Goal: Task Accomplishment & Management: Complete application form

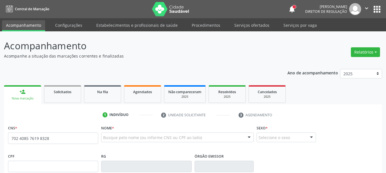
type input "702 4085 7619 8328"
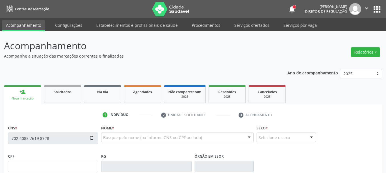
type input "901.541.774-15"
type input "1[DATE]"
type input "[PERSON_NAME]"
type input "[PHONE_NUMBER]"
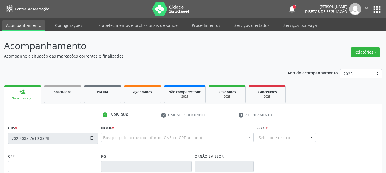
type input "028.691.334-80"
type input "70"
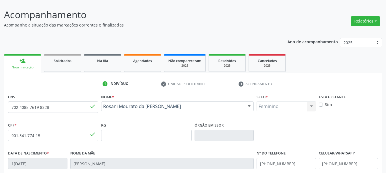
scroll to position [86, 0]
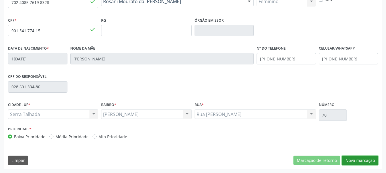
click at [360, 158] on button "Nova marcação" at bounding box center [360, 161] width 36 height 10
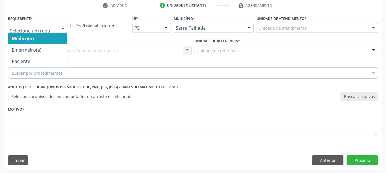
click at [57, 29] on div at bounding box center [37, 28] width 59 height 10
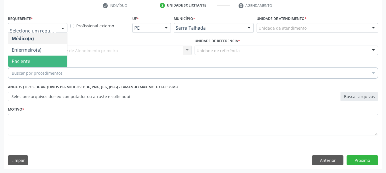
click at [26, 62] on span "Paciente" at bounding box center [21, 61] width 19 height 6
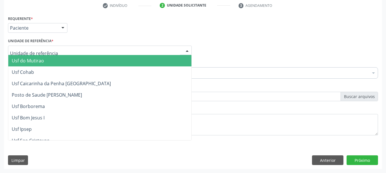
click at [53, 49] on div at bounding box center [99, 51] width 183 height 10
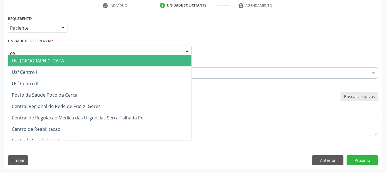
type input "c"
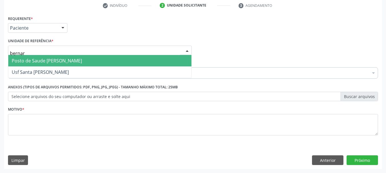
click at [54, 61] on span "Posto de Saude [PERSON_NAME]" at bounding box center [47, 61] width 70 height 6
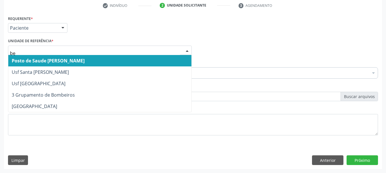
type input "ber"
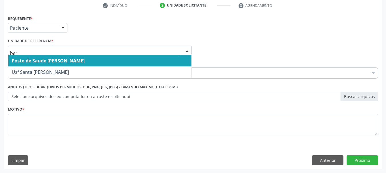
drag, startPoint x: 48, startPoint y: 65, endPoint x: 47, endPoint y: 62, distance: 3.2
click at [47, 63] on ul "Posto de Saude [PERSON_NAME] Usf Santa [PERSON_NAME] resultado encontrado para:…" at bounding box center [99, 66] width 183 height 23
click at [47, 62] on span "Posto de Saude [PERSON_NAME]" at bounding box center [48, 61] width 73 height 6
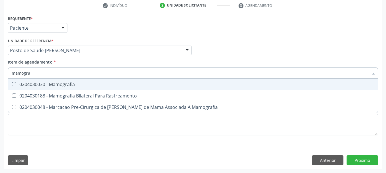
type input "mamograf"
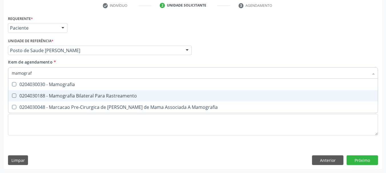
click at [51, 96] on div "0204030188 - Mamografia Bilateral Para Rastreamento" at bounding box center [193, 96] width 362 height 5
checkbox Rastreamento "true"
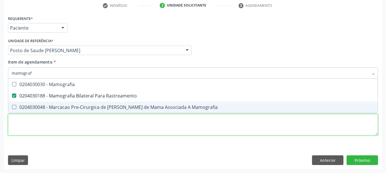
click at [48, 128] on div "Requerente * Paciente Médico(a) Enfermeiro(a) Paciente Nenhum resultado encontr…" at bounding box center [193, 78] width 370 height 129
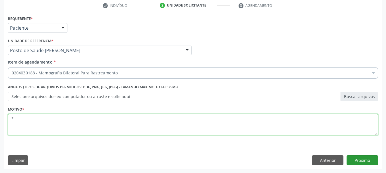
type textarea "*"
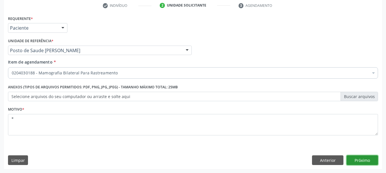
click at [356, 162] on button "Próximo" at bounding box center [361, 161] width 31 height 10
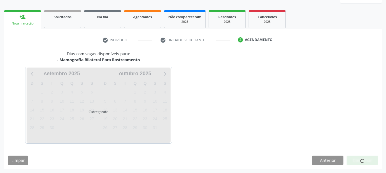
scroll to position [75, 0]
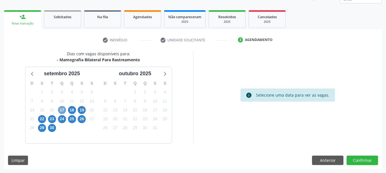
click at [61, 112] on span "17" at bounding box center [62, 110] width 8 height 8
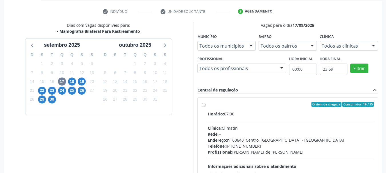
click at [247, 101] on div "Ordem de chegada Consumidos: 19 / 25 Horário: 07:00 Clínica: Climatin Rede: -- …" at bounding box center [287, 146] width 180 height 96
radio input "true"
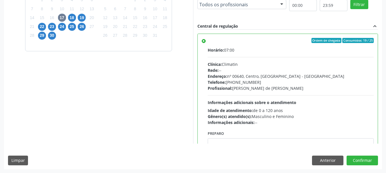
scroll to position [168, 0]
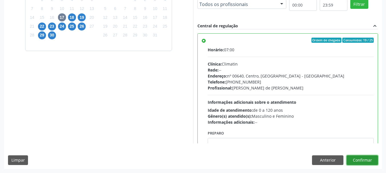
click at [362, 164] on button "Confirmar" at bounding box center [361, 161] width 31 height 10
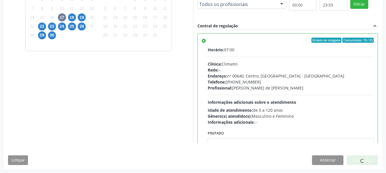
scroll to position [15, 0]
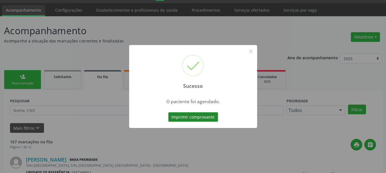
click at [185, 119] on button "Imprimir comprovante" at bounding box center [193, 117] width 50 height 10
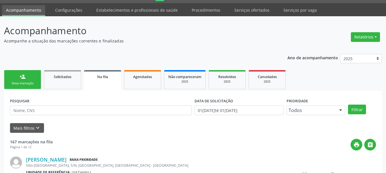
click at [27, 76] on link "person_add Nova marcação" at bounding box center [22, 79] width 37 height 19
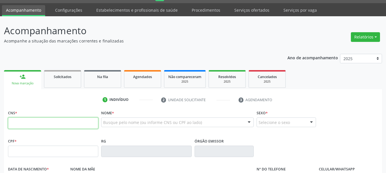
click at [37, 121] on input "text" at bounding box center [53, 123] width 90 height 11
click at [152, 76] on span "Agendados" at bounding box center [142, 76] width 19 height 5
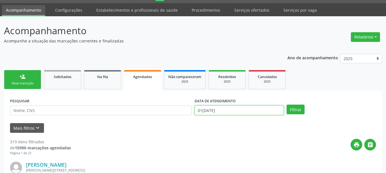
click at [238, 106] on input "01[DATE]" at bounding box center [238, 111] width 89 height 10
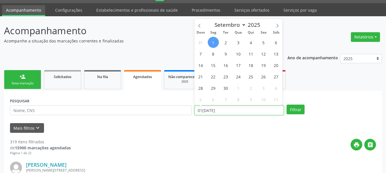
click at [238, 106] on input "01[DATE]" at bounding box center [238, 111] width 89 height 10
click at [237, 106] on input "01[DATE]" at bounding box center [238, 111] width 89 height 10
click at [238, 63] on span "17" at bounding box center [238, 65] width 11 height 11
type input "17/09/2025"
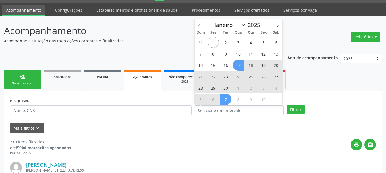
click at [150, 104] on div "PESQUISAR" at bounding box center [101, 108] width 184 height 22
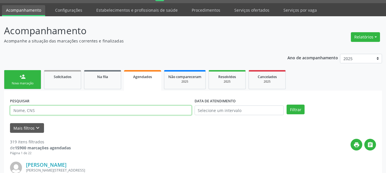
click at [108, 109] on input "text" at bounding box center [100, 111] width 181 height 10
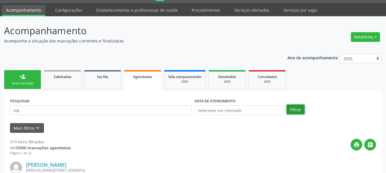
click at [300, 106] on button "Filtrar" at bounding box center [295, 110] width 18 height 10
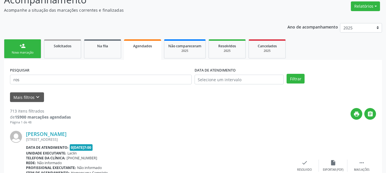
scroll to position [0, 0]
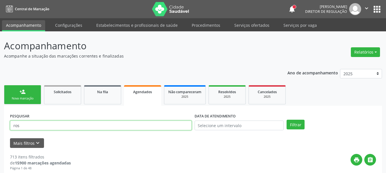
click at [62, 125] on input "ros" at bounding box center [100, 126] width 181 height 10
click at [286, 120] on button "Filtrar" at bounding box center [295, 125] width 18 height 10
click at [64, 127] on input "[PERSON_NAME]]" at bounding box center [100, 126] width 181 height 10
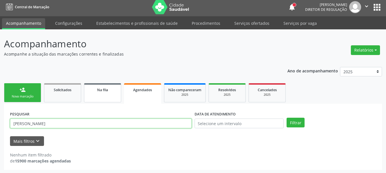
scroll to position [3, 0]
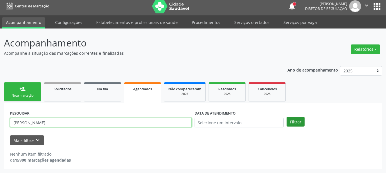
type input "[PERSON_NAME]"
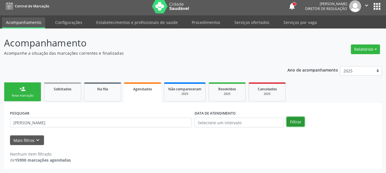
click at [298, 119] on button "Filtrar" at bounding box center [295, 122] width 18 height 10
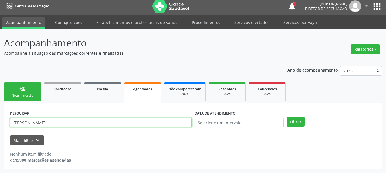
drag, startPoint x: 57, startPoint y: 124, endPoint x: 0, endPoint y: 118, distance: 57.4
click at [0, 119] on div "Acompanhamento Acompanhe a situação das marcações correntes e finalizadas Relat…" at bounding box center [193, 101] width 386 height 145
click at [140, 124] on input "[PERSON_NAME]" at bounding box center [100, 123] width 181 height 10
click at [144, 125] on input "[PERSON_NAME]" at bounding box center [100, 123] width 181 height 10
drag, startPoint x: 144, startPoint y: 124, endPoint x: 0, endPoint y: 127, distance: 144.4
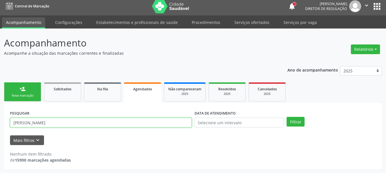
click at [0, 127] on div "Acompanhamento Acompanhe a situação das marcações correntes e finalizadas Relat…" at bounding box center [193, 101] width 386 height 145
type input "702408576198328"
click at [286, 117] on button "Filtrar" at bounding box center [295, 122] width 18 height 10
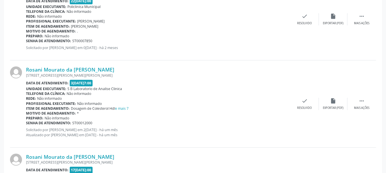
scroll to position [259, 0]
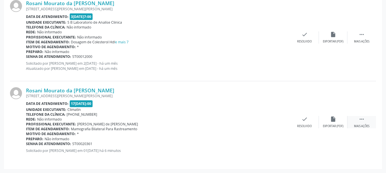
drag, startPoint x: 367, startPoint y: 123, endPoint x: 359, endPoint y: 120, distance: 8.6
click at [366, 123] on div " Mais ações" at bounding box center [361, 122] width 29 height 12
click at [251, 110] on div "Rosani Mourato da [PERSON_NAME] [STREET_ADDRESS][PERSON_NAME][PERSON_NAME] Data…" at bounding box center [193, 122] width 366 height 82
click at [245, 124] on div "Imprimir" at bounding box center [247, 126] width 13 height 4
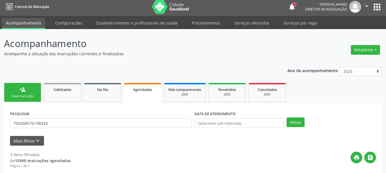
scroll to position [0, 0]
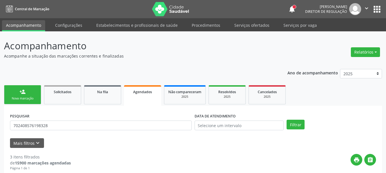
click at [28, 96] on link "person_add Nova marcação" at bounding box center [22, 94] width 37 height 19
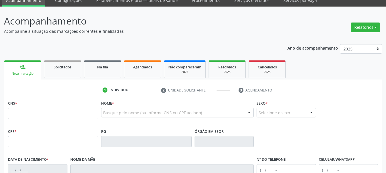
scroll to position [57, 0]
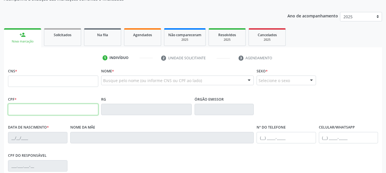
click at [20, 107] on input "text" at bounding box center [53, 109] width 90 height 11
type input "697.004.514-53"
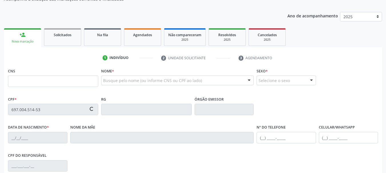
type input "701 2000 5748 6418"
type input "1[DATE]"
type input "[PERSON_NAME]"
type input "[PHONE_NUMBER]"
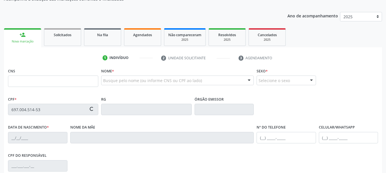
type input "357.114.694-87"
type input "44"
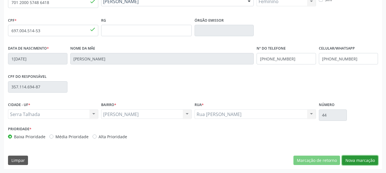
click at [353, 160] on button "Nova marcação" at bounding box center [360, 161] width 36 height 10
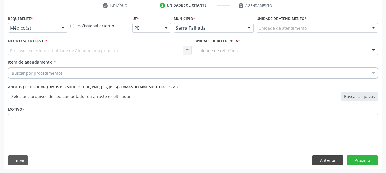
scroll to position [110, 0]
drag, startPoint x: 44, startPoint y: 27, endPoint x: 41, endPoint y: 35, distance: 7.9
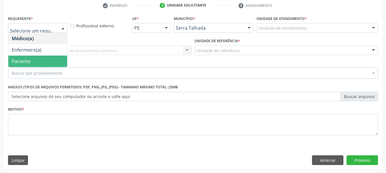
click at [33, 61] on span "Paciente" at bounding box center [37, 61] width 59 height 11
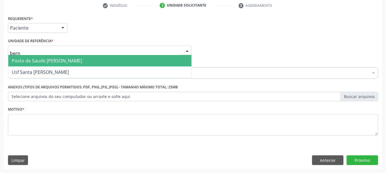
type input "berna"
click at [51, 62] on span "Posto de Saude [PERSON_NAME]" at bounding box center [47, 61] width 70 height 6
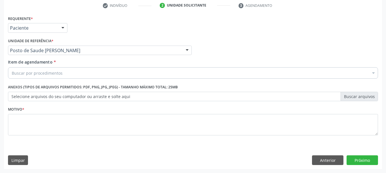
click at [51, 77] on div "Buscar por procedimentos" at bounding box center [193, 72] width 370 height 11
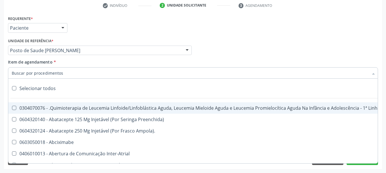
click at [49, 74] on input "Item de agendamento *" at bounding box center [190, 72] width 356 height 11
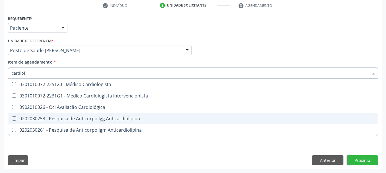
type input "cardiolo"
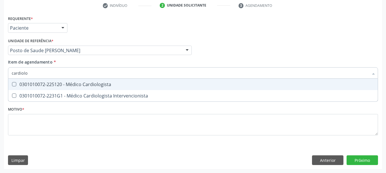
click at [111, 82] on div "0301010072-225120 - Médico Cardiologista" at bounding box center [193, 84] width 362 height 5
checkbox Cardiologista "true"
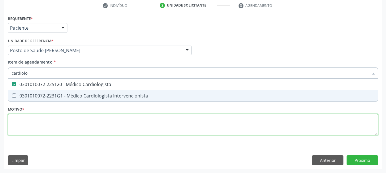
click at [86, 126] on div "Requerente * Paciente Médico(a) Enfermeiro(a) Paciente Nenhum resultado encontr…" at bounding box center [193, 78] width 370 height 129
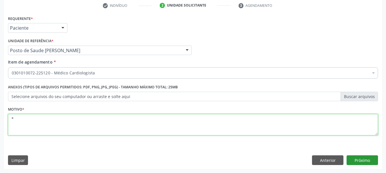
type textarea "*"
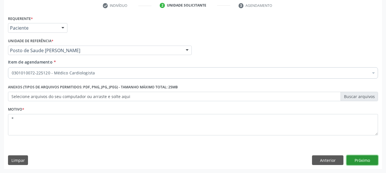
click at [364, 160] on button "Próximo" at bounding box center [361, 161] width 31 height 10
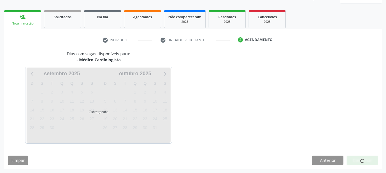
scroll to position [75, 0]
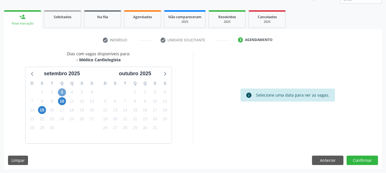
click at [61, 92] on span "3" at bounding box center [62, 92] width 8 height 8
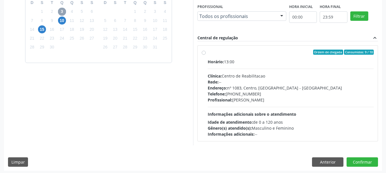
scroll to position [158, 0]
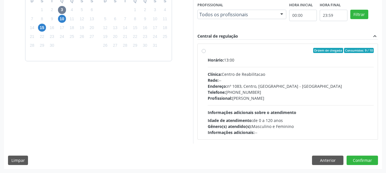
click at [236, 46] on div "Ordem de chegada Consumidos: 9 / 10 Horário: 13:00 Clínica: Centro de Reabilita…" at bounding box center [287, 92] width 180 height 96
radio input "true"
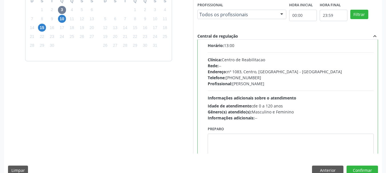
scroll to position [28, 0]
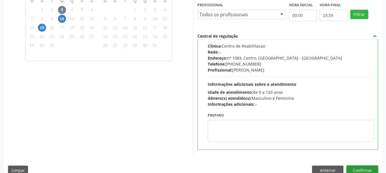
click at [371, 172] on button "Confirmar" at bounding box center [361, 171] width 31 height 10
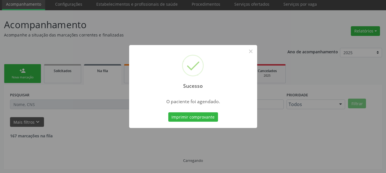
scroll to position [15, 0]
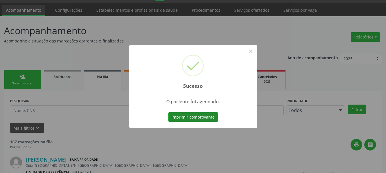
click at [192, 117] on button "Imprimir comprovante" at bounding box center [193, 117] width 50 height 10
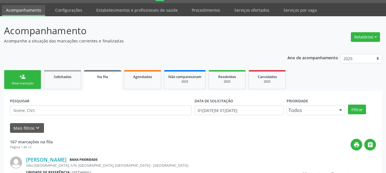
click at [12, 82] on div "Nova marcação" at bounding box center [22, 83] width 29 height 4
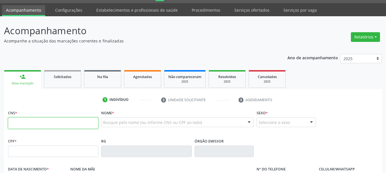
click at [47, 119] on input "text" at bounding box center [53, 123] width 90 height 11
type input "0"
click at [33, 156] on input "text" at bounding box center [53, 151] width 90 height 11
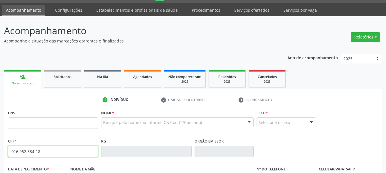
type input "016.952.534-18"
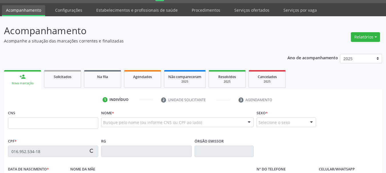
type input "706 4051 0470 7687"
type input "2[DATE]"
type input "[PERSON_NAME]"
type input "[PHONE_NUMBER]"
type input "091.565.684-10"
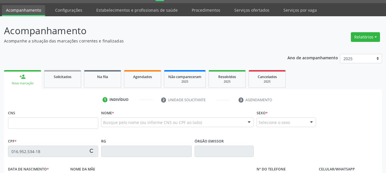
type input "129"
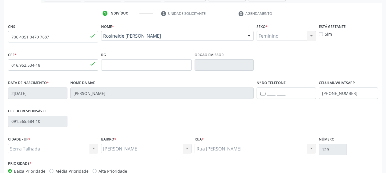
scroll to position [136, 0]
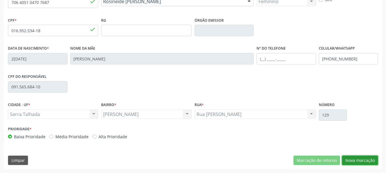
drag, startPoint x: 356, startPoint y: 161, endPoint x: 304, endPoint y: 141, distance: 56.3
click at [356, 161] on button "Nova marcação" at bounding box center [360, 161] width 36 height 10
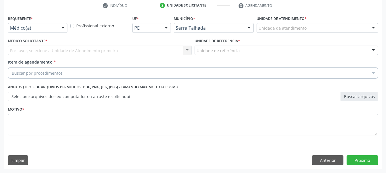
drag, startPoint x: 49, startPoint y: 29, endPoint x: 49, endPoint y: 47, distance: 18.8
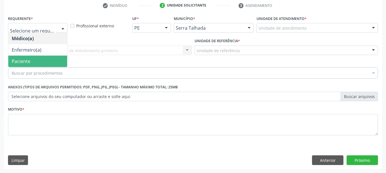
drag, startPoint x: 47, startPoint y: 63, endPoint x: 45, endPoint y: 49, distance: 13.8
click at [46, 63] on span "Paciente" at bounding box center [37, 61] width 59 height 11
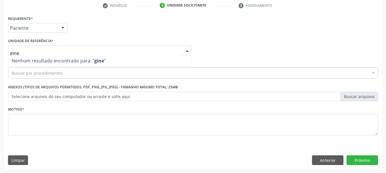
drag, startPoint x: 47, startPoint y: 52, endPoint x: 0, endPoint y: 25, distance: 53.7
click at [0, 29] on div "Acompanhamento Acompanhe a situação das marcações correntes e finalizadas Relat…" at bounding box center [193, 47] width 386 height 251
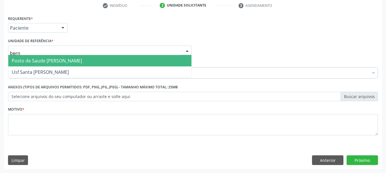
type input "berna"
click at [29, 62] on span "Posto de Saude [PERSON_NAME]" at bounding box center [47, 61] width 70 height 6
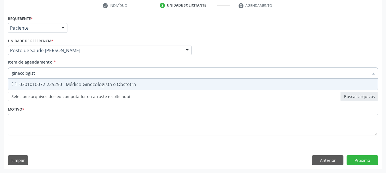
type input "ginecologista"
drag, startPoint x: 53, startPoint y: 84, endPoint x: 50, endPoint y: 112, distance: 28.7
click at [52, 84] on div "0301010072-225250 - Médico Ginecologista e Obstetra" at bounding box center [193, 84] width 362 height 5
checkbox Obstetra "true"
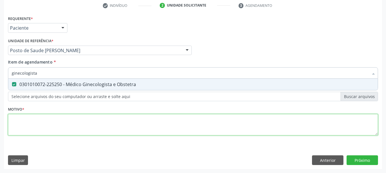
click at [39, 126] on div "Requerente * Paciente Médico(a) Enfermeiro(a) Paciente Nenhum resultado encontr…" at bounding box center [193, 78] width 370 height 129
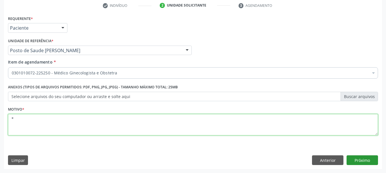
type textarea "*"
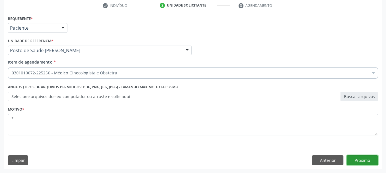
click at [364, 165] on button "Próximo" at bounding box center [361, 161] width 31 height 10
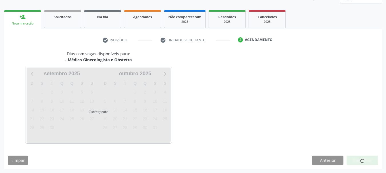
scroll to position [75, 0]
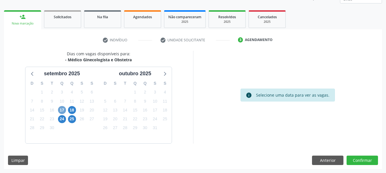
click at [63, 106] on span "17" at bounding box center [62, 110] width 8 height 8
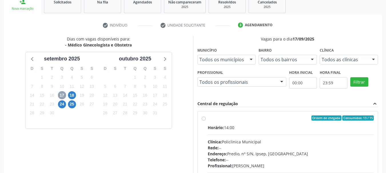
scroll to position [132, 0]
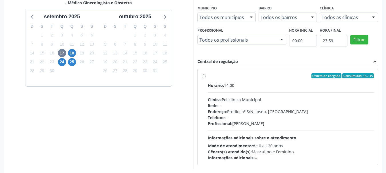
drag, startPoint x: 262, startPoint y: 79, endPoint x: 270, endPoint y: 65, distance: 16.0
click at [261, 79] on label "Ordem de chegada Consumidos: 13 / 15 Horário: 14:00 Clínica: Policlinica Munici…" at bounding box center [290, 117] width 166 height 88
click at [205, 78] on input "Ordem de chegada Consumidos: 13 / 15 Horário: 14:00 Clínica: Policlinica Munici…" at bounding box center [203, 75] width 4 height 5
radio input "true"
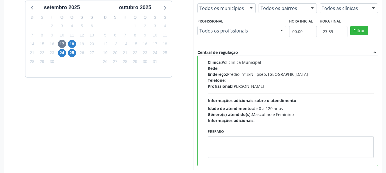
scroll to position [168, 0]
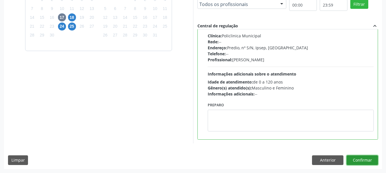
click at [371, 159] on button "Confirmar" at bounding box center [361, 161] width 31 height 10
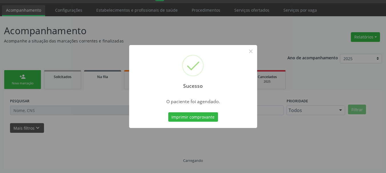
scroll to position [15, 0]
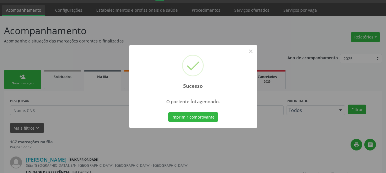
click at [168, 112] on button "Imprimir comprovante" at bounding box center [193, 117] width 50 height 10
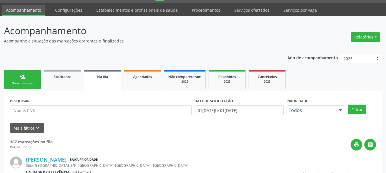
click at [21, 83] on div "Nova marcação" at bounding box center [22, 83] width 29 height 4
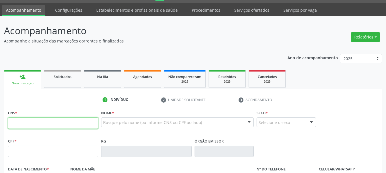
click at [53, 120] on input "text" at bounding box center [53, 123] width 90 height 11
click at [25, 157] on input "text" at bounding box center [53, 151] width 90 height 11
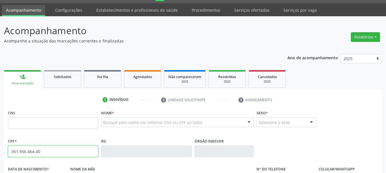
type input "061.956.464-40"
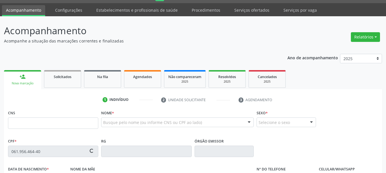
type input "700 0092 1655 2209"
type input "0[DATE]"
type input "[PERSON_NAME]"
type input "[PHONE_NUMBER]"
type input "186"
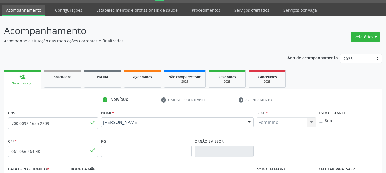
scroll to position [136, 0]
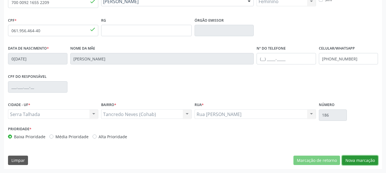
click at [367, 160] on button "Nova marcação" at bounding box center [360, 161] width 36 height 10
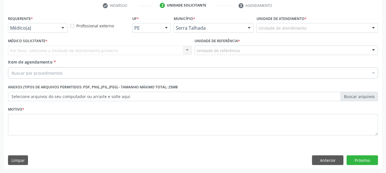
scroll to position [110, 0]
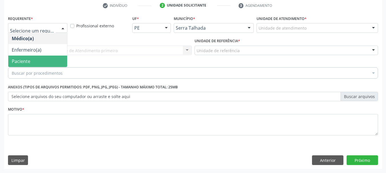
click at [29, 62] on span "Paciente" at bounding box center [21, 61] width 19 height 6
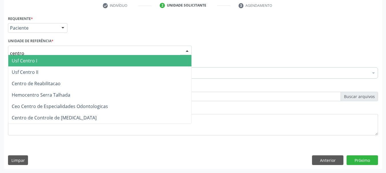
type input "centro"
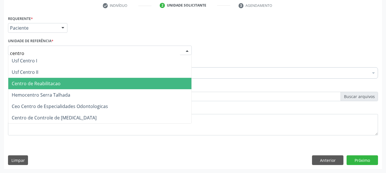
click at [98, 84] on span "Centro de Reabilitacao" at bounding box center [99, 83] width 183 height 11
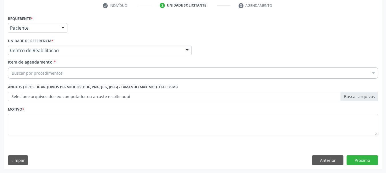
click at [76, 70] on div "Buscar por procedimentos" at bounding box center [193, 72] width 370 height 11
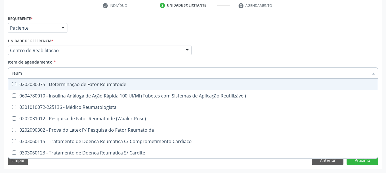
type input "reuma"
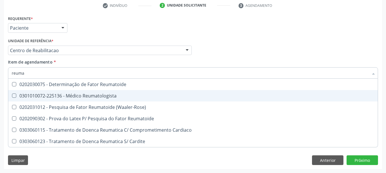
click at [74, 96] on div "0301010072-225136 - Médico Reumatologista" at bounding box center [193, 96] width 362 height 5
checkbox Reumatologista "true"
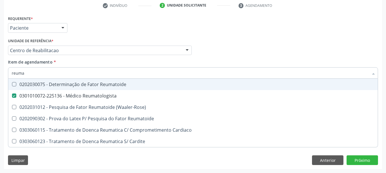
drag, startPoint x: 314, startPoint y: 44, endPoint x: 86, endPoint y: 108, distance: 236.7
click at [312, 44] on div "Médico Solicitante Por favor, selecione a Unidade de Atendimento primeiro Nenhu…" at bounding box center [193, 48] width 372 height 22
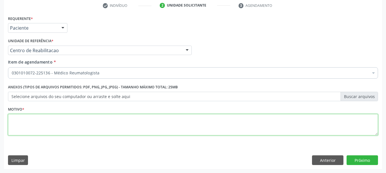
click at [20, 126] on textarea at bounding box center [193, 125] width 370 height 22
type textarea "*"
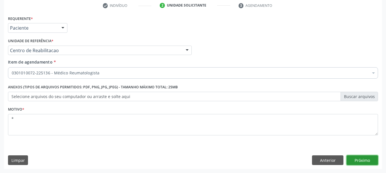
click at [358, 159] on button "Próximo" at bounding box center [361, 161] width 31 height 10
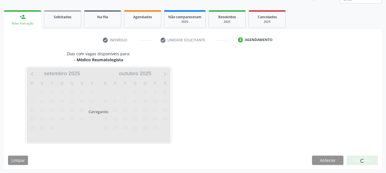
scroll to position [75, 0]
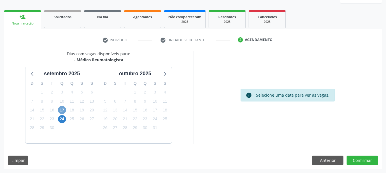
drag, startPoint x: 64, startPoint y: 108, endPoint x: 279, endPoint y: 70, distance: 219.2
click at [64, 109] on span "17" at bounding box center [62, 110] width 8 height 8
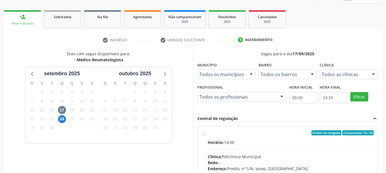
click at [216, 131] on div "Ordem de chegada Consumidos: 16 / 20" at bounding box center [290, 132] width 166 height 5
click at [205, 131] on input "Ordem de chegada Consumidos: 16 / 20 Horário: 14:00 Clínica: Policlinica Munici…" at bounding box center [203, 132] width 4 height 5
radio input "true"
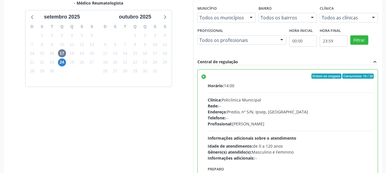
scroll to position [168, 0]
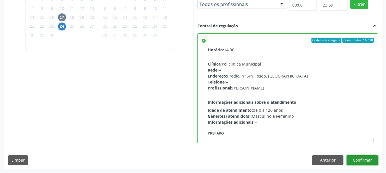
click at [355, 160] on button "Confirmar" at bounding box center [361, 161] width 31 height 10
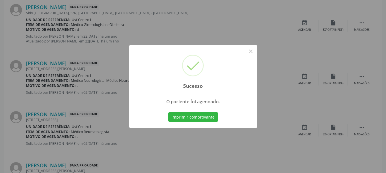
scroll to position [15, 0]
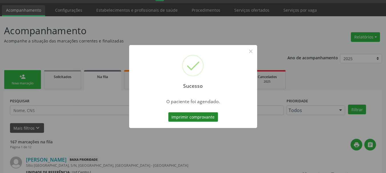
click at [192, 114] on button "Imprimir comprovante" at bounding box center [193, 117] width 50 height 10
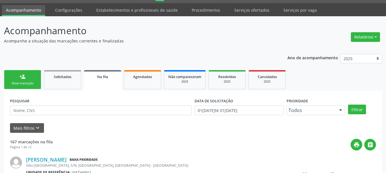
click at [30, 85] on div "Nova marcação" at bounding box center [22, 83] width 29 height 4
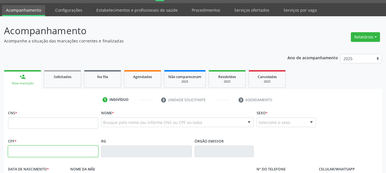
click at [13, 147] on input "text" at bounding box center [53, 151] width 90 height 11
type input "575.929.528-40"
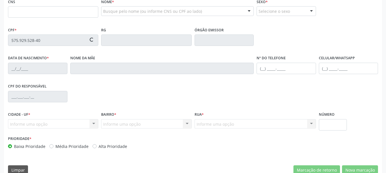
scroll to position [136, 0]
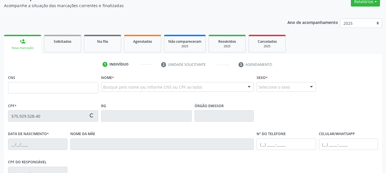
type input "10/09/2006"
type input "Erivania Inacio"
type input "(87) 99102-2837"
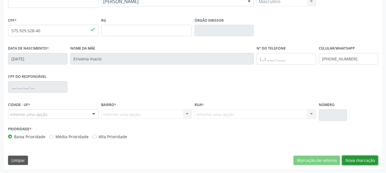
click at [355, 158] on button "Nova marcação" at bounding box center [360, 161] width 36 height 10
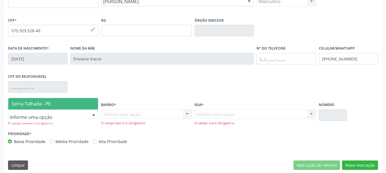
click at [68, 116] on div at bounding box center [53, 115] width 90 height 10
click at [63, 100] on span "Serra Talhada - PE" at bounding box center [53, 103] width 90 height 11
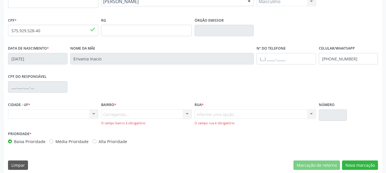
click at [131, 112] on div "Carregando... Nenhum resultado encontrado para: " " Nenhuma opção encontrada. D…" at bounding box center [146, 118] width 90 height 16
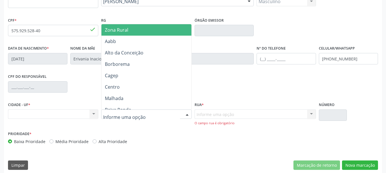
click at [119, 31] on span "Zona Rural" at bounding box center [116, 30] width 23 height 6
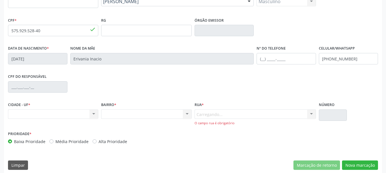
click at [208, 115] on div "Carregando... Nenhum resultado encontrado para: " " Nenhuma opção encontrada. D…" at bounding box center [254, 118] width 121 height 16
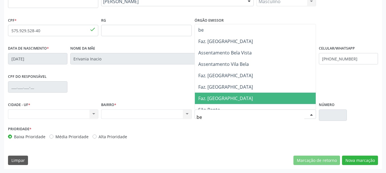
type input "ber"
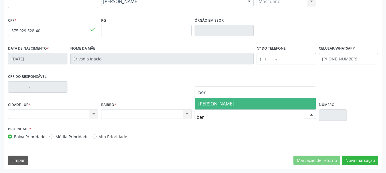
click at [207, 104] on span "BERNARDO VIEIRA" at bounding box center [215, 104] width 35 height 6
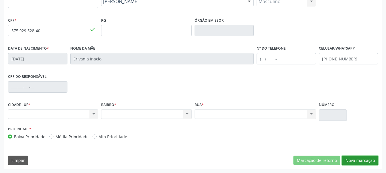
click at [354, 163] on button "Nova marcação" at bounding box center [360, 161] width 36 height 10
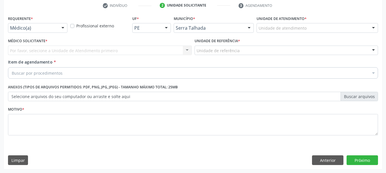
scroll to position [110, 0]
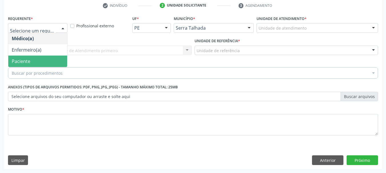
click at [52, 65] on span "Paciente" at bounding box center [37, 61] width 59 height 11
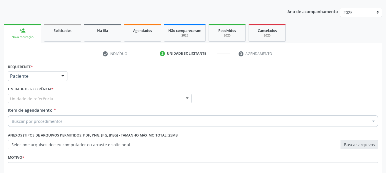
scroll to position [53, 0]
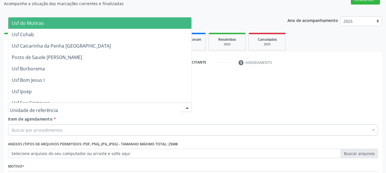
click at [59, 106] on div at bounding box center [99, 108] width 183 height 10
type input "c"
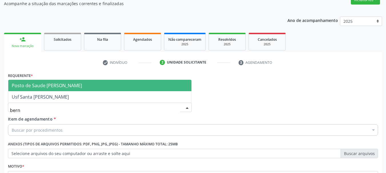
type input "berna"
click at [51, 82] on span "Posto de Saude [PERSON_NAME]" at bounding box center [99, 85] width 183 height 11
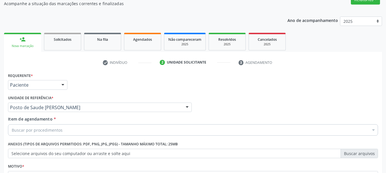
click at [52, 134] on div "Buscar por procedimentos" at bounding box center [193, 129] width 370 height 11
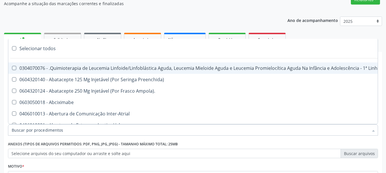
click at [51, 134] on input "Item de agendamento *" at bounding box center [190, 129] width 356 height 11
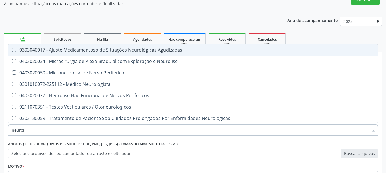
type input "neurolo"
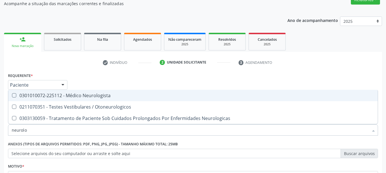
click at [46, 98] on div "0301010072-225112 - Médico Neurologista" at bounding box center [193, 95] width 362 height 5
checkbox Neurologista "true"
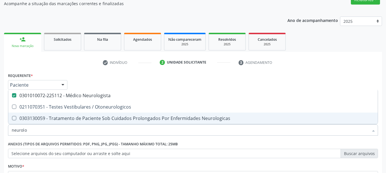
checkbox Otoneurologicos "true"
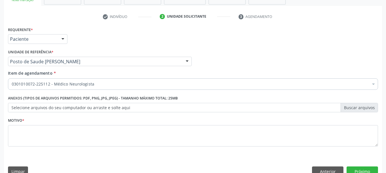
scroll to position [110, 0]
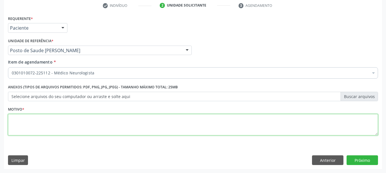
click at [58, 130] on textarea at bounding box center [193, 125] width 370 height 22
type textarea "*"
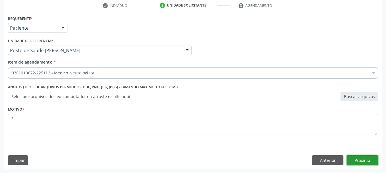
click at [355, 163] on button "Próximo" at bounding box center [361, 161] width 31 height 10
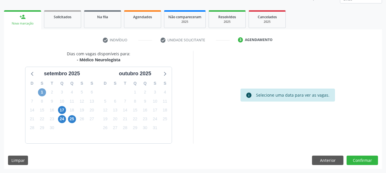
click at [41, 91] on span "1" at bounding box center [42, 92] width 8 height 8
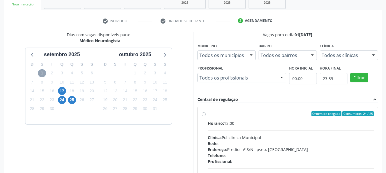
scroll to position [158, 0]
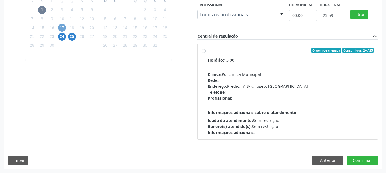
click at [63, 27] on span "17" at bounding box center [62, 28] width 8 height 8
click at [65, 40] on div "24" at bounding box center [62, 36] width 8 height 9
click at [64, 41] on div "24" at bounding box center [62, 36] width 8 height 9
click at [64, 38] on span "24" at bounding box center [62, 37] width 8 height 8
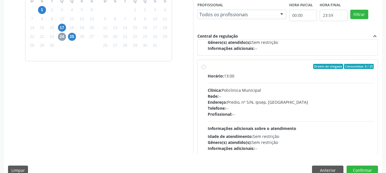
scroll to position [190, 0]
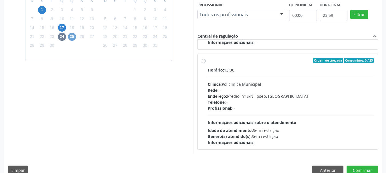
click at [75, 37] on span "25" at bounding box center [72, 37] width 8 height 8
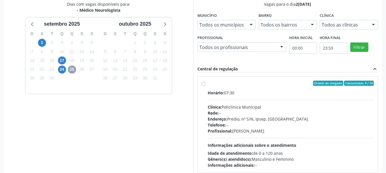
scroll to position [158, 0]
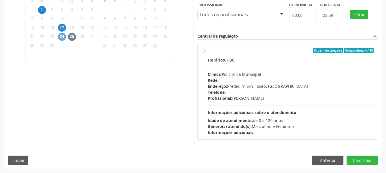
click at [64, 39] on span "24" at bounding box center [62, 37] width 8 height 8
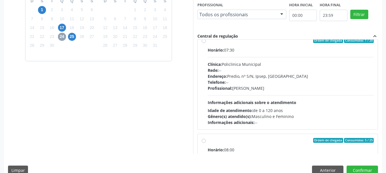
scroll to position [0, 0]
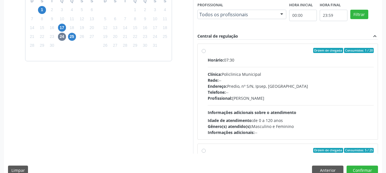
click at [260, 49] on div "Ordem de chegada Consumidos: 1 / 20" at bounding box center [290, 50] width 166 height 5
click at [205, 49] on input "Ordem de chegada Consumidos: 1 / 20 Horário: 07:30 Clínica: Policlinica Municip…" at bounding box center [203, 50] width 4 height 5
radio input "true"
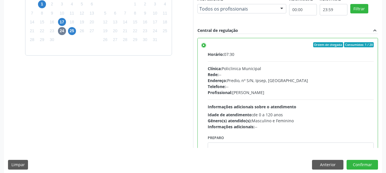
scroll to position [168, 0]
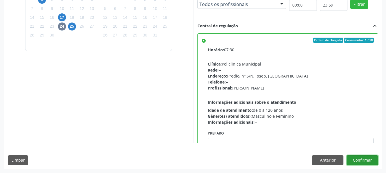
click at [360, 160] on button "Confirmar" at bounding box center [361, 161] width 31 height 10
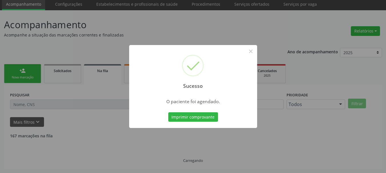
scroll to position [15, 0]
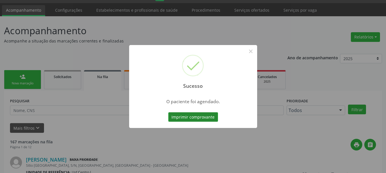
click at [201, 118] on button "Imprimir comprovante" at bounding box center [193, 117] width 50 height 10
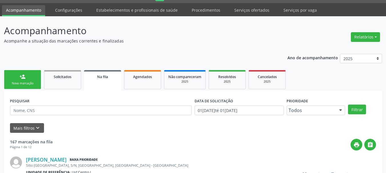
click at [27, 75] on link "person_add Nova marcação" at bounding box center [22, 79] width 37 height 19
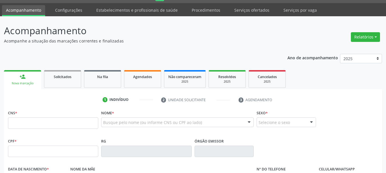
click at [25, 76] on div "person_add" at bounding box center [22, 77] width 6 height 6
click at [25, 153] on input "text" at bounding box center [53, 151] width 90 height 11
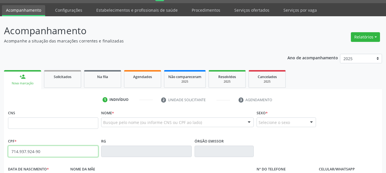
type input "714.937.924-90"
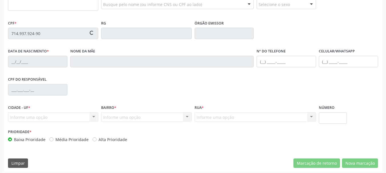
scroll to position [136, 0]
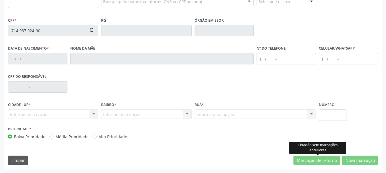
type input "898 0041 5809 5893"
type input "08/03/2014"
type input "Josiane Alves Felix"
type input "[PHONE_NUMBER]"
type input "061.928.194-40"
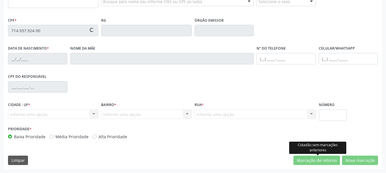
type input "32"
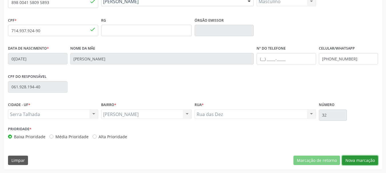
click at [366, 162] on button "Nova marcação" at bounding box center [360, 161] width 36 height 10
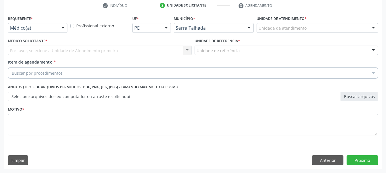
scroll to position [110, 0]
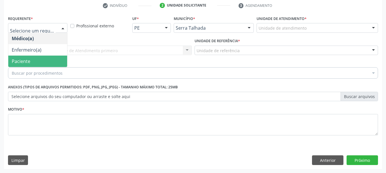
drag, startPoint x: 43, startPoint y: 59, endPoint x: 43, endPoint y: 64, distance: 4.9
click at [43, 60] on span "Paciente" at bounding box center [37, 61] width 59 height 11
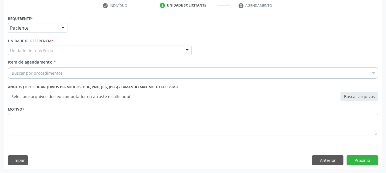
click at [35, 46] on div "Unidade de referência" at bounding box center [99, 51] width 183 height 10
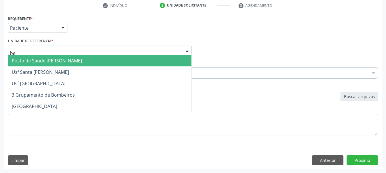
type input "ber"
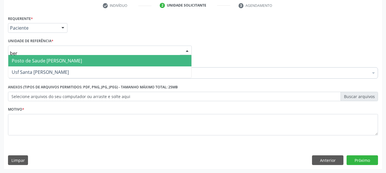
click at [52, 56] on span "Posto de Saude [PERSON_NAME]" at bounding box center [99, 60] width 183 height 11
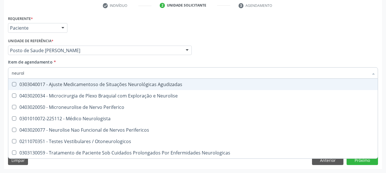
type input "neurolo"
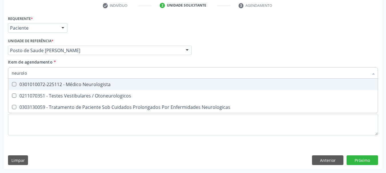
click at [102, 84] on div "0301010072-225112 - Médico Neurologista" at bounding box center [193, 84] width 362 height 5
checkbox Neurologista "true"
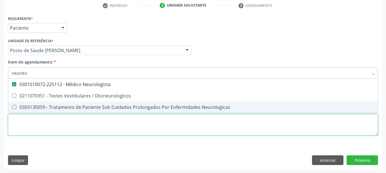
click at [106, 131] on div "Requerente * Paciente Médico(a) Enfermeiro(a) Paciente Nenhum resultado encontr…" at bounding box center [193, 78] width 370 height 129
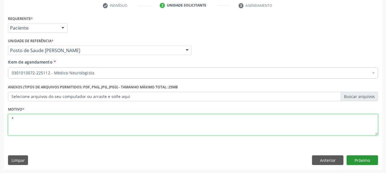
type textarea "*"
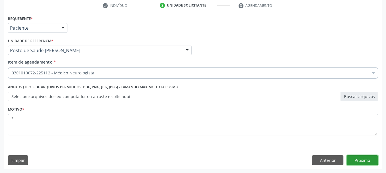
click at [366, 158] on button "Próximo" at bounding box center [361, 161] width 31 height 10
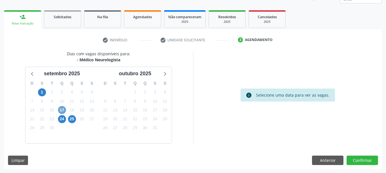
click at [62, 109] on span "17" at bounding box center [62, 110] width 8 height 8
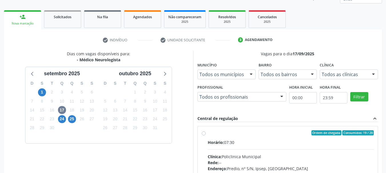
click at [227, 137] on label "Ordem de chegada Consumidos: 19 / 20 Horário: 07:30 Clínica: Policlinica Munici…" at bounding box center [290, 174] width 166 height 88
click at [205, 136] on input "Ordem de chegada Consumidos: 19 / 20 Horário: 07:30 Clínica: Policlinica Munici…" at bounding box center [203, 132] width 4 height 5
radio input "true"
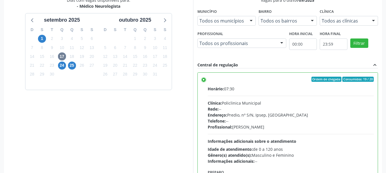
scroll to position [168, 0]
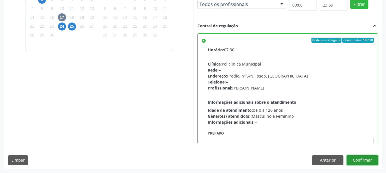
click at [358, 160] on button "Confirmar" at bounding box center [361, 161] width 31 height 10
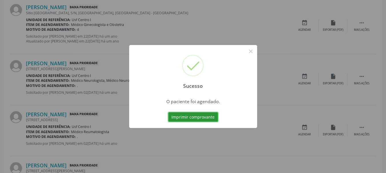
scroll to position [15, 0]
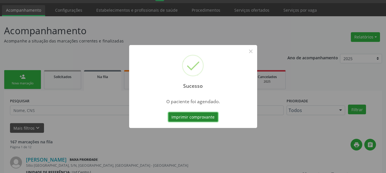
click at [193, 116] on button "Imprimir comprovante" at bounding box center [193, 117] width 50 height 10
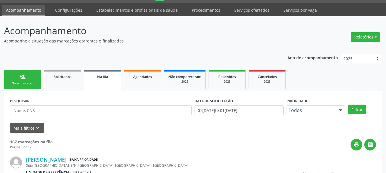
click at [23, 85] on div "Nova marcação" at bounding box center [22, 83] width 29 height 4
click at [22, 83] on div "Nova marcação" at bounding box center [22, 83] width 29 height 4
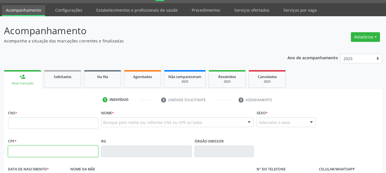
click at [23, 147] on input "text" at bounding box center [53, 151] width 90 height 11
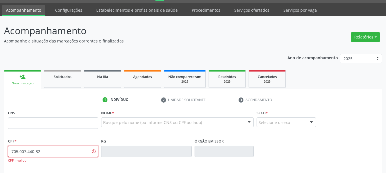
type input "705.007.440-32"
drag, startPoint x: 59, startPoint y: 152, endPoint x: 0, endPoint y: 135, distance: 61.4
click at [0, 135] on div "Acompanhamento Acompanhe a situação das marcações correntes e finalizadas Relat…" at bounding box center [193, 158] width 386 height 284
click at [58, 125] on input "text" at bounding box center [53, 123] width 90 height 11
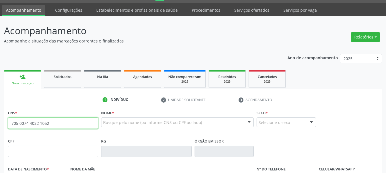
type input "705 0074 4032 1052"
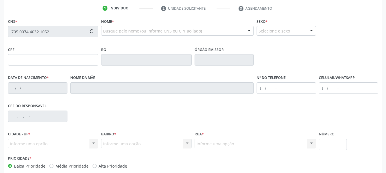
scroll to position [129, 0]
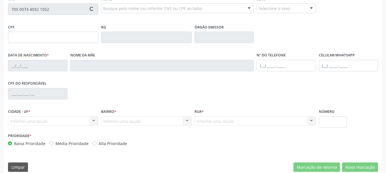
type input "098.760.264-02"
type input "05[DATE]"
type input "[PERSON_NAME]"
type input "[PHONE_NUMBER]"
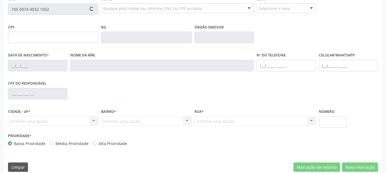
type input "381.159.908-92"
type input "21"
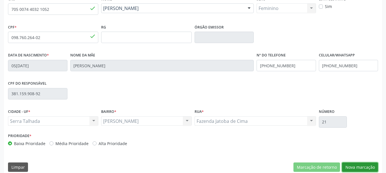
click at [354, 168] on button "Nova marcação" at bounding box center [360, 168] width 36 height 10
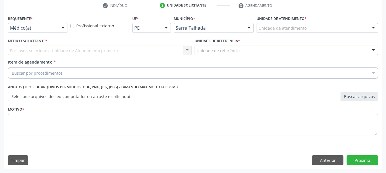
scroll to position [110, 0]
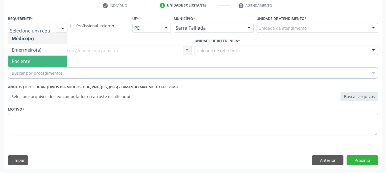
click at [41, 65] on span "Paciente" at bounding box center [37, 61] width 59 height 11
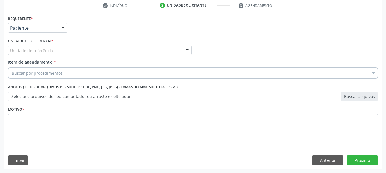
click at [54, 51] on div "Unidade de referência" at bounding box center [99, 51] width 183 height 10
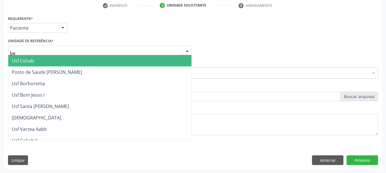
type input "ber"
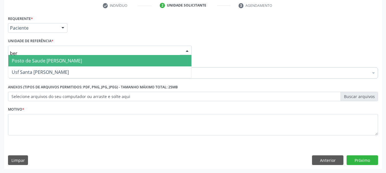
drag, startPoint x: 62, startPoint y: 61, endPoint x: 62, endPoint y: 75, distance: 13.7
click at [62, 62] on span "Posto de Saude [PERSON_NAME]" at bounding box center [47, 61] width 70 height 6
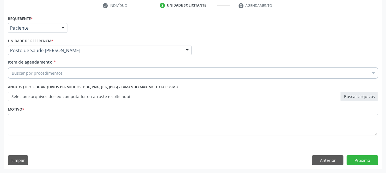
click at [64, 76] on div "Buscar por procedimentos" at bounding box center [193, 72] width 370 height 11
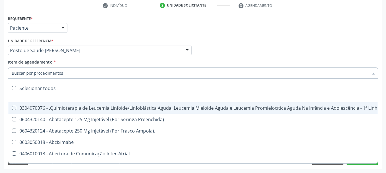
type input "g"
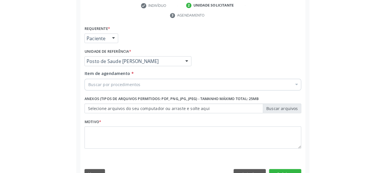
scroll to position [110, 0]
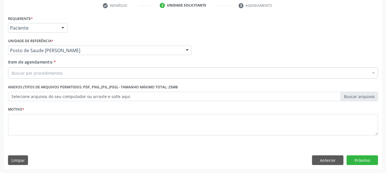
click at [29, 70] on div "Buscar por procedimentos" at bounding box center [193, 72] width 370 height 11
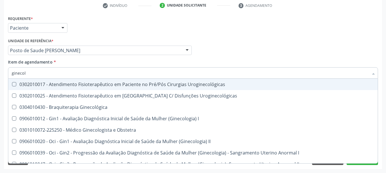
type input "ginecolo"
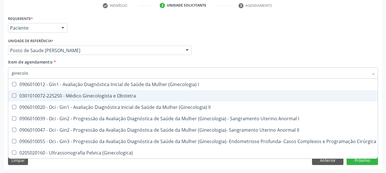
click at [87, 97] on div "0301010072-225250 - Médico Ginecologista e Obstetra" at bounding box center [194, 96] width 364 height 5
checkbox Obstetra "true"
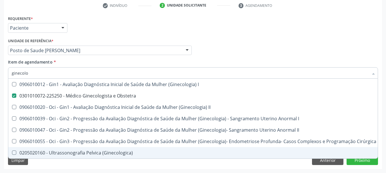
drag, startPoint x: 209, startPoint y: 169, endPoint x: 170, endPoint y: 152, distance: 42.6
click at [208, 169] on div "Requerente * Paciente Médico(a) Enfermeiro(a) Paciente Nenhum resultado encontr…" at bounding box center [193, 91] width 378 height 155
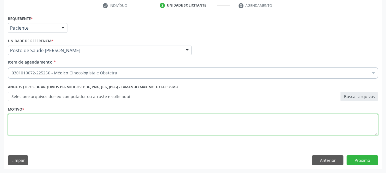
drag, startPoint x: 137, startPoint y: 128, endPoint x: 134, endPoint y: 127, distance: 3.4
click at [136, 128] on textarea at bounding box center [193, 125] width 370 height 22
type textarea "*"
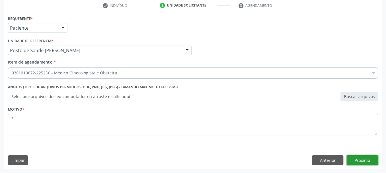
click at [227, 157] on button "Próximo" at bounding box center [361, 161] width 31 height 10
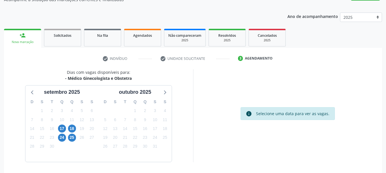
scroll to position [47, 0]
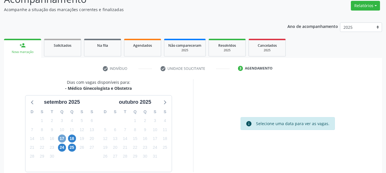
click at [62, 138] on span "17" at bounding box center [62, 139] width 8 height 8
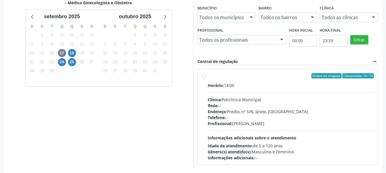
click at [227, 74] on div "Ordem de chegada Consumidos: 14 / 15" at bounding box center [290, 75] width 166 height 5
click at [205, 74] on input "Ordem de chegada Consumidos: 14 / 15 Horário: 14:00 Clínica: Policlinica Munici…" at bounding box center [203, 75] width 4 height 5
radio input "true"
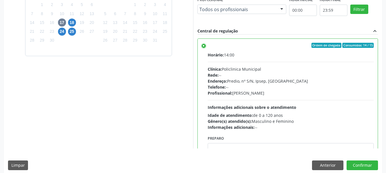
scroll to position [168, 0]
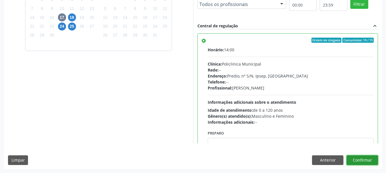
click at [227, 163] on button "Confirmar" at bounding box center [361, 161] width 31 height 10
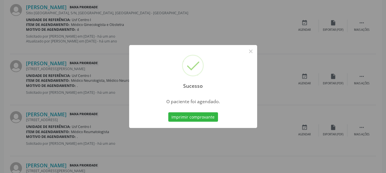
scroll to position [15, 0]
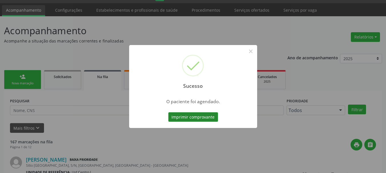
click at [205, 117] on button "Imprimir comprovante" at bounding box center [193, 117] width 50 height 10
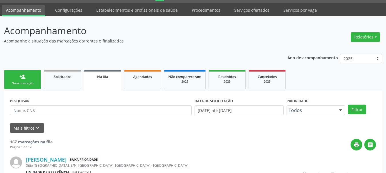
click at [23, 80] on div "person_add" at bounding box center [22, 77] width 6 height 6
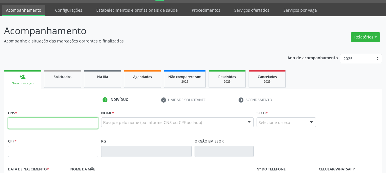
click at [28, 121] on input "text" at bounding box center [53, 123] width 90 height 11
type input "898 0029 8995 5137"
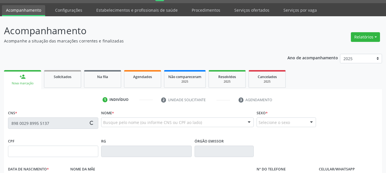
type input "150.871.834-25"
type input "14/03/2007"
type input "Maria do Socorro Pereira da Silva Medeiro"
type input "(87) 99996-3961"
type input "598.093.374-34"
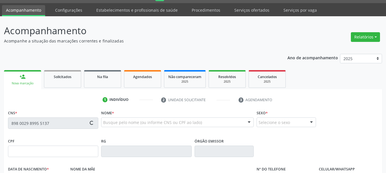
type input "344"
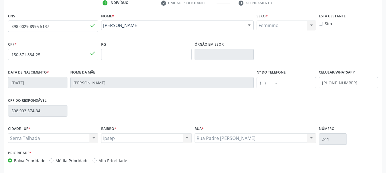
scroll to position [129, 0]
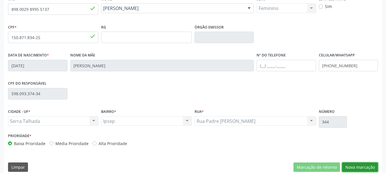
click at [227, 166] on button "Nova marcação" at bounding box center [360, 168] width 36 height 10
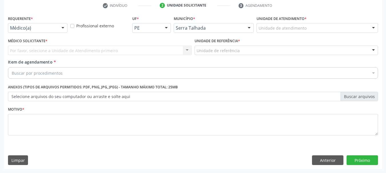
scroll to position [110, 0]
drag, startPoint x: 31, startPoint y: 51, endPoint x: 31, endPoint y: 55, distance: 4.3
click at [31, 52] on div "Por favor, selecione a Unidade de Atendimento primeiro Nenhum resultado encontr…" at bounding box center [99, 51] width 183 height 10
click at [227, 162] on button "Anterior" at bounding box center [327, 161] width 31 height 10
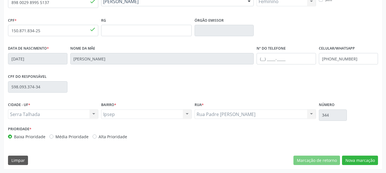
click at [227, 155] on div "CNS 898 0029 8995 5137 done Nome * Andre Lucas Pereira Medeiros Andre Lucas Per…" at bounding box center [193, 78] width 378 height 181
click at [227, 161] on button "Nova marcação" at bounding box center [360, 161] width 36 height 10
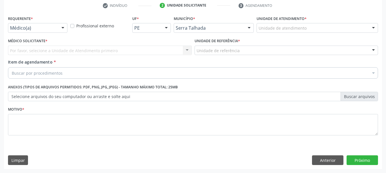
click at [47, 24] on div "Médico(a)" at bounding box center [37, 28] width 59 height 10
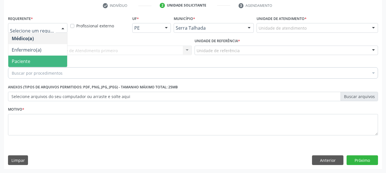
click at [37, 59] on span "Paciente" at bounding box center [37, 61] width 59 height 11
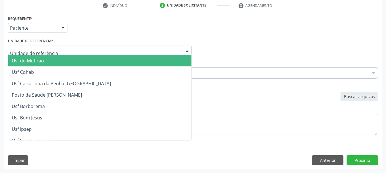
type input "b"
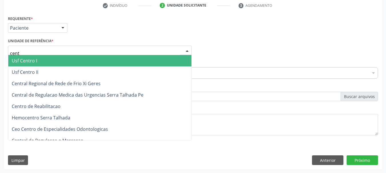
type input "centr"
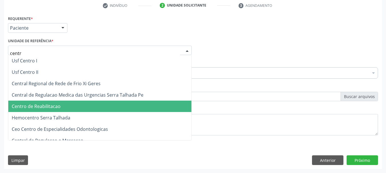
click at [43, 106] on span "Centro de Reabilitacao" at bounding box center [36, 106] width 49 height 6
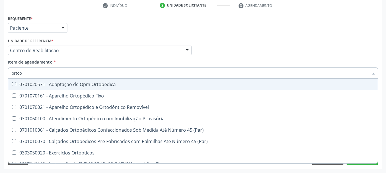
type input "ortope"
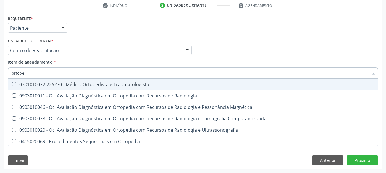
click at [104, 80] on span "0301010072-225270 - Médico Ortopedista e Traumatologista" at bounding box center [192, 84] width 369 height 11
checkbox Traumatologista "true"
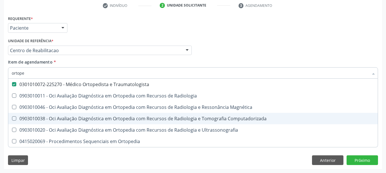
click at [0, 138] on div "Acompanhamento Acompanhe a situação das marcações correntes e finalizadas Relat…" at bounding box center [193, 47] width 386 height 251
checkbox Radiologia "true"
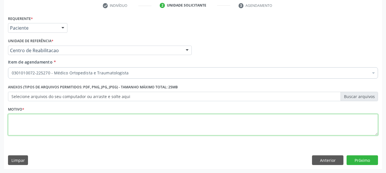
click at [11, 121] on textarea at bounding box center [193, 125] width 370 height 22
type textarea "*"
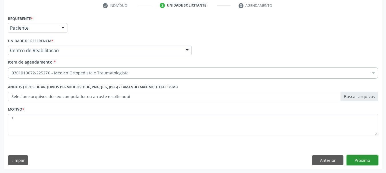
click at [227, 156] on button "Próximo" at bounding box center [361, 161] width 31 height 10
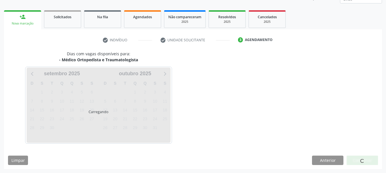
scroll to position [75, 0]
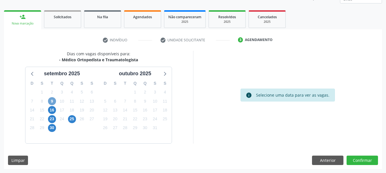
click at [52, 98] on span "9" at bounding box center [52, 101] width 8 height 8
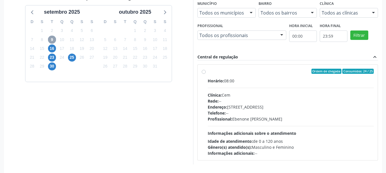
scroll to position [158, 0]
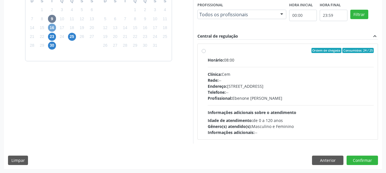
click at [52, 27] on span "16" at bounding box center [52, 28] width 8 height 8
click at [51, 34] on span "23" at bounding box center [52, 37] width 8 height 8
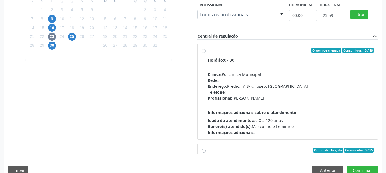
click at [227, 50] on div "Ordem de chegada Consumidos: 13 / 19" at bounding box center [290, 50] width 166 height 5
click at [205, 50] on input "Ordem de chegada Consumidos: 13 / 19 Horário: 07:30 Clínica: Policlinica Munici…" at bounding box center [203, 50] width 4 height 5
radio input "true"
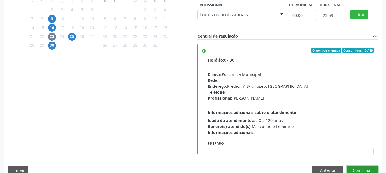
click at [227, 169] on button "Confirmar" at bounding box center [361, 171] width 31 height 10
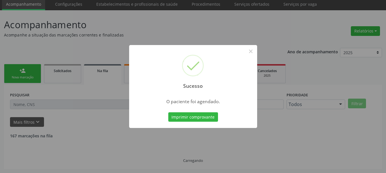
scroll to position [15, 0]
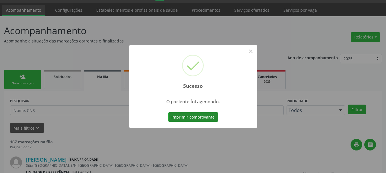
click at [189, 113] on button "Imprimir comprovante" at bounding box center [193, 117] width 50 height 10
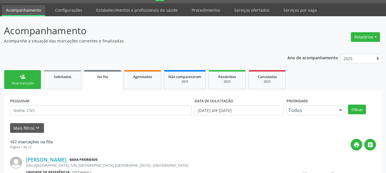
click at [28, 82] on div "Nova marcação" at bounding box center [22, 83] width 29 height 4
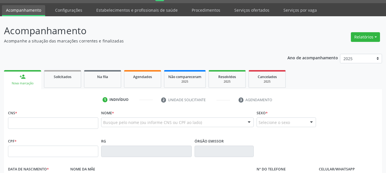
click at [30, 118] on div "CNS *" at bounding box center [53, 119] width 90 height 20
click at [31, 122] on input "text" at bounding box center [53, 123] width 90 height 11
type input "898 0048 2096 7616"
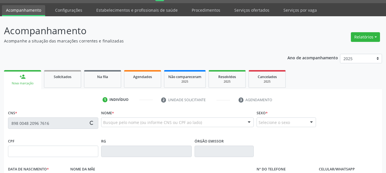
type input "155.373.854-30"
type input "26/11/2012"
type input "Aria Jose Alves de Sousa Gomes"
type input "[PHONE_NUMBER]"
type input "010.104.214-09"
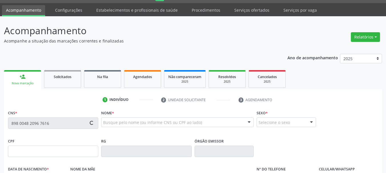
type input "13"
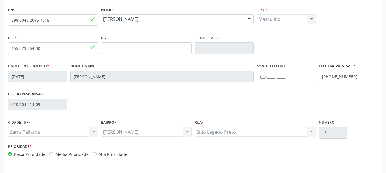
scroll to position [136, 0]
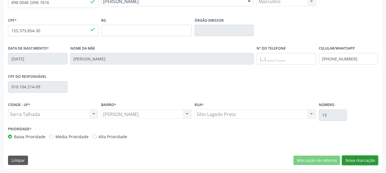
click at [227, 163] on button "Nova marcação" at bounding box center [360, 161] width 36 height 10
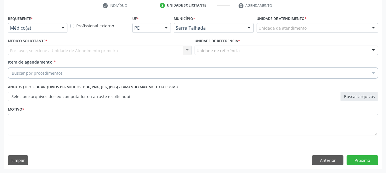
scroll to position [110, 0]
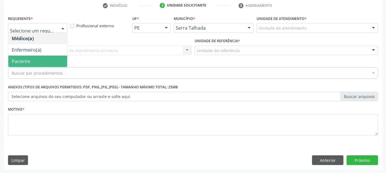
click at [48, 61] on span "Paciente" at bounding box center [37, 61] width 59 height 11
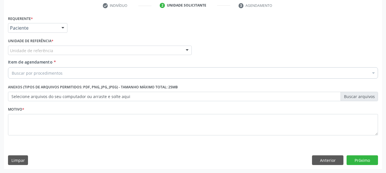
click at [61, 51] on div "Unidade de referência" at bounding box center [99, 51] width 183 height 10
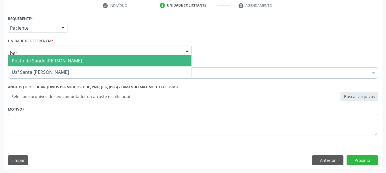
type input "bern"
click at [78, 60] on span "Posto de Saude [PERSON_NAME]" at bounding box center [47, 61] width 70 height 6
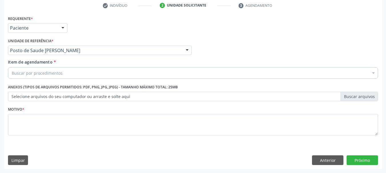
click at [77, 73] on div "Buscar por procedimentos" at bounding box center [193, 72] width 370 height 11
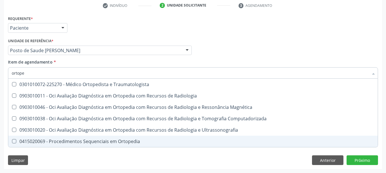
scroll to position [0, 0]
type input "ortopedis"
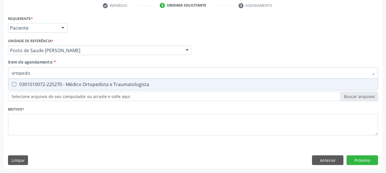
click at [150, 82] on span "0301010072-225270 - Médico Ortopedista e Traumatologista" at bounding box center [192, 84] width 369 height 11
checkbox Traumatologista "true"
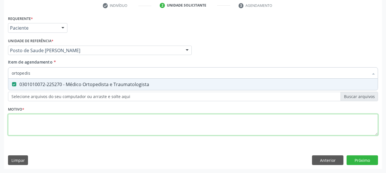
click at [122, 120] on div "Requerente * Paciente Médico(a) Enfermeiro(a) Paciente Nenhum resultado encontr…" at bounding box center [193, 78] width 370 height 129
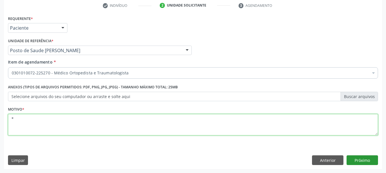
type textarea "*"
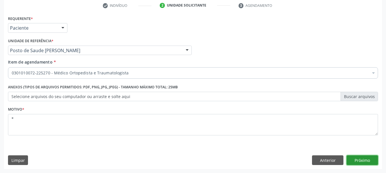
click at [227, 160] on button "Próximo" at bounding box center [361, 161] width 31 height 10
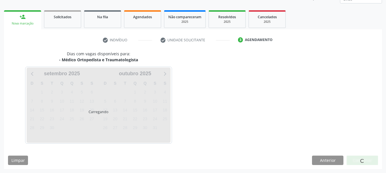
scroll to position [75, 0]
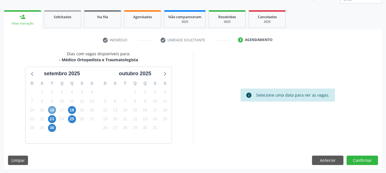
click at [51, 113] on span "16" at bounding box center [52, 110] width 8 height 8
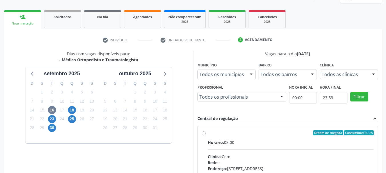
click at [227, 133] on div "Ordem de chegada Consumidos: 9 / 25" at bounding box center [290, 132] width 166 height 5
click at [205, 133] on input "Ordem de chegada Consumidos: 9 / 25 Horário: 08:00 Clínica: Cem Rede: -- Endere…" at bounding box center [203, 132] width 4 height 5
radio input "true"
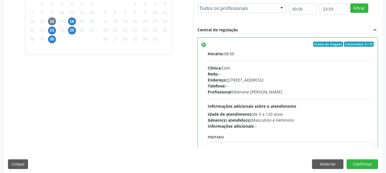
scroll to position [168, 0]
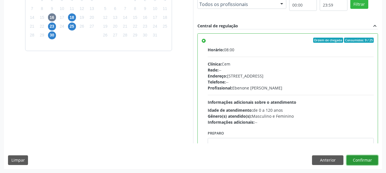
click at [227, 161] on button "Confirmar" at bounding box center [361, 161] width 31 height 10
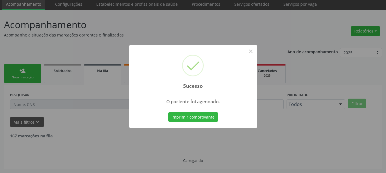
scroll to position [15, 0]
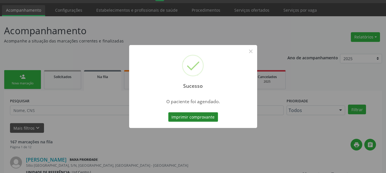
click at [184, 118] on button "Imprimir comprovante" at bounding box center [193, 117] width 50 height 10
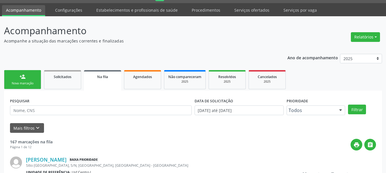
click at [15, 80] on link "person_add Nova marcação" at bounding box center [22, 79] width 37 height 19
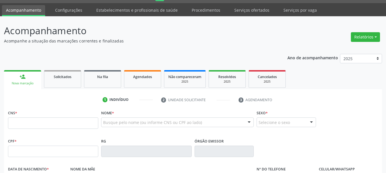
click at [15, 89] on link "person_add Nova marcação" at bounding box center [22, 79] width 37 height 19
click at [28, 156] on input "text" at bounding box center [53, 151] width 90 height 11
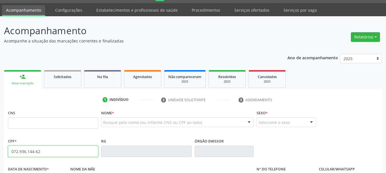
type input "072.936.144-62"
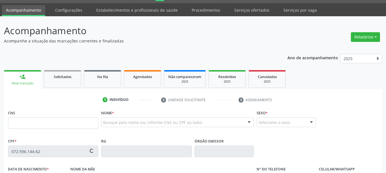
type input "898 0040 2420 2946"
type input "27/10/1979"
type input "Maria das Gracas da Silva"
type input "[PHONE_NUMBER]"
type input "231"
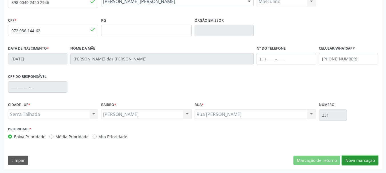
click at [227, 159] on button "Nova marcação" at bounding box center [360, 161] width 36 height 10
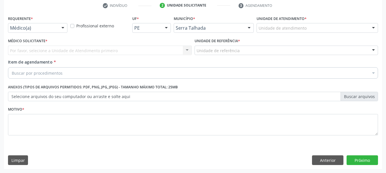
scroll to position [110, 0]
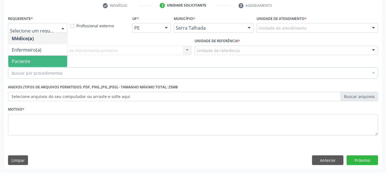
click at [35, 62] on span "Paciente" at bounding box center [37, 61] width 59 height 11
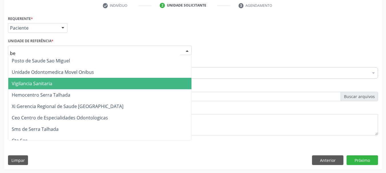
scroll to position [0, 0]
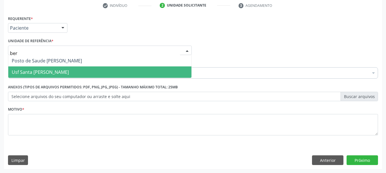
type input "bern"
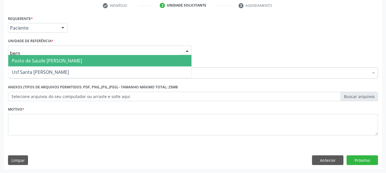
click at [49, 58] on span "Posto de Saude [PERSON_NAME]" at bounding box center [47, 61] width 70 height 6
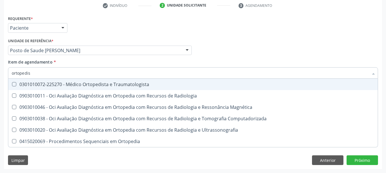
type input "ortopedist"
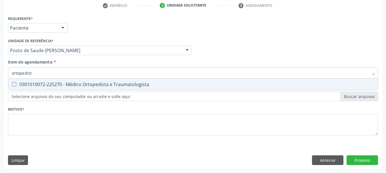
click at [70, 86] on div "0301010072-225270 - Médico Ortopedista e Traumatologista" at bounding box center [193, 84] width 362 height 5
checkbox Traumatologista "true"
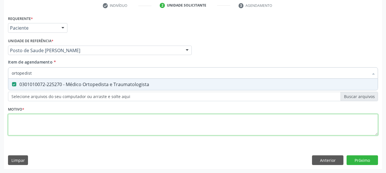
click at [54, 128] on div "Requerente * Paciente Médico(a) Enfermeiro(a) Paciente Nenhum resultado encontr…" at bounding box center [193, 78] width 370 height 129
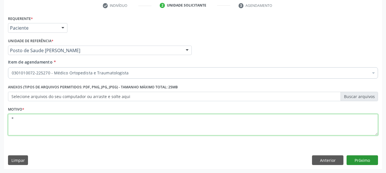
type textarea "*"
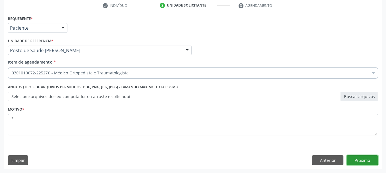
click at [227, 160] on button "Próximo" at bounding box center [361, 161] width 31 height 10
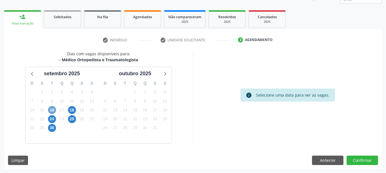
click at [53, 109] on span "16" at bounding box center [52, 110] width 8 height 8
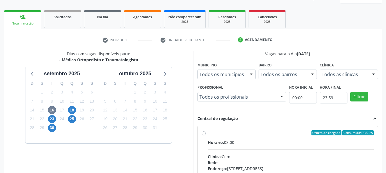
click at [227, 135] on div "Ordem de chegada Consumidos: 10 / 25" at bounding box center [290, 132] width 166 height 5
click at [205, 135] on input "Ordem de chegada Consumidos: 10 / 25 Horário: 08:00 Clínica: Cem Rede: -- Ender…" at bounding box center [203, 132] width 4 height 5
radio input "true"
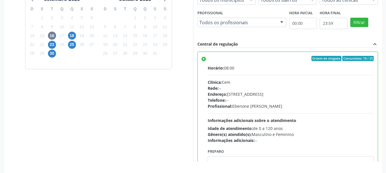
scroll to position [168, 0]
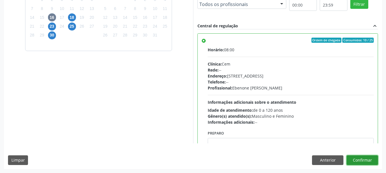
click at [227, 160] on button "Confirmar" at bounding box center [361, 161] width 31 height 10
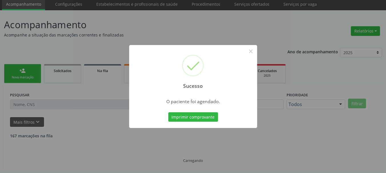
scroll to position [15, 0]
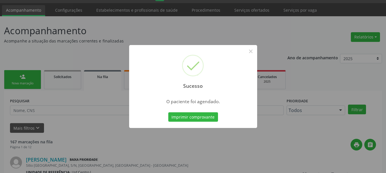
click at [196, 123] on div "Imprimir comprovante Cancel" at bounding box center [193, 117] width 52 height 12
click at [196, 121] on button "Imprimir comprovante" at bounding box center [193, 117] width 50 height 10
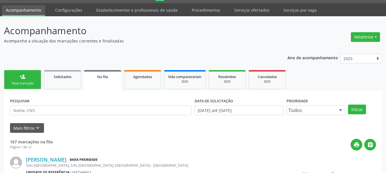
click at [29, 78] on div "Sucesso × O paciente foi agendado. Imprimir comprovante Cancel" at bounding box center [193, 86] width 386 height 173
click at [25, 80] on link "person_add Nova marcação" at bounding box center [22, 79] width 37 height 19
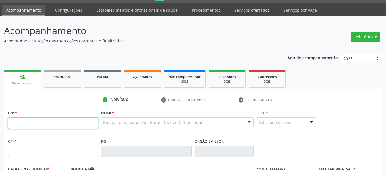
click at [32, 121] on input "text" at bounding box center [53, 123] width 90 height 11
click at [1, 140] on div "Acompanhamento Acompanhe a situação das marcações correntes e finalizadas Relat…" at bounding box center [193, 155] width 386 height 278
drag, startPoint x: 54, startPoint y: 158, endPoint x: 50, endPoint y: 154, distance: 5.5
click at [51, 156] on fieldset "CPF *" at bounding box center [53, 149] width 90 height 24
click at [50, 154] on input "text" at bounding box center [53, 151] width 90 height 11
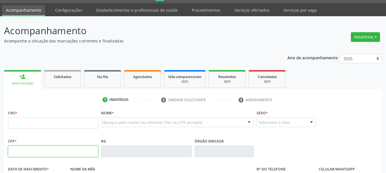
click at [50, 153] on input "text" at bounding box center [53, 151] width 90 height 11
type input "697.004.514-53"
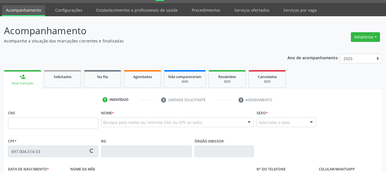
type input "701 2000 5748 6418"
type input "18/12/1966"
type input "Joana Gomes da Silva"
type input "(87) 98176-1111"
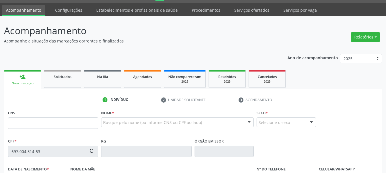
type input "357.114.694-87"
type input "44"
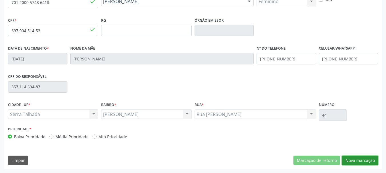
drag, startPoint x: 370, startPoint y: 161, endPoint x: 150, endPoint y: 107, distance: 226.7
click at [227, 161] on button "Nova marcação" at bounding box center [360, 161] width 36 height 10
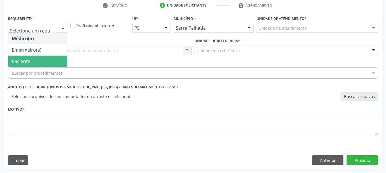
drag, startPoint x: 20, startPoint y: 60, endPoint x: 39, endPoint y: 51, distance: 21.3
click at [19, 61] on span "Paciente" at bounding box center [21, 61] width 19 height 6
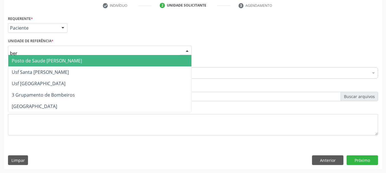
type input "bern"
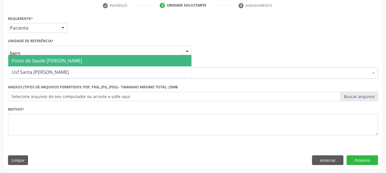
click at [57, 59] on span "Posto de Saude [PERSON_NAME]" at bounding box center [47, 61] width 70 height 6
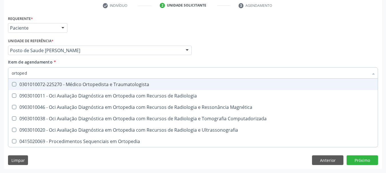
type input "ortopedi"
click at [31, 86] on div "0301010072-225270 - Médico Ortopedista e Traumatologista" at bounding box center [193, 84] width 362 height 5
checkbox Traumatologista "true"
click at [227, 49] on div "Médico Solicitante Por favor, selecione a Unidade de Atendimento primeiro Nenhu…" at bounding box center [193, 48] width 372 height 22
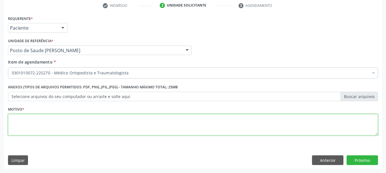
click at [47, 120] on textarea at bounding box center [193, 125] width 370 height 22
type textarea "*"
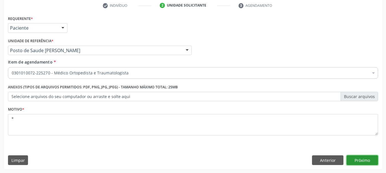
click at [227, 157] on button "Próximo" at bounding box center [361, 161] width 31 height 10
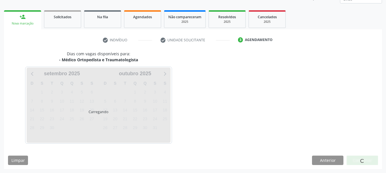
scroll to position [75, 0]
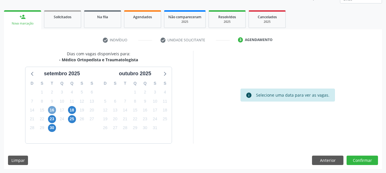
drag, startPoint x: 51, startPoint y: 109, endPoint x: 99, endPoint y: 103, distance: 48.1
click at [51, 109] on span "16" at bounding box center [52, 110] width 8 height 8
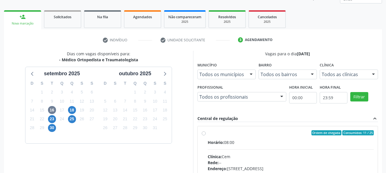
drag, startPoint x: 216, startPoint y: 136, endPoint x: 228, endPoint y: 94, distance: 44.5
click at [216, 135] on label "Ordem de chegada Consumidos: 11 / 25 Horário: 08:00 Clínica: Cem Rede: -- Ender…" at bounding box center [290, 174] width 166 height 88
radio input "true"
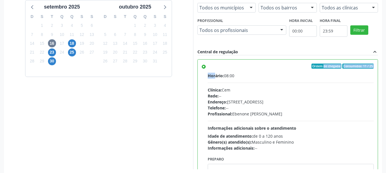
scroll to position [168, 0]
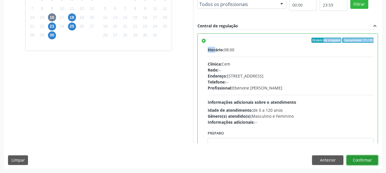
click at [227, 160] on button "Confirmar" at bounding box center [361, 161] width 31 height 10
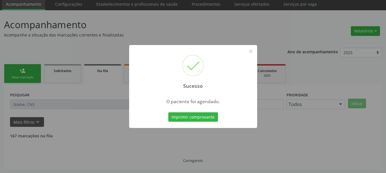
scroll to position [15, 0]
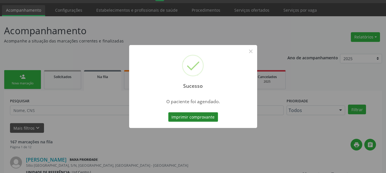
click at [198, 117] on button "Imprimir comprovante" at bounding box center [193, 117] width 50 height 10
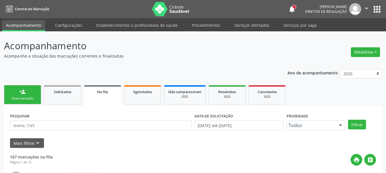
scroll to position [15, 0]
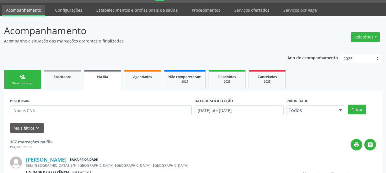
click at [32, 76] on link "person_add Nova marcação" at bounding box center [22, 79] width 37 height 19
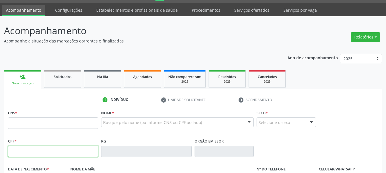
click at [43, 151] on input "text" at bounding box center [53, 151] width 90 height 11
type input "155.250.394-19"
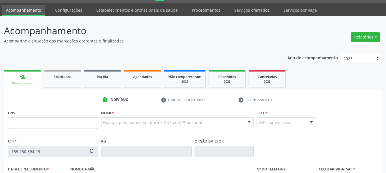
type input "898 0023 4363 1443"
type input "18/04/2009"
type input "Maria do Socorro Pereira Leite"
type input "[PHONE_NUMBER]"
type input "8"
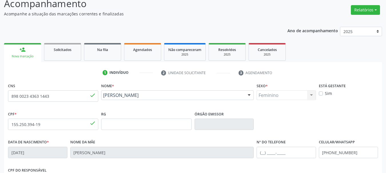
scroll to position [44, 0]
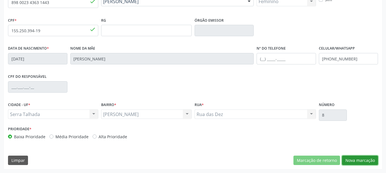
click at [352, 163] on button "Nova marcação" at bounding box center [360, 161] width 36 height 10
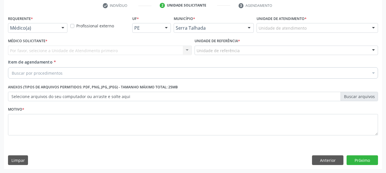
scroll to position [110, 0]
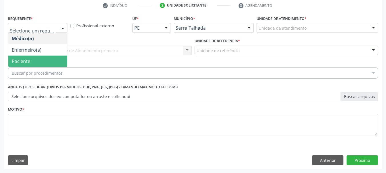
click at [41, 58] on span "Paciente" at bounding box center [37, 61] width 59 height 11
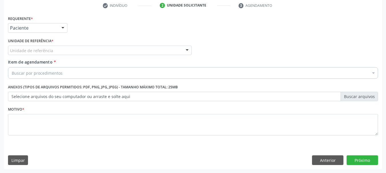
click at [50, 55] on div "Unidade de referência" at bounding box center [99, 51] width 183 height 10
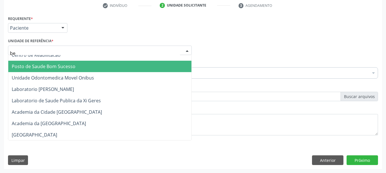
scroll to position [0, 0]
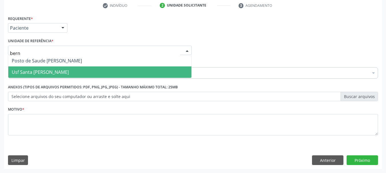
type input "berna"
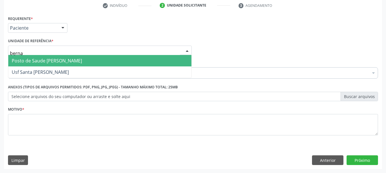
click at [38, 61] on span "Posto de Saude [PERSON_NAME]" at bounding box center [47, 61] width 70 height 6
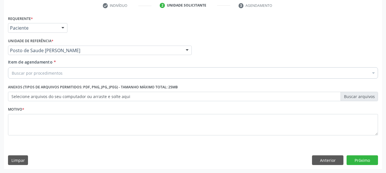
click at [74, 76] on div "Buscar por procedimentos" at bounding box center [193, 72] width 370 height 11
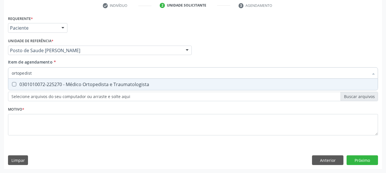
type input "ortopedista"
click at [79, 84] on div "0301010072-225270 - Médico Ortopedista e Traumatologista" at bounding box center [193, 84] width 362 height 5
checkbox Traumatologista "true"
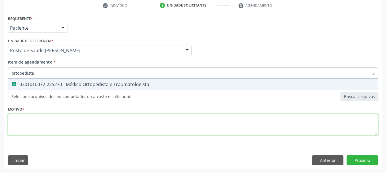
click at [82, 125] on div "Requerente * Paciente Médico(a) Enfermeiro(a) Paciente Nenhum resultado encontr…" at bounding box center [193, 78] width 370 height 129
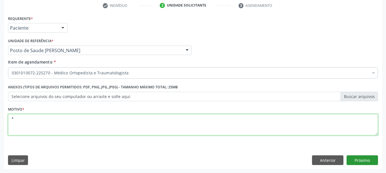
type textarea "*"
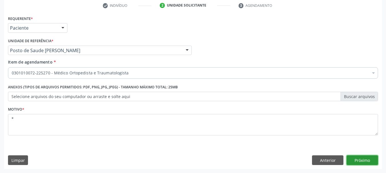
click at [364, 163] on button "Próximo" at bounding box center [361, 161] width 31 height 10
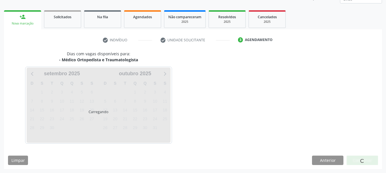
scroll to position [75, 0]
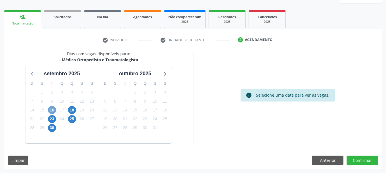
click at [52, 108] on span "16" at bounding box center [52, 110] width 8 height 8
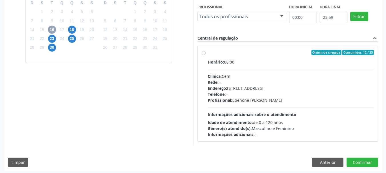
scroll to position [158, 0]
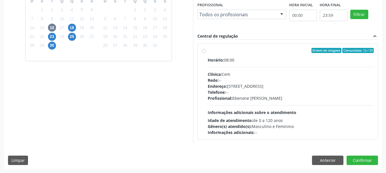
click at [234, 49] on div "Ordem de chegada Consumidos: 12 / 25" at bounding box center [290, 50] width 166 height 5
click at [205, 49] on input "Ordem de chegada Consumidos: 12 / 25 Horário: 08:00 Clínica: Cem Rede: -- Ender…" at bounding box center [203, 50] width 4 height 5
radio input "true"
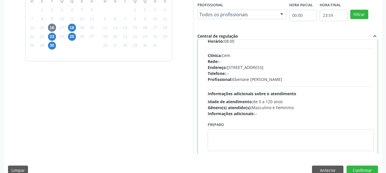
scroll to position [28, 0]
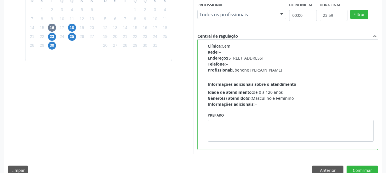
click at [369, 165] on div "Dias com vagas disponíveis para: - Médico Ortopedista e Traumatologista setembr…" at bounding box center [193, 73] width 378 height 211
click at [370, 168] on button "Confirmar" at bounding box center [361, 171] width 31 height 10
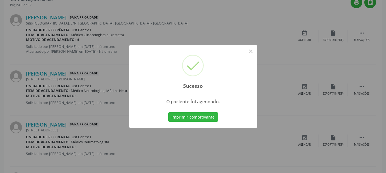
scroll to position [15, 0]
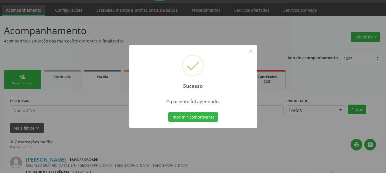
click at [192, 123] on div "Imprimir comprovante Cancel" at bounding box center [193, 117] width 52 height 12
click at [193, 120] on button "Imprimir comprovante" at bounding box center [193, 117] width 50 height 10
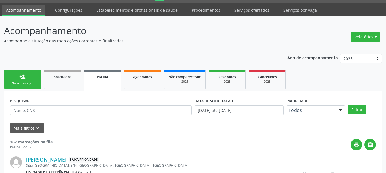
click at [17, 79] on div "Sucesso × O paciente foi agendado. Imprimir comprovante Cancel" at bounding box center [193, 86] width 386 height 173
drag, startPoint x: 23, startPoint y: 78, endPoint x: 12, endPoint y: 68, distance: 14.7
click at [23, 78] on div "person_add" at bounding box center [22, 77] width 6 height 6
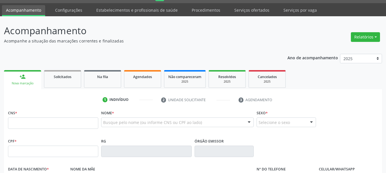
click at [50, 160] on fieldset "CPF *" at bounding box center [53, 149] width 90 height 24
click at [48, 156] on input "text" at bounding box center [53, 151] width 90 height 11
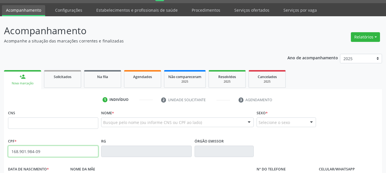
type input "168.901.984-09"
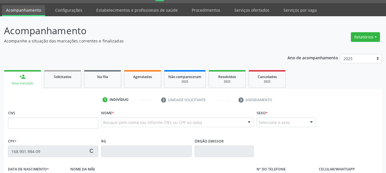
type input "898 0048 0404 8881"
type input "06/06/2015"
type input "Vanessa Batista de Sousa"
type input "[PHONE_NUMBER]"
type input "080.992.174-03"
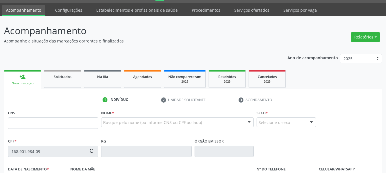
type input "5"
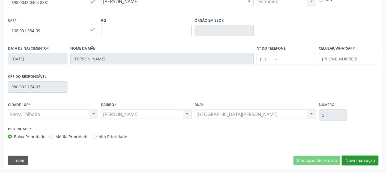
drag, startPoint x: 357, startPoint y: 158, endPoint x: 288, endPoint y: 120, distance: 78.8
click at [356, 158] on button "Nova marcação" at bounding box center [360, 161] width 36 height 10
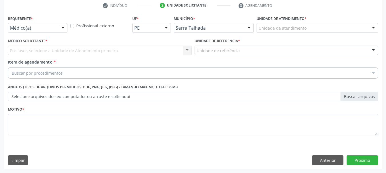
scroll to position [110, 0]
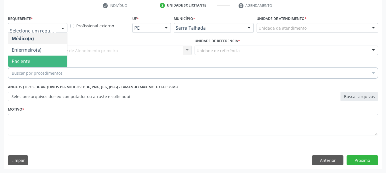
click at [45, 59] on span "Paciente" at bounding box center [37, 61] width 59 height 11
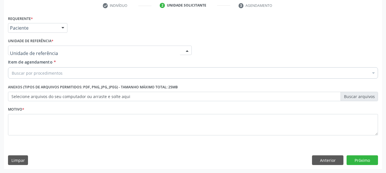
click at [57, 50] on div at bounding box center [99, 51] width 183 height 10
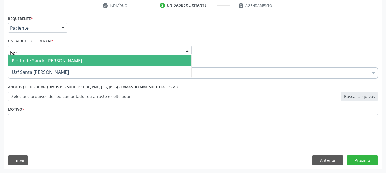
type input "bern"
drag, startPoint x: 95, startPoint y: 59, endPoint x: 98, endPoint y: 68, distance: 9.6
click at [95, 60] on span "Posto de Saude [PERSON_NAME]" at bounding box center [99, 60] width 183 height 11
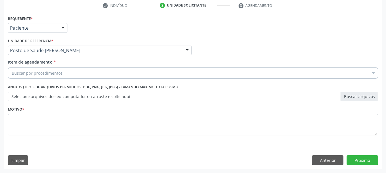
click at [98, 74] on div "Buscar por procedimentos" at bounding box center [193, 72] width 370 height 11
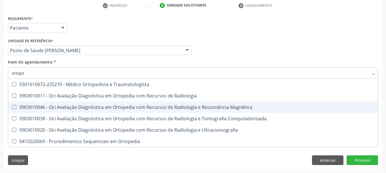
scroll to position [0, 0]
type input "ortopedis"
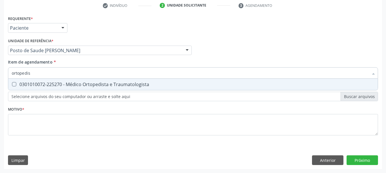
drag, startPoint x: 124, startPoint y: 82, endPoint x: 128, endPoint y: 110, distance: 28.6
click at [125, 86] on div "0301010072-225270 - Médico Ortopedista e Traumatologista" at bounding box center [193, 84] width 362 height 5
checkbox Traumatologista "true"
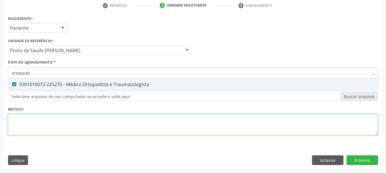
click at [129, 116] on div "Requerente * Paciente Médico(a) Enfermeiro(a) Paciente Nenhum resultado encontr…" at bounding box center [193, 78] width 370 height 129
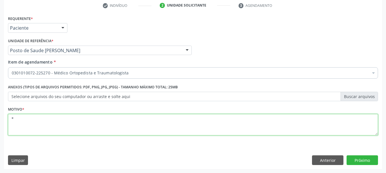
click at [167, 116] on textarea "*" at bounding box center [193, 125] width 370 height 22
type textarea "*"
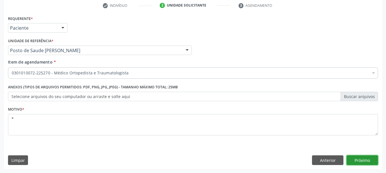
click at [363, 157] on button "Próximo" at bounding box center [361, 161] width 31 height 10
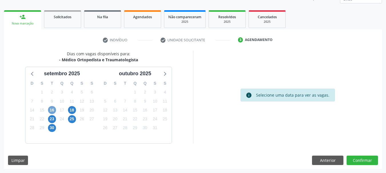
click at [52, 112] on span "16" at bounding box center [52, 110] width 8 height 8
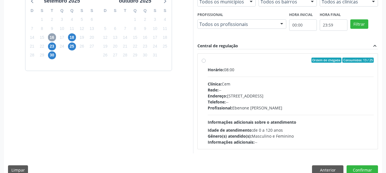
scroll to position [158, 0]
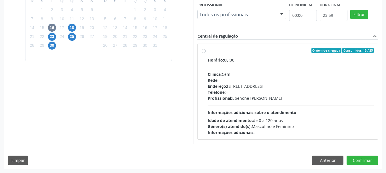
drag, startPoint x: 298, startPoint y: 57, endPoint x: 307, endPoint y: 80, distance: 24.9
click at [297, 57] on div "Horário: 08:00" at bounding box center [290, 60] width 166 height 6
click at [205, 53] on input "Ordem de chegada Consumidos: 13 / 25 Horário: 08:00 Clínica: Cem Rede: -- Ender…" at bounding box center [203, 50] width 4 height 5
radio input "true"
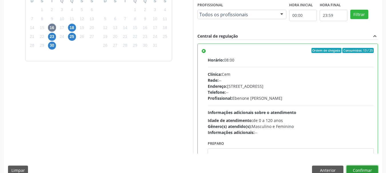
click at [359, 170] on button "Confirmar" at bounding box center [361, 171] width 31 height 10
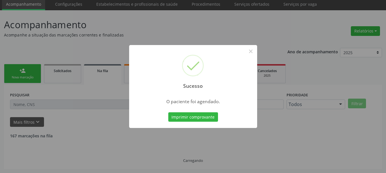
scroll to position [15, 0]
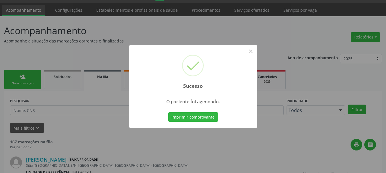
click at [168, 112] on button "Imprimir comprovante" at bounding box center [193, 117] width 50 height 10
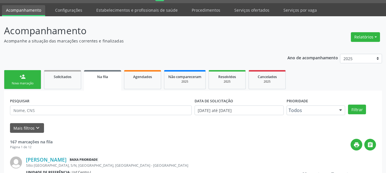
click at [21, 88] on link "person_add Nova marcação" at bounding box center [22, 79] width 37 height 19
click at [22, 82] on div "Nova marcação" at bounding box center [22, 83] width 29 height 4
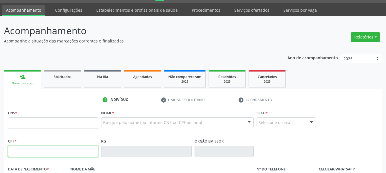
click at [38, 148] on input "text" at bounding box center [53, 151] width 90 height 11
click at [23, 119] on input "text" at bounding box center [53, 123] width 90 height 11
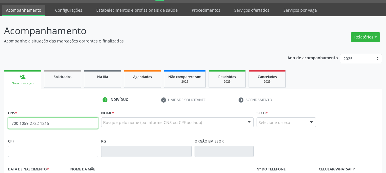
type input "700 1059 2722 1215"
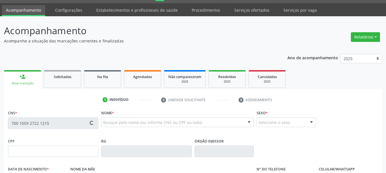
type input "26/04/1997"
type input "Junerci Nicolau dos Santos"
type input "S/N"
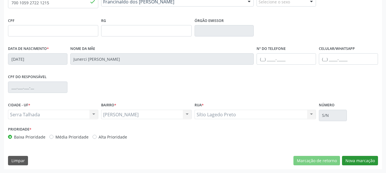
scroll to position [136, 0]
click at [362, 161] on button "Nova marcação" at bounding box center [360, 161] width 36 height 10
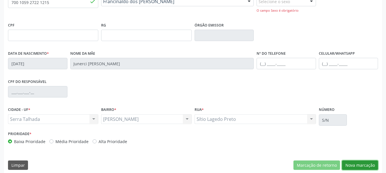
click at [363, 164] on button "Nova marcação" at bounding box center [360, 166] width 36 height 10
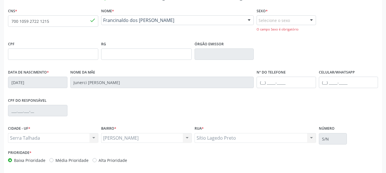
scroll to position [108, 0]
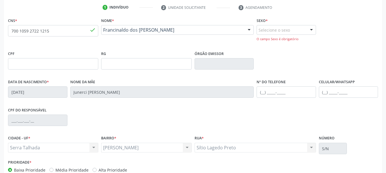
drag, startPoint x: 275, startPoint y: 25, endPoint x: 274, endPoint y: 30, distance: 4.5
click at [274, 28] on div "Selecione o sexo" at bounding box center [285, 30] width 59 height 10
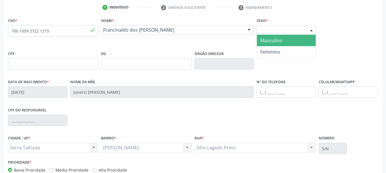
click at [272, 45] on span "Masculino" at bounding box center [286, 40] width 59 height 11
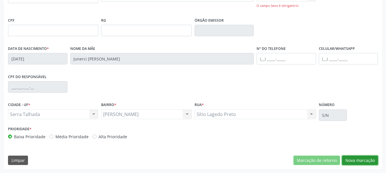
click at [366, 164] on button "Nova marcação" at bounding box center [360, 161] width 36 height 10
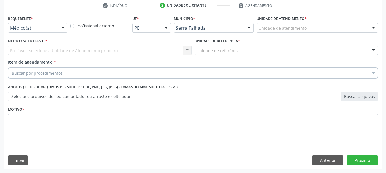
click at [45, 24] on div "Médico(a)" at bounding box center [37, 28] width 59 height 10
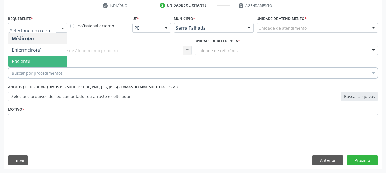
click at [37, 60] on span "Paciente" at bounding box center [37, 61] width 59 height 11
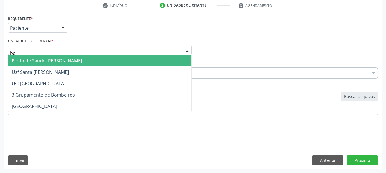
type input "ber"
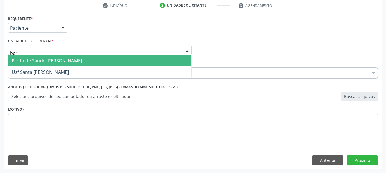
click at [53, 63] on span "Posto de Saude [PERSON_NAME]" at bounding box center [47, 61] width 70 height 6
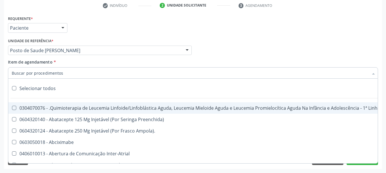
click at [59, 72] on input "Item de agendamento *" at bounding box center [190, 72] width 356 height 11
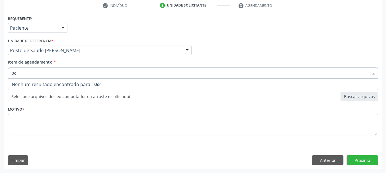
type input "0"
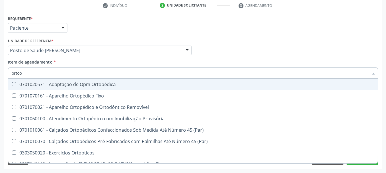
type input "ortope"
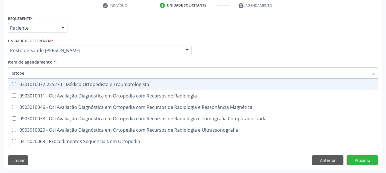
click at [62, 85] on div "0301010072-225270 - Médico Ortopedista e Traumatologista" at bounding box center [193, 84] width 362 height 5
checkbox Traumatologista "true"
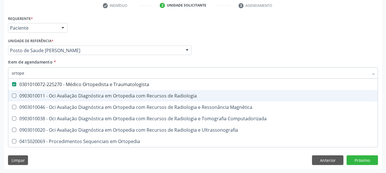
click at [1, 120] on div "Acompanhamento Acompanhe a situação das marcações correntes e finalizadas Relat…" at bounding box center [193, 47] width 386 height 251
checkbox Radiologia "true"
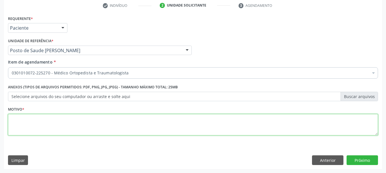
click at [110, 120] on textarea at bounding box center [193, 125] width 370 height 22
type textarea "*"
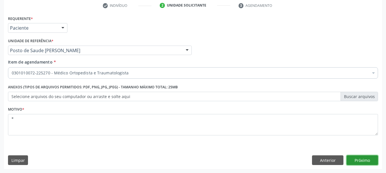
click at [366, 159] on button "Próximo" at bounding box center [361, 161] width 31 height 10
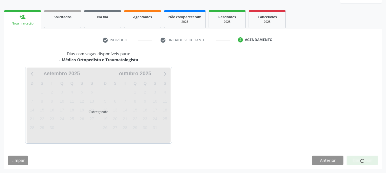
scroll to position [75, 0]
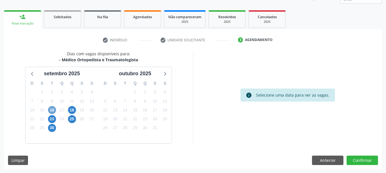
click at [49, 109] on span "16" at bounding box center [52, 110] width 8 height 8
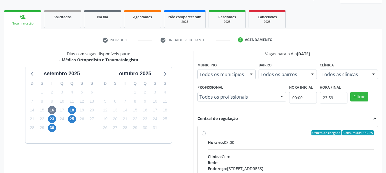
drag, startPoint x: 246, startPoint y: 140, endPoint x: 270, endPoint y: 101, distance: 45.6
click at [246, 140] on div "Horário: 08:00" at bounding box center [290, 143] width 166 height 6
click at [205, 136] on input "Ordem de chegada Consumidos: 14 / 25 Horário: 08:00 Clínica: Cem Rede: -- Ender…" at bounding box center [203, 132] width 4 height 5
radio input "true"
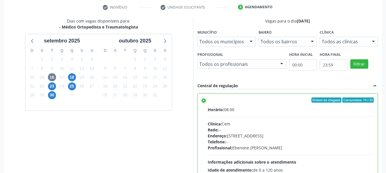
scroll to position [168, 0]
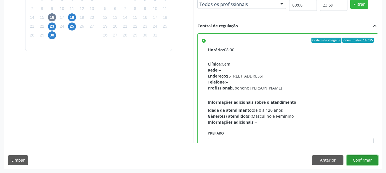
click at [365, 162] on button "Confirmar" at bounding box center [361, 161] width 31 height 10
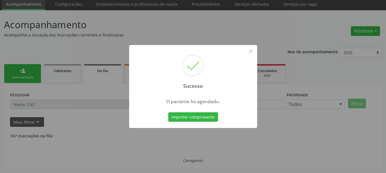
scroll to position [15, 0]
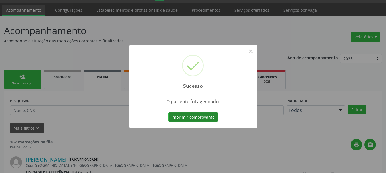
click at [209, 117] on button "Imprimir comprovante" at bounding box center [193, 117] width 50 height 10
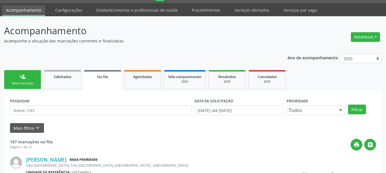
click at [22, 82] on div "Sucesso × O paciente foi agendado. Imprimir comprovante Cancel" at bounding box center [193, 86] width 386 height 173
click at [25, 83] on div "Nova marcação" at bounding box center [22, 83] width 29 height 4
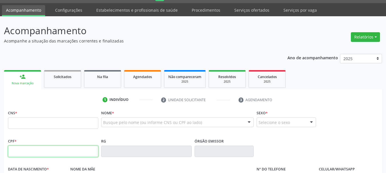
click at [29, 152] on input "text" at bounding box center [53, 151] width 90 height 11
type input "027.720.894-79"
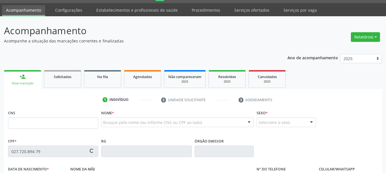
type input "898 0034 4937 0172"
type input "09/03/1959"
type input "Adelia Maria dos Santos"
type input "(87) 98149-0876"
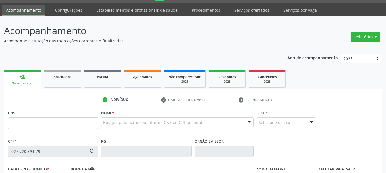
type input "244"
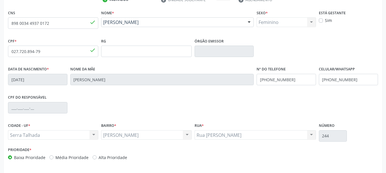
scroll to position [136, 0]
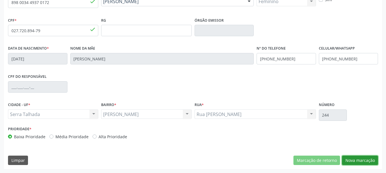
click at [372, 160] on button "Nova marcação" at bounding box center [360, 161] width 36 height 10
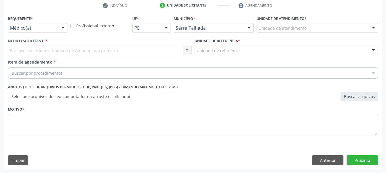
click at [20, 49] on div "Por favor, selecione a Unidade de Atendimento primeiro Nenhum resultado encontr…" at bounding box center [99, 51] width 183 height 10
click at [35, 50] on div "Por favor, selecione a Unidade de Atendimento primeiro Nenhum resultado encontr…" at bounding box center [99, 51] width 183 height 10
click at [36, 50] on div "Por favor, selecione a Unidade de Atendimento primeiro Nenhum resultado encontr…" at bounding box center [99, 51] width 183 height 10
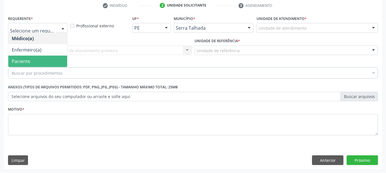
drag, startPoint x: 33, startPoint y: 65, endPoint x: 40, endPoint y: 49, distance: 16.9
click at [33, 65] on span "Paciente" at bounding box center [37, 61] width 59 height 11
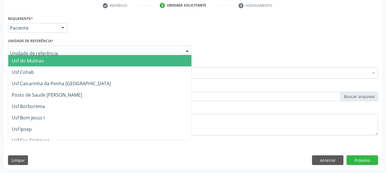
click at [49, 46] on div at bounding box center [99, 51] width 183 height 10
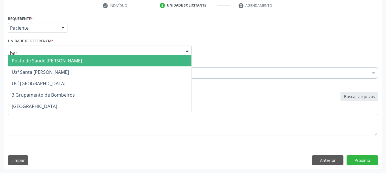
type input "bern"
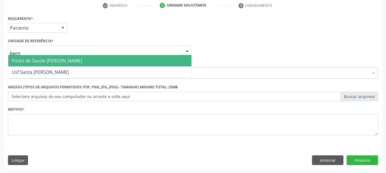
click at [87, 62] on span "Posto de Saude [PERSON_NAME]" at bounding box center [99, 60] width 183 height 11
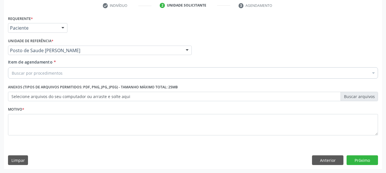
click at [78, 71] on div "Buscar por procedimentos" at bounding box center [193, 72] width 370 height 11
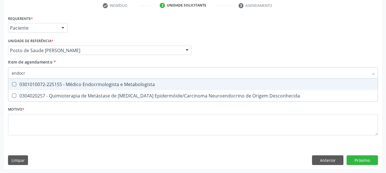
type input "endocri"
click at [18, 87] on div "0301010072-225155 - Médico Endocrinologista e Metabologista" at bounding box center [193, 84] width 362 height 5
checkbox Metabologista "true"
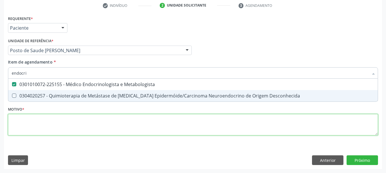
click at [23, 130] on div "Requerente * Paciente Médico(a) Enfermeiro(a) Paciente Nenhum resultado encontr…" at bounding box center [193, 78] width 370 height 129
checkbox Desconhecida "true"
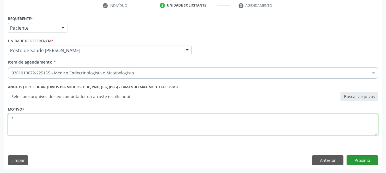
type textarea "*"
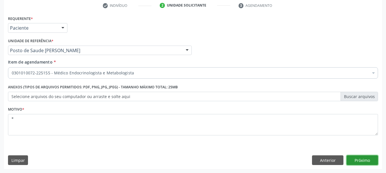
click at [363, 163] on button "Próximo" at bounding box center [361, 161] width 31 height 10
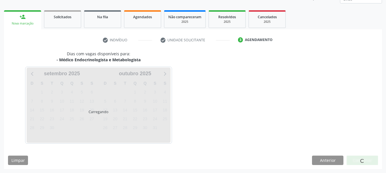
scroll to position [75, 0]
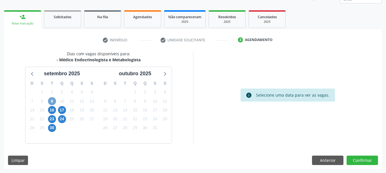
click at [54, 102] on span "9" at bounding box center [52, 101] width 8 height 8
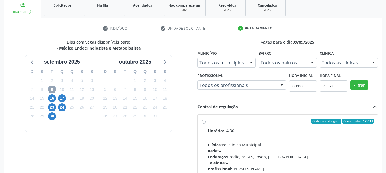
scroll to position [72, 0]
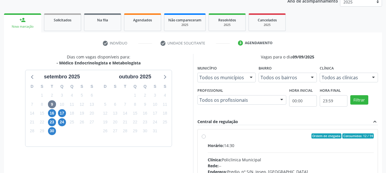
click at [259, 138] on div "Ordem de chegada Consumidos: 12 / 14" at bounding box center [290, 136] width 166 height 5
click at [205, 138] on input "Ordem de chegada Consumidos: 12 / 14 Horário: 14:30 Clínica: Policlinica Munici…" at bounding box center [203, 136] width 4 height 5
radio input "true"
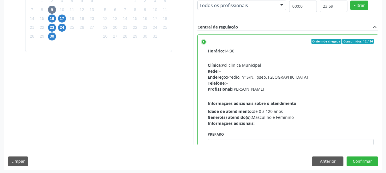
scroll to position [168, 0]
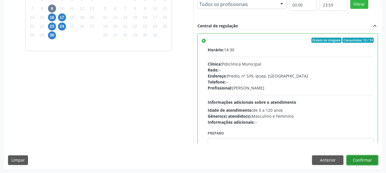
click at [354, 163] on button "Confirmar" at bounding box center [361, 161] width 31 height 10
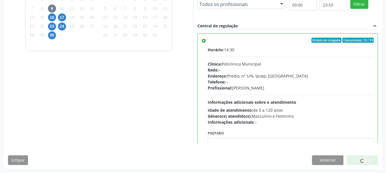
scroll to position [15, 0]
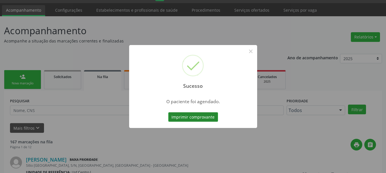
click at [181, 116] on button "Imprimir comprovante" at bounding box center [193, 117] width 50 height 10
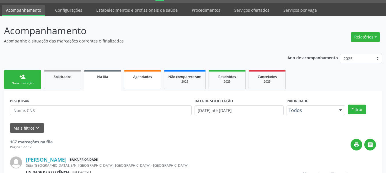
click at [143, 76] on span "Agendados" at bounding box center [142, 76] width 19 height 5
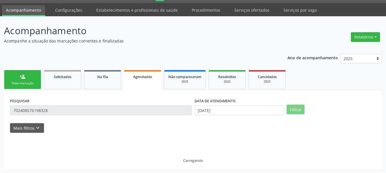
click at [136, 80] on link "Agendados" at bounding box center [142, 80] width 37 height 21
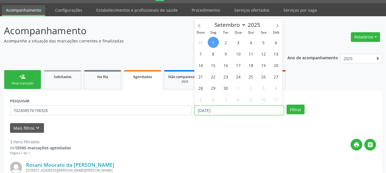
click at [238, 111] on input "01[DATE]" at bounding box center [238, 111] width 89 height 10
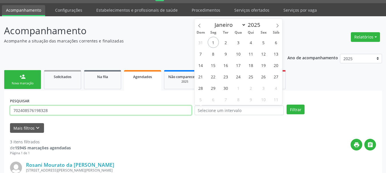
click at [162, 110] on input "702408576198328" at bounding box center [100, 111] width 181 height 10
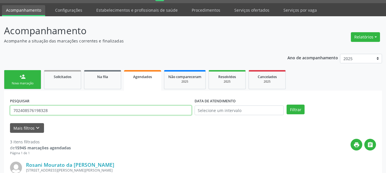
click at [162, 107] on input "702408576198328" at bounding box center [100, 111] width 181 height 10
type input "aleff felipe"
click at [286, 105] on button "Filtrar" at bounding box center [295, 110] width 18 height 10
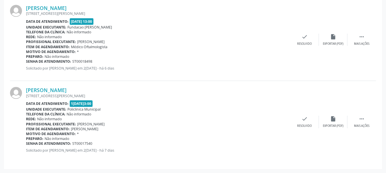
scroll to position [58, 0]
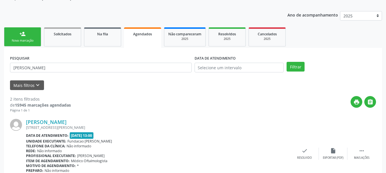
click at [31, 38] on link "person_add Nova marcação" at bounding box center [22, 36] width 37 height 19
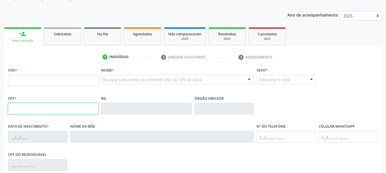
click at [26, 108] on input "text" at bounding box center [53, 108] width 90 height 11
drag, startPoint x: 116, startPoint y: 79, endPoint x: 111, endPoint y: 78, distance: 5.5
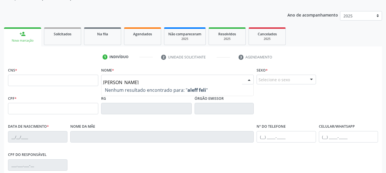
type input "[PERSON_NAME]"
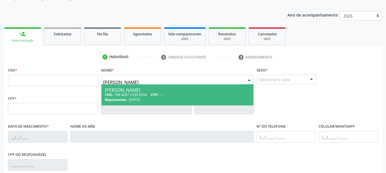
click at [207, 86] on span "Aleff Felipe da Silva Nunes CNS: 708 4087 5330 8766 CPF: -- Nascimento: 16/11/1…" at bounding box center [177, 94] width 152 height 21
type input "708 4087 5330 8766"
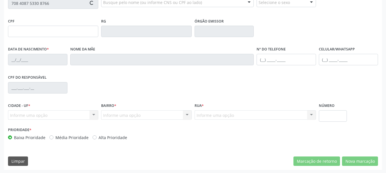
scroll to position [136, 0]
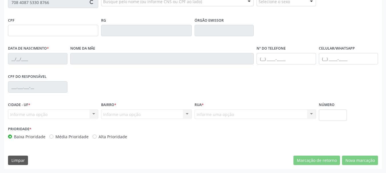
type input "16/11/1994"
type input "Ledjane Ribeiro da Silva Nunes"
type input "(87) 99999-9999"
type input "494"
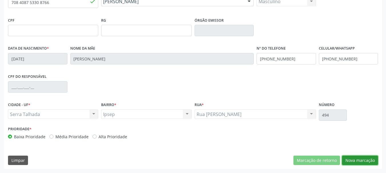
click at [350, 161] on button "Nova marcação" at bounding box center [360, 161] width 36 height 10
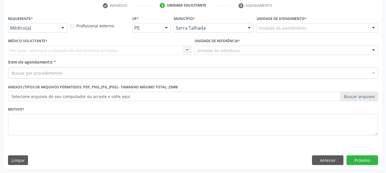
scroll to position [110, 0]
drag, startPoint x: 39, startPoint y: 30, endPoint x: 33, endPoint y: 43, distance: 14.7
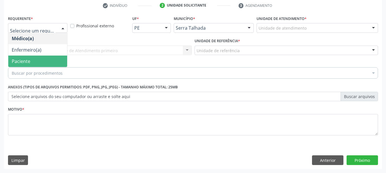
drag, startPoint x: 29, startPoint y: 59, endPoint x: 36, endPoint y: 53, distance: 9.3
click at [28, 59] on span "Paciente" at bounding box center [21, 61] width 19 height 6
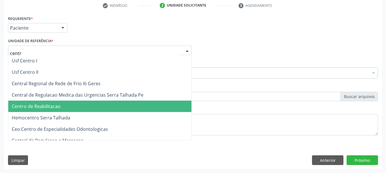
click at [59, 109] on span "Centro de Reabilitacao" at bounding box center [36, 106] width 49 height 6
type input "centr"
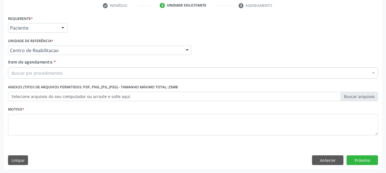
click at [54, 70] on div "Buscar por procedimentos" at bounding box center [193, 72] width 370 height 11
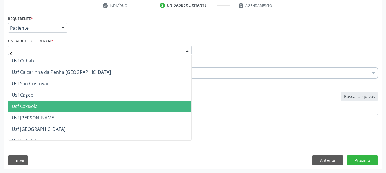
type input "ce"
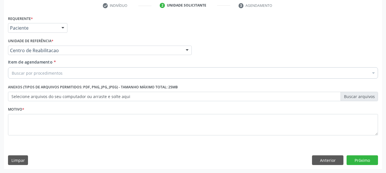
click at [0, 121] on div "Acompanhamento Acompanhe a situação das marcações correntes e finalizadas Relat…" at bounding box center [193, 47] width 386 height 251
click at [22, 68] on div "Buscar por procedimentos" at bounding box center [193, 72] width 370 height 11
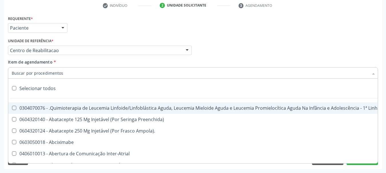
drag, startPoint x: 22, startPoint y: 73, endPoint x: 22, endPoint y: 67, distance: 5.7
click at [22, 73] on input "Item de agendamento *" at bounding box center [190, 72] width 356 height 11
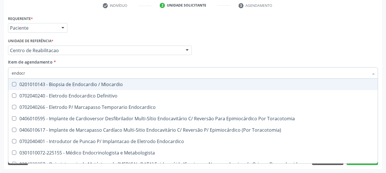
type input "endocri"
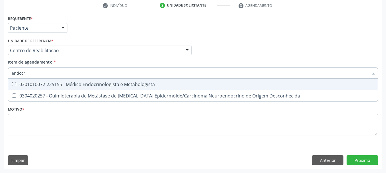
click at [35, 86] on div "0301010072-225155 - Médico Endocrinologista e Metabologista" at bounding box center [193, 84] width 362 height 5
checkbox Metabologista "true"
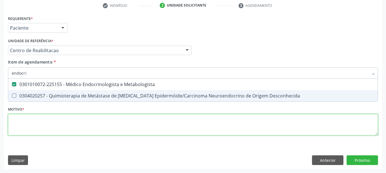
click at [35, 127] on div "Requerente * Paciente Médico(a) Enfermeiro(a) Paciente Nenhum resultado encontr…" at bounding box center [193, 78] width 370 height 129
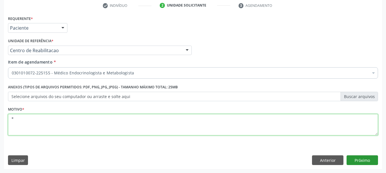
type textarea "*"
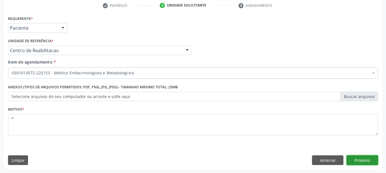
click at [364, 164] on button "Próximo" at bounding box center [361, 161] width 31 height 10
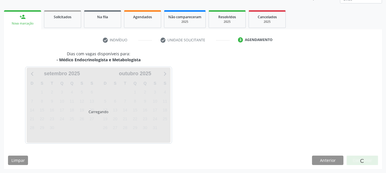
scroll to position [75, 0]
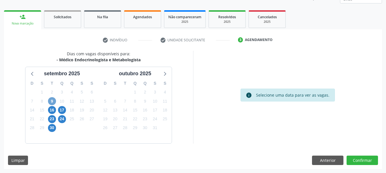
click at [54, 102] on span "9" at bounding box center [52, 101] width 8 height 8
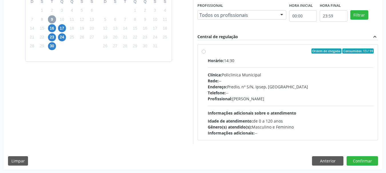
scroll to position [158, 0]
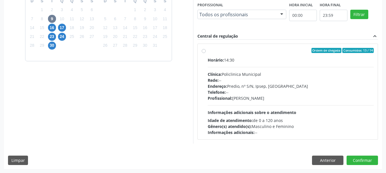
click at [262, 43] on div "Ordem de chegada Consumidos: 13 / 14 Horário: 14:30 Clínica: Policlinica Munici…" at bounding box center [287, 92] width 181 height 104
click at [263, 53] on label "Ordem de chegada Consumidos: 13 / 14 Horário: 14:30 Clínica: Policlinica Munici…" at bounding box center [290, 92] width 166 height 88
click at [205, 53] on input "Ordem de chegada Consumidos: 13 / 14 Horário: 14:30 Clínica: Policlinica Munici…" at bounding box center [203, 50] width 4 height 5
radio input "true"
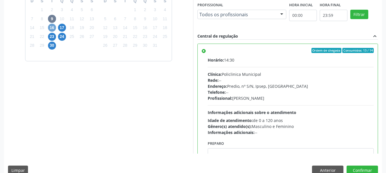
click at [52, 30] on span "16" at bounding box center [52, 28] width 8 height 8
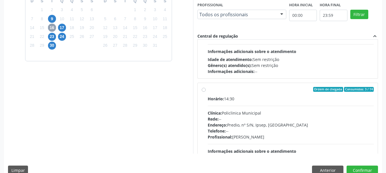
scroll to position [86, 0]
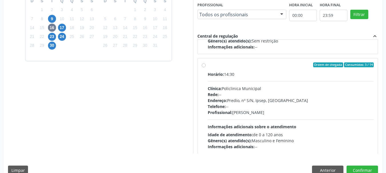
click at [293, 63] on div "Ordem de chegada Consumidos: 3 / 14" at bounding box center [290, 64] width 166 height 5
click at [205, 63] on input "Ordem de chegada Consumidos: 3 / 14 Horário: 14:30 Clínica: Policlinica Municip…" at bounding box center [203, 64] width 4 height 5
radio input "true"
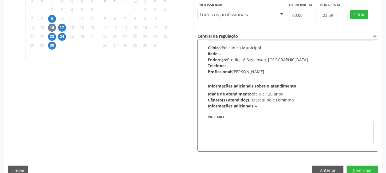
scroll to position [128, 0]
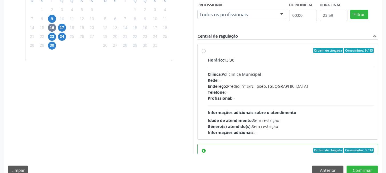
scroll to position [71, 0]
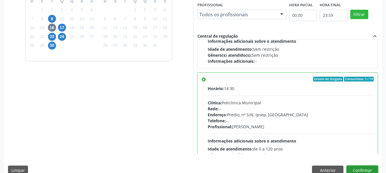
click at [356, 170] on button "Confirmar" at bounding box center [361, 171] width 31 height 10
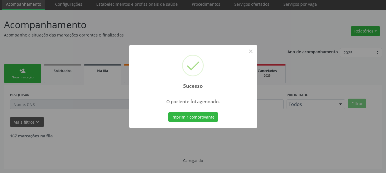
scroll to position [15, 0]
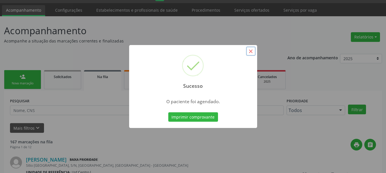
click at [250, 53] on button "×" at bounding box center [251, 52] width 10 height 10
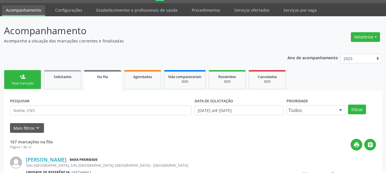
click at [13, 71] on link "person_add Nova marcação" at bounding box center [22, 79] width 37 height 19
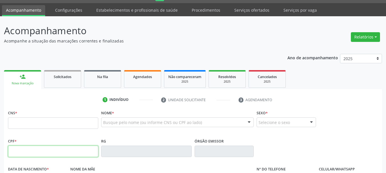
click at [46, 150] on input "text" at bounding box center [53, 151] width 90 height 11
type input "093.284.544-41"
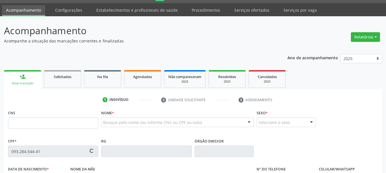
type input "898 0045 3622 1508"
type input "26/01/1963"
type input "Maria de Lourdes de Sousa"
type input "[PHONE_NUMBER]"
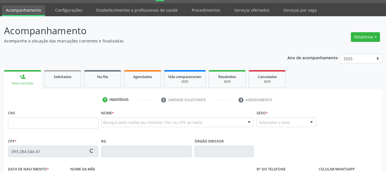
type input "042.729.094-52"
type input "37"
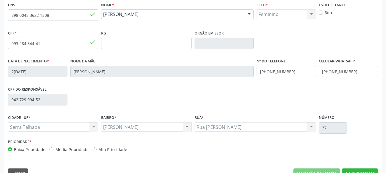
scroll to position [136, 0]
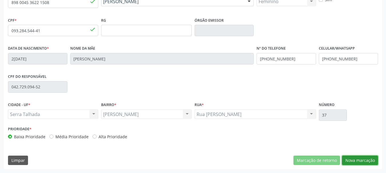
click at [369, 157] on button "Nova marcação" at bounding box center [360, 161] width 36 height 10
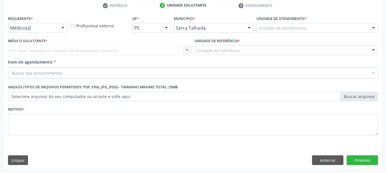
scroll to position [110, 0]
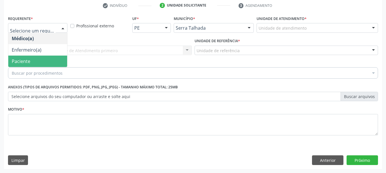
click at [19, 62] on span "Paciente" at bounding box center [21, 61] width 19 height 6
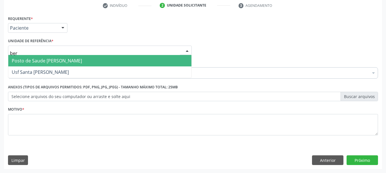
type input "bern"
click at [31, 62] on span "Posto de Saude [PERSON_NAME]" at bounding box center [47, 61] width 70 height 6
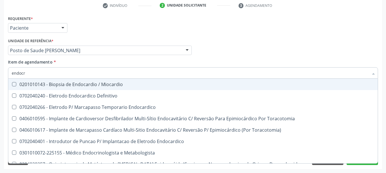
type input "endocri"
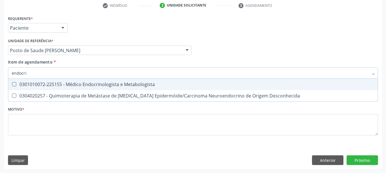
click at [41, 84] on div "0301010072-225155 - Médico Endocrinologista e Metabologista" at bounding box center [193, 84] width 362 height 5
checkbox Metabologista "true"
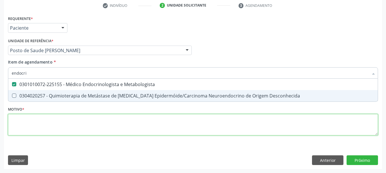
click at [32, 131] on div "Requerente * Paciente Médico(a) Enfermeiro(a) Paciente Nenhum resultado encontr…" at bounding box center [193, 78] width 370 height 129
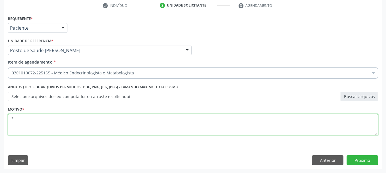
type textarea "*"
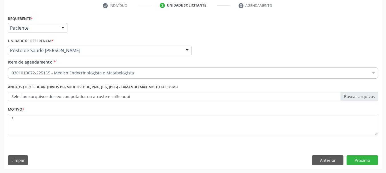
click at [358, 166] on div "Requerente * Paciente Médico(a) Enfermeiro(a) Paciente Nenhum resultado encontr…" at bounding box center [193, 91] width 378 height 155
click at [359, 160] on button "Próximo" at bounding box center [361, 161] width 31 height 10
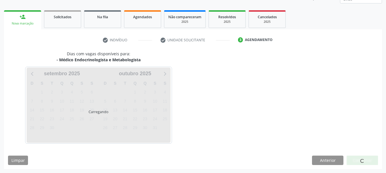
scroll to position [75, 0]
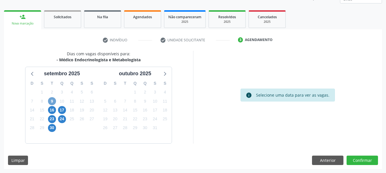
click at [54, 101] on span "9" at bounding box center [52, 101] width 8 height 8
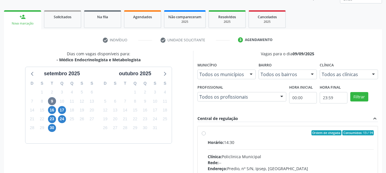
drag, startPoint x: 250, startPoint y: 134, endPoint x: 251, endPoint y: 129, distance: 4.7
click at [250, 134] on div "Ordem de chegada Consumidos: 13 / 14" at bounding box center [290, 132] width 166 height 5
click at [205, 134] on input "Ordem de chegada Consumidos: 13 / 14 Horário: 14:30 Clínica: Policlinica Munici…" at bounding box center [203, 132] width 4 height 5
radio input "true"
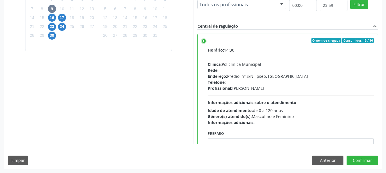
scroll to position [168, 0]
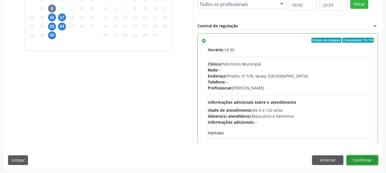
click at [356, 158] on button "Confirmar" at bounding box center [361, 161] width 31 height 10
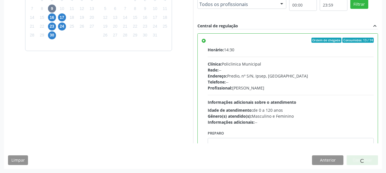
scroll to position [15, 0]
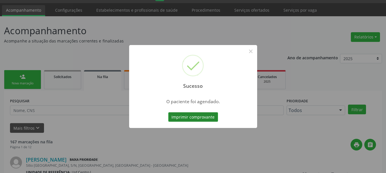
click at [211, 120] on button "Imprimir comprovante" at bounding box center [193, 117] width 50 height 10
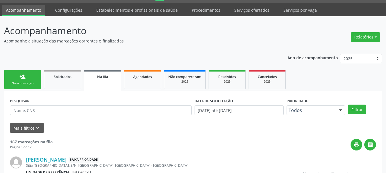
click at [22, 87] on link "person_add Nova marcação" at bounding box center [22, 79] width 37 height 19
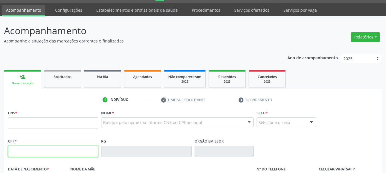
click at [75, 155] on input "text" at bounding box center [53, 151] width 90 height 11
type input "089.309.304-17"
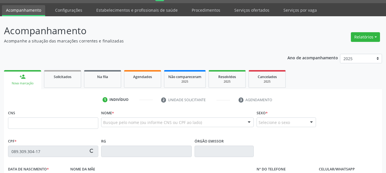
type input "898 0029 7601 0716"
type input "20/02/1989"
type input "[PERSON_NAME]"
type input "[PHONE_NUMBER]"
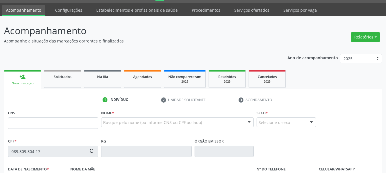
type input "36"
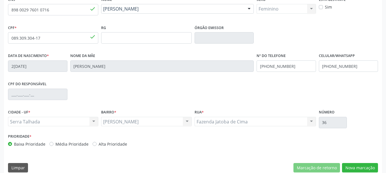
scroll to position [136, 0]
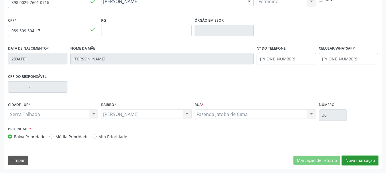
click at [356, 158] on button "Nova marcação" at bounding box center [360, 161] width 36 height 10
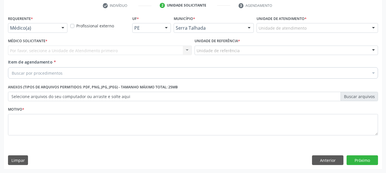
scroll to position [110, 0]
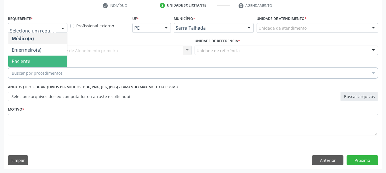
click at [20, 62] on span "Paciente" at bounding box center [21, 61] width 19 height 6
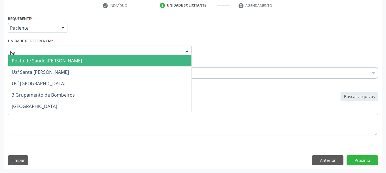
type input "ber"
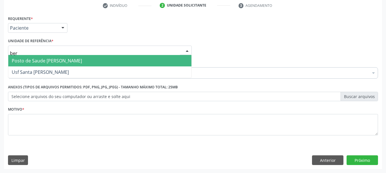
click at [41, 59] on span "Posto de Saude [PERSON_NAME]" at bounding box center [47, 61] width 70 height 6
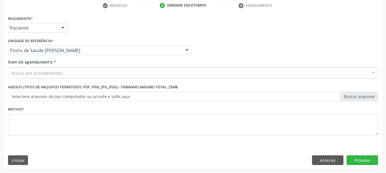
click at [46, 76] on div "Buscar por procedimentos" at bounding box center [193, 72] width 370 height 11
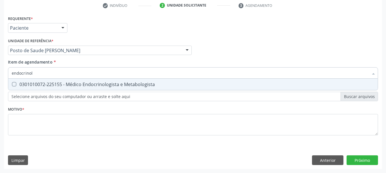
type input "endocrinolo"
drag, startPoint x: 55, startPoint y: 86, endPoint x: 58, endPoint y: 102, distance: 16.3
click at [55, 86] on div "0301010072-225155 - Médico Endocrinologista e Metabologista" at bounding box center [193, 84] width 362 height 5
checkbox Metabologista "true"
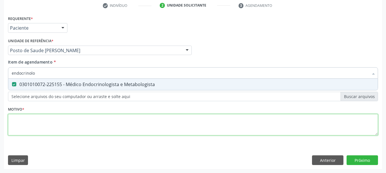
click at [51, 126] on div "Requerente * Paciente Médico(a) Enfermeiro(a) Paciente Nenhum resultado encontr…" at bounding box center [193, 78] width 370 height 129
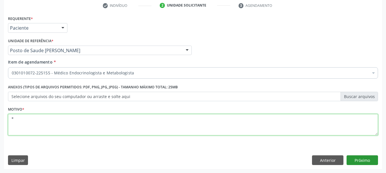
type textarea "*"
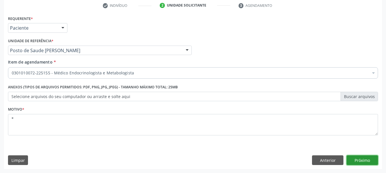
click at [368, 160] on button "Próximo" at bounding box center [361, 161] width 31 height 10
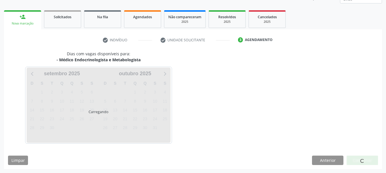
scroll to position [75, 0]
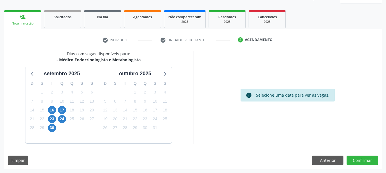
click at [49, 106] on div "16" at bounding box center [52, 110] width 8 height 9
click at [52, 110] on span "16" at bounding box center [52, 110] width 8 height 8
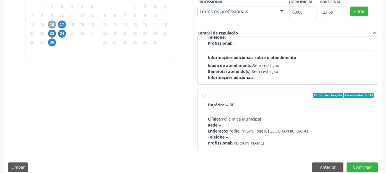
scroll to position [33, 0]
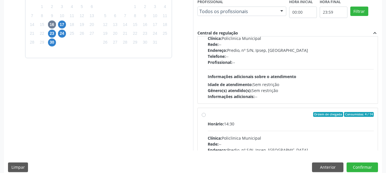
click at [312, 94] on div "Informações adicionais: --" at bounding box center [290, 97] width 166 height 6
click at [205, 17] on input "Ordem de chegada Consumidos: 9 / 15 Horário: 13:30 Clínica: Policlinica Municip…" at bounding box center [203, 14] width 4 height 5
radio input "true"
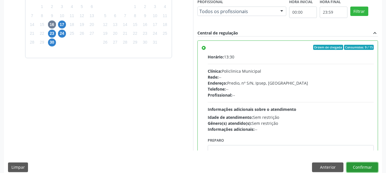
click at [366, 166] on button "Confirmar" at bounding box center [361, 168] width 31 height 10
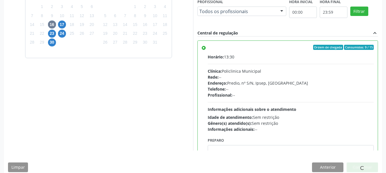
scroll to position [15, 0]
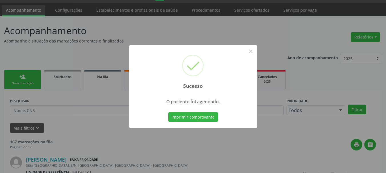
click at [168, 112] on button "Imprimir comprovante" at bounding box center [193, 117] width 50 height 10
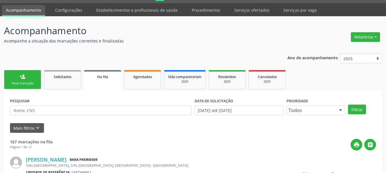
click at [24, 82] on div "Nova marcação" at bounding box center [22, 83] width 29 height 4
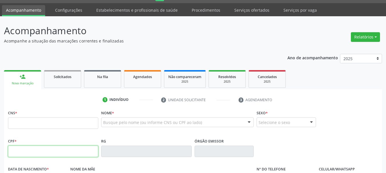
click at [25, 148] on input "text" at bounding box center [53, 151] width 90 height 11
click at [26, 121] on input "text" at bounding box center [53, 123] width 90 height 11
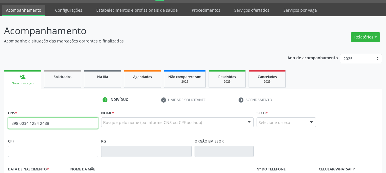
type input "898 0034 1284 2488"
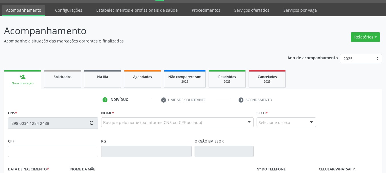
type input "686.677.444-68"
type input "25/12/1954"
type input "Josena Alves de Sousa"
type input "(87) 98124-4120"
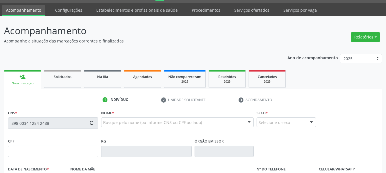
type input "122.591.444-20"
type input "58"
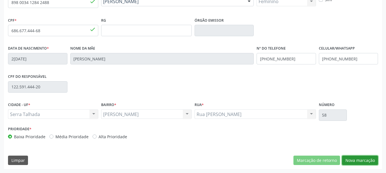
drag, startPoint x: 360, startPoint y: 158, endPoint x: 224, endPoint y: 80, distance: 156.5
click at [359, 157] on button "Nova marcação" at bounding box center [360, 161] width 36 height 10
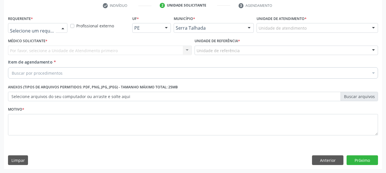
click at [24, 23] on div at bounding box center [37, 28] width 59 height 10
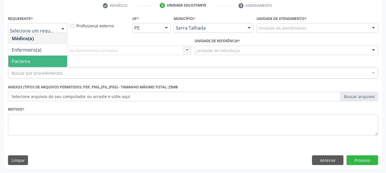
click at [25, 66] on span "Paciente" at bounding box center [37, 61] width 59 height 11
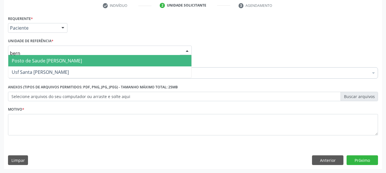
type input "berna"
click at [37, 58] on span "Posto de Saude [PERSON_NAME]" at bounding box center [47, 61] width 70 height 6
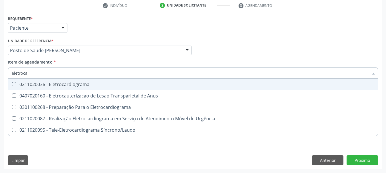
type input "eletrocar"
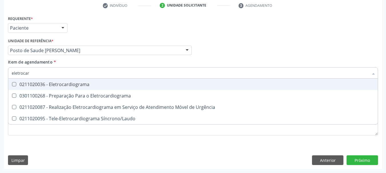
click at [33, 86] on div "0211020036 - Eletrocardiograma" at bounding box center [193, 84] width 362 height 5
checkbox Eletrocardiograma "true"
click at [278, 39] on div "Médico Solicitante Por favor, selecione a Unidade de Atendimento primeiro Nenhu…" at bounding box center [193, 48] width 372 height 22
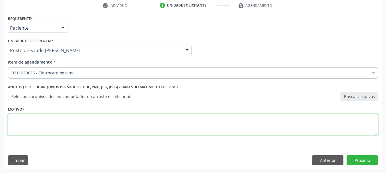
drag, startPoint x: 28, startPoint y: 128, endPoint x: 33, endPoint y: 130, distance: 5.1
click at [28, 128] on textarea at bounding box center [193, 125] width 370 height 22
type textarea "**"
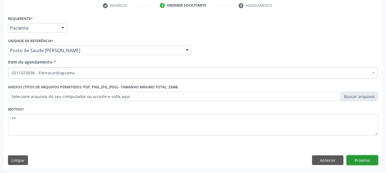
click at [371, 158] on button "Próximo" at bounding box center [361, 161] width 31 height 10
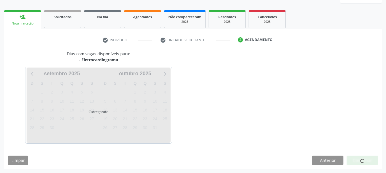
scroll to position [75, 0]
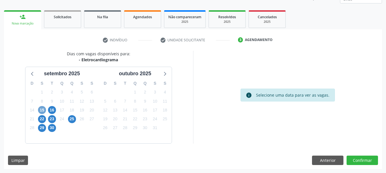
click at [42, 108] on span "15" at bounding box center [42, 110] width 8 height 8
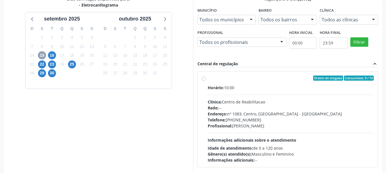
scroll to position [132, 0]
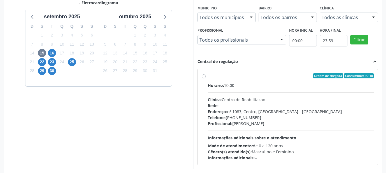
drag, startPoint x: 233, startPoint y: 80, endPoint x: 231, endPoint y: 75, distance: 5.1
click at [233, 79] on label "Ordem de chegada Consumidos: 9 / 10 Horário: 10:00 Clínica: Centro de Reabilita…" at bounding box center [290, 117] width 166 height 88
click at [205, 78] on input "Ordem de chegada Consumidos: 9 / 10 Horário: 10:00 Clínica: Centro de Reabilita…" at bounding box center [203, 75] width 4 height 5
radio input "true"
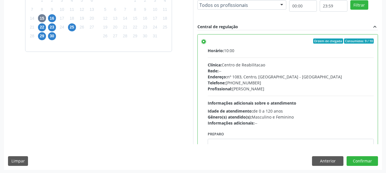
scroll to position [168, 0]
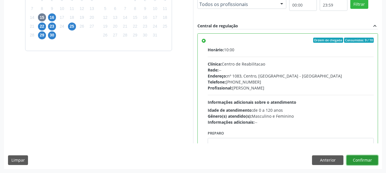
click at [367, 159] on button "Confirmar" at bounding box center [361, 161] width 31 height 10
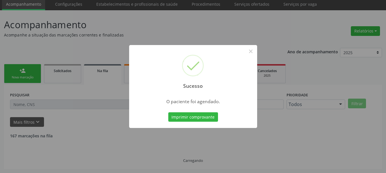
scroll to position [15, 0]
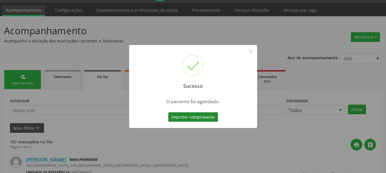
click at [175, 115] on button "Imprimir comprovante" at bounding box center [193, 117] width 50 height 10
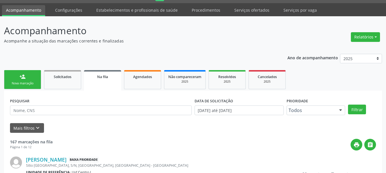
click at [18, 77] on div "Sucesso × O paciente foi agendado. Imprimir comprovante Cancel" at bounding box center [193, 86] width 386 height 173
click at [31, 74] on link "person_add Nova marcação" at bounding box center [22, 79] width 37 height 19
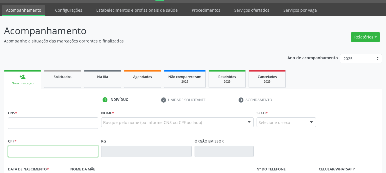
click at [14, 147] on input "text" at bounding box center [53, 151] width 90 height 11
type input "098.117.094-32"
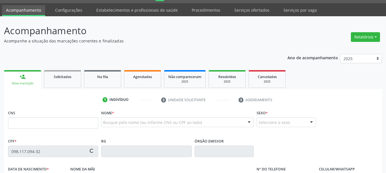
type input "898 0041 6617 3172"
type input "20/01/1966"
type input "Maria Augustinha Vieira Pereira"
type input "[PHONE_NUMBER]"
type input "036.924.124-01"
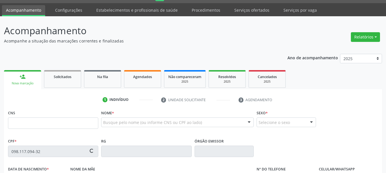
type input "65"
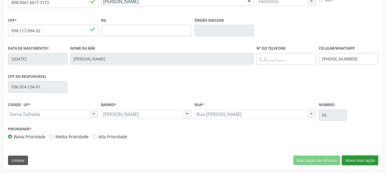
drag, startPoint x: 368, startPoint y: 161, endPoint x: 365, endPoint y: 159, distance: 3.6
click at [367, 161] on button "Nova marcação" at bounding box center [360, 161] width 36 height 10
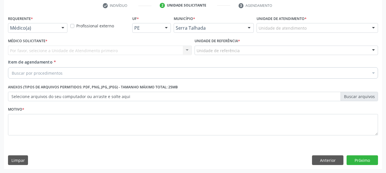
scroll to position [110, 0]
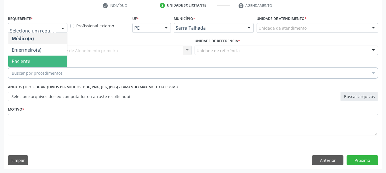
click at [29, 62] on span "Paciente" at bounding box center [21, 61] width 19 height 6
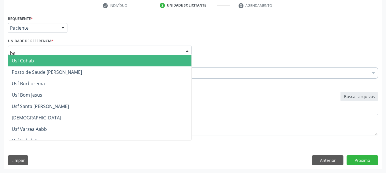
type input "ber"
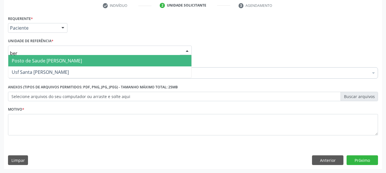
click at [40, 59] on span "Posto de Saude [PERSON_NAME]" at bounding box center [47, 61] width 70 height 6
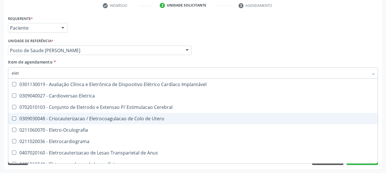
type input "eletr"
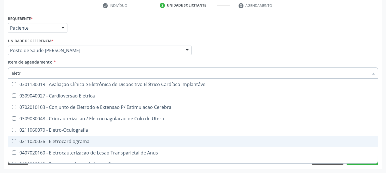
click at [74, 141] on div "0211020036 - Eletrocardiograma" at bounding box center [216, 141] width 408 height 5
checkbox Eletrocardiograma "true"
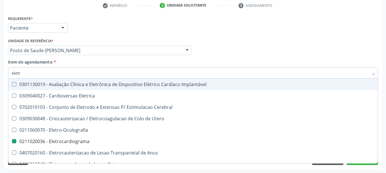
click at [249, 44] on div "Médico Solicitante Por favor, selecione a Unidade de Atendimento primeiro Nenhu…" at bounding box center [193, 48] width 372 height 22
checkbox Eletrica "true"
checkbox Eletrocardiograma "false"
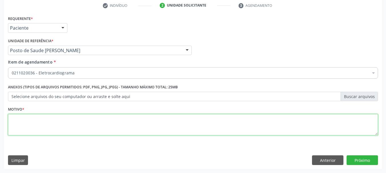
click at [134, 122] on textarea at bounding box center [193, 125] width 370 height 22
type textarea "*"
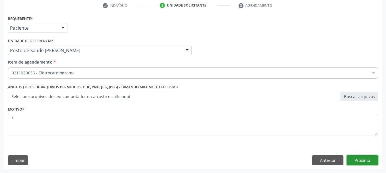
click at [372, 164] on button "Próximo" at bounding box center [361, 161] width 31 height 10
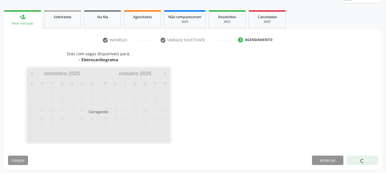
scroll to position [75, 0]
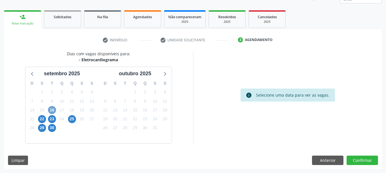
click at [55, 111] on span "16" at bounding box center [52, 110] width 8 height 8
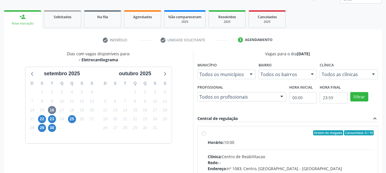
drag, startPoint x: 241, startPoint y: 143, endPoint x: 241, endPoint y: 132, distance: 11.1
click at [239, 142] on div "Horário: 10:00" at bounding box center [290, 143] width 166 height 6
click at [205, 136] on input "Ordem de chegada Consumidos: 0 / 10 Horário: 10:00 Clínica: Centro de Reabilita…" at bounding box center [203, 132] width 4 height 5
radio input "true"
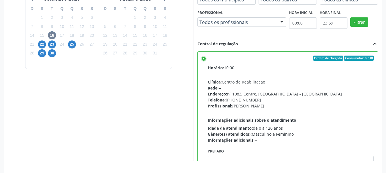
scroll to position [168, 0]
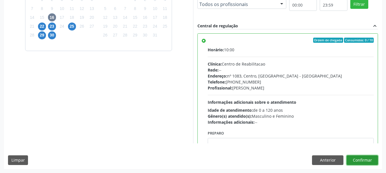
click at [352, 159] on button "Confirmar" at bounding box center [361, 161] width 31 height 10
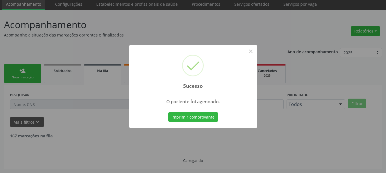
scroll to position [15, 0]
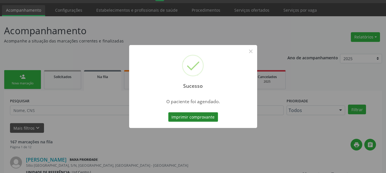
click at [192, 115] on button "Imprimir comprovante" at bounding box center [193, 117] width 50 height 10
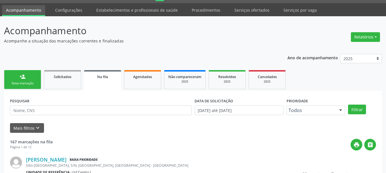
click at [25, 87] on link "person_add Nova marcação" at bounding box center [22, 79] width 37 height 19
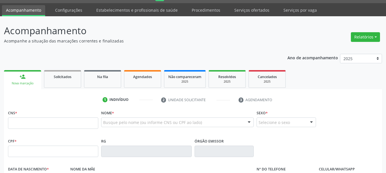
click at [20, 75] on div "person_add" at bounding box center [22, 77] width 6 height 6
click at [33, 153] on input "text" at bounding box center [53, 151] width 90 height 11
click at [22, 123] on input "text" at bounding box center [53, 123] width 90 height 11
type input "898 0029 7396 2864"
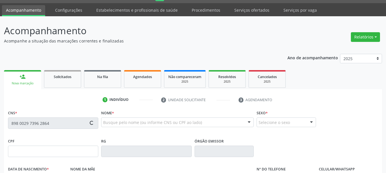
type input "098.986.404-99"
type input "20/09/1980"
type input "Maria Tereza dos Santos"
type input "[PHONE_NUMBER]"
type input "040.326.374-31"
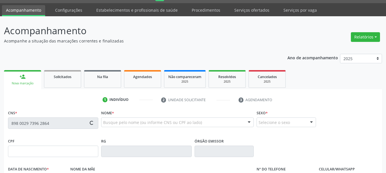
type input "17"
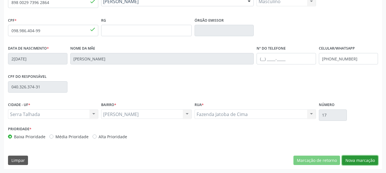
click at [350, 160] on button "Nova marcação" at bounding box center [360, 161] width 36 height 10
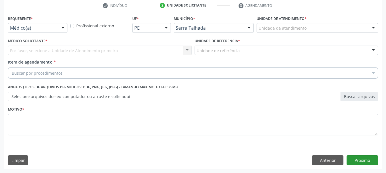
scroll to position [110, 0]
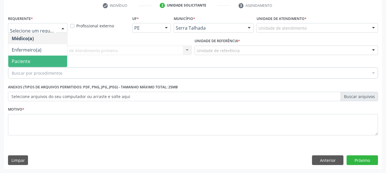
click at [45, 58] on span "Paciente" at bounding box center [37, 61] width 59 height 11
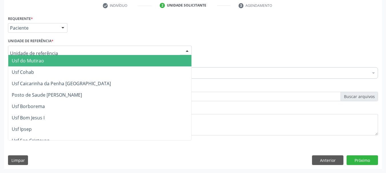
click at [63, 48] on div at bounding box center [99, 51] width 183 height 10
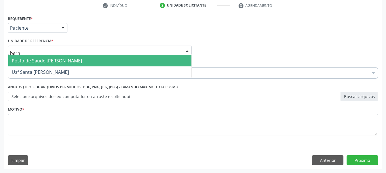
type input "berna"
click at [58, 62] on span "Posto de Saude [PERSON_NAME]" at bounding box center [47, 61] width 70 height 6
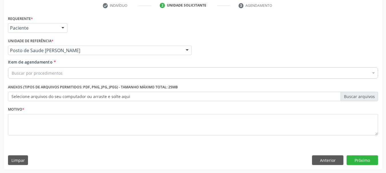
click at [64, 75] on div "Buscar por procedimentos" at bounding box center [193, 72] width 370 height 11
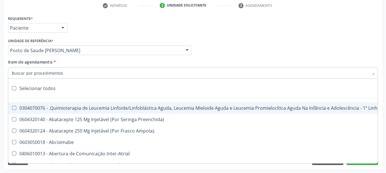
type input "b"
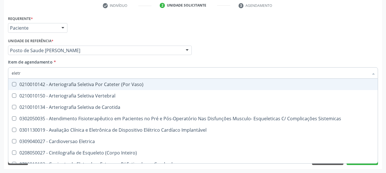
type input "eletro"
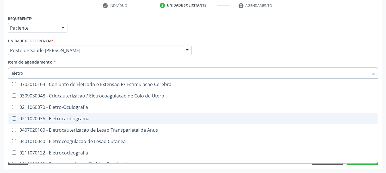
click at [57, 122] on span "0211020036 - Eletrocardiograma" at bounding box center [215, 118] width 415 height 11
checkbox Eletrocardiograma "true"
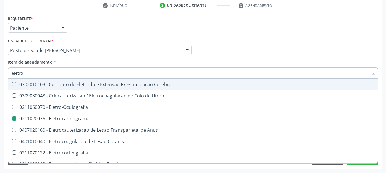
click at [258, 45] on div "Médico Solicitante Por favor, selecione a Unidade de Atendimento primeiro Nenhu…" at bounding box center [193, 48] width 372 height 22
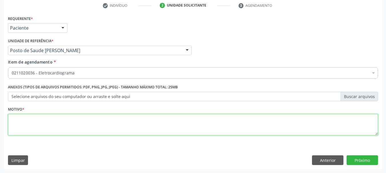
click at [33, 125] on textarea at bounding box center [193, 125] width 370 height 22
type textarea "*"
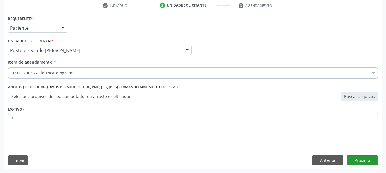
click at [377, 160] on div "Requerente * Paciente Médico(a) Enfermeiro(a) Paciente Nenhum resultado encontr…" at bounding box center [193, 91] width 378 height 155
click at [374, 160] on button "Próximo" at bounding box center [361, 161] width 31 height 10
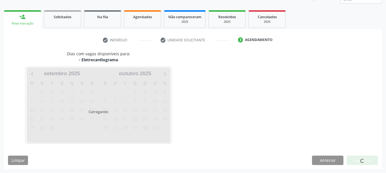
scroll to position [75, 0]
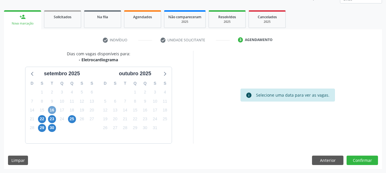
click at [53, 108] on span "16" at bounding box center [52, 110] width 8 height 8
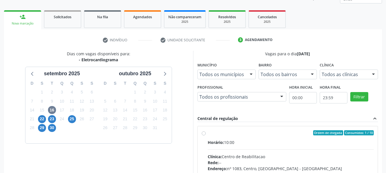
drag, startPoint x: 227, startPoint y: 133, endPoint x: 231, endPoint y: 122, distance: 11.7
click at [230, 128] on div "Ordem de chegada Consumidos: 1 / 10 Horário: 10:00 Clínica: Centro de Reabilita…" at bounding box center [287, 174] width 180 height 96
radio input "true"
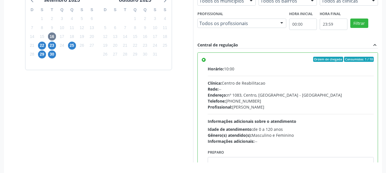
scroll to position [168, 0]
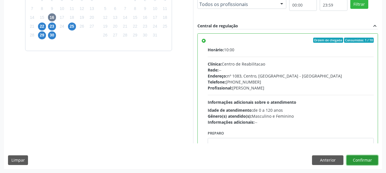
click at [356, 160] on button "Confirmar" at bounding box center [361, 161] width 31 height 10
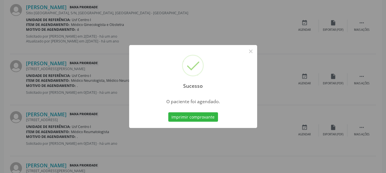
scroll to position [15, 0]
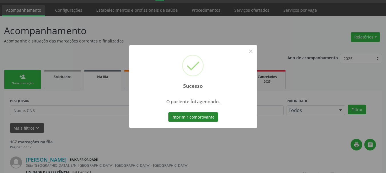
click at [177, 116] on button "Imprimir comprovante" at bounding box center [193, 117] width 50 height 10
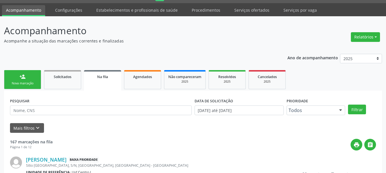
scroll to position [15, 0]
click at [22, 79] on div "person_add" at bounding box center [22, 77] width 6 height 6
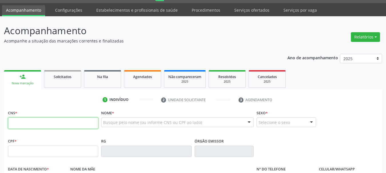
click at [65, 121] on input "text" at bounding box center [53, 123] width 90 height 11
drag, startPoint x: 49, startPoint y: 122, endPoint x: 43, endPoint y: 131, distance: 10.8
click at [43, 131] on fieldset "CNS * 898 0054 3306 91" at bounding box center [53, 121] width 90 height 24
type input "898 0054 3306 0691"
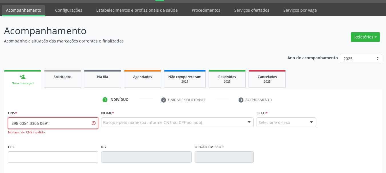
drag, startPoint x: 68, startPoint y: 121, endPoint x: 0, endPoint y: 67, distance: 87.2
click at [0, 72] on div "Acompanhamento Acompanhe a situação das marcações correntes e finalizadas Relat…" at bounding box center [193, 158] width 386 height 284
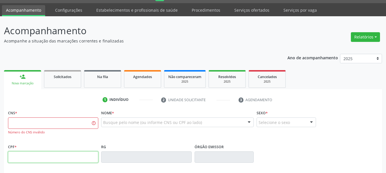
click at [26, 156] on input "text" at bounding box center [53, 157] width 90 height 11
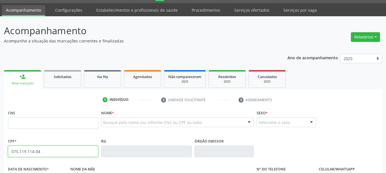
type input "075.119.114-04"
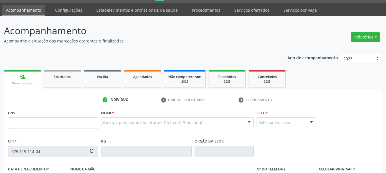
type input "898 0034 3306 0691"
type input "[DATE]"
type input "[PERSON_NAME] [PERSON_NAME]"
type input "[PHONE_NUMBER]"
type input "041.130.294-90"
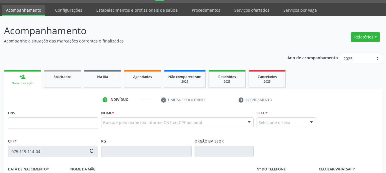
type input "160"
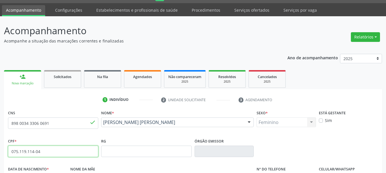
drag, startPoint x: 45, startPoint y: 154, endPoint x: 0, endPoint y: 129, distance: 52.0
click at [0, 129] on div "Acompanhamento Acompanhe a situação das marcações correntes e finalizadas Relat…" at bounding box center [193, 155] width 386 height 278
click at [53, 125] on input "898 0034 3306 0691" at bounding box center [53, 123] width 90 height 11
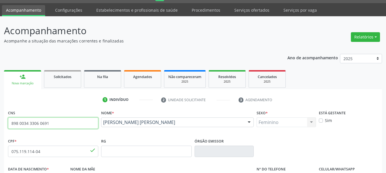
click at [53, 124] on input "898 0034 3306 0691" at bounding box center [53, 123] width 90 height 11
click at [143, 77] on span "Agendados" at bounding box center [142, 76] width 19 height 5
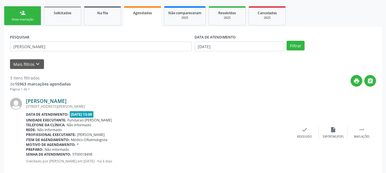
scroll to position [101, 0]
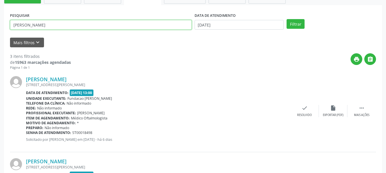
click at [55, 25] on input "[PERSON_NAME]" at bounding box center [100, 25] width 181 height 10
paste input "898 0034 3306 0691"
type input "898 0034 3306 0691"
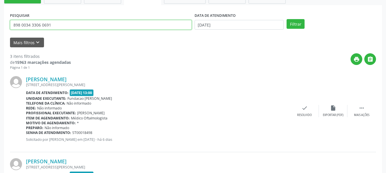
click at [286, 19] on button "Filtrar" at bounding box center [295, 24] width 18 height 10
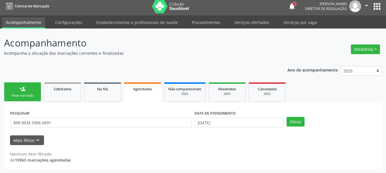
scroll to position [3, 0]
click at [204, 33] on div "Acompanhamento Acompanhe a situação das marcações correntes e finalizadas Relat…" at bounding box center [193, 101] width 386 height 145
click at [268, 119] on body "Central de Marcação notifications [PERSON_NAME] Diretor de regulação  Configur…" at bounding box center [193, 83] width 386 height 173
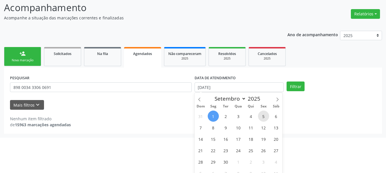
click at [267, 119] on span "5" at bounding box center [263, 116] width 11 height 11
type input "05/09/2025"
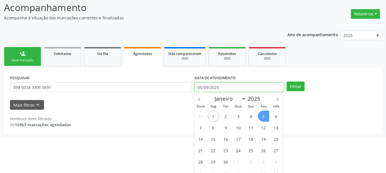
click at [248, 88] on input "05/09/2025" at bounding box center [238, 87] width 89 height 10
click at [286, 82] on button "Filtrar" at bounding box center [295, 87] width 18 height 10
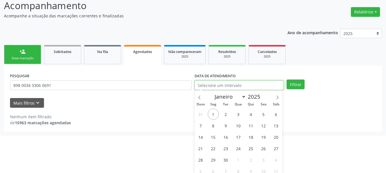
scroll to position [44, 0]
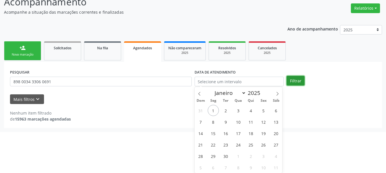
click at [300, 78] on div "Ano de acompanhamento 2025 2024 person_add Nova marcação Solicitados Na fila Ag…" at bounding box center [193, 74] width 378 height 107
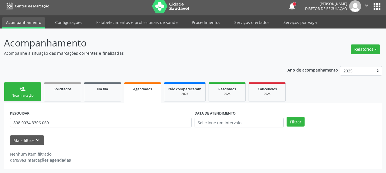
click at [0, 54] on div "Acompanhamento Acompanhe a situação das marcações correntes e finalizadas Relat…" at bounding box center [193, 101] width 386 height 145
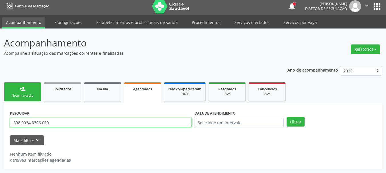
click at [68, 125] on input "898 0034 3306 0691" at bounding box center [100, 123] width 181 height 10
click at [286, 117] on button "Filtrar" at bounding box center [295, 122] width 18 height 10
drag, startPoint x: 82, startPoint y: 123, endPoint x: 0, endPoint y: 125, distance: 82.5
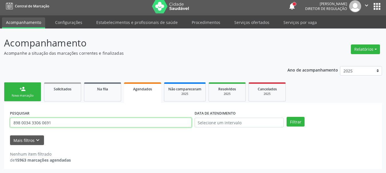
click at [0, 125] on div "Acompanhamento Acompanhe a situação das marcações correntes e finalizadas Relat…" at bounding box center [193, 101] width 386 height 145
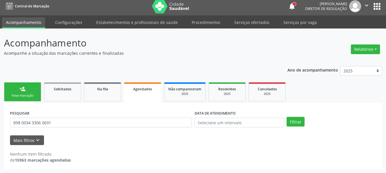
click at [20, 89] on div "person_add" at bounding box center [22, 89] width 6 height 6
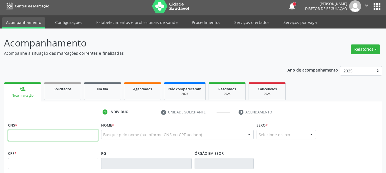
click at [55, 136] on input "text" at bounding box center [53, 135] width 90 height 11
paste input "898 0034 3306 0691"
type input "898 0034 3306 0691"
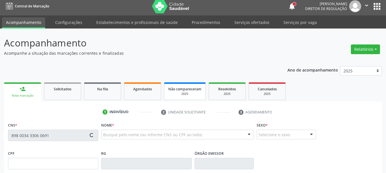
type input "075.119.114-04"
type input "[DATE]"
type input "[PERSON_NAME] [PERSON_NAME]"
type input "[PHONE_NUMBER]"
type input "041.130.294-90"
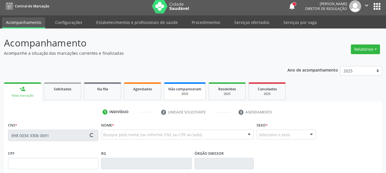
type input "160"
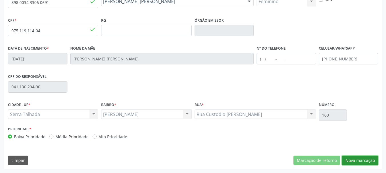
click at [361, 161] on button "Nova marcação" at bounding box center [360, 161] width 36 height 10
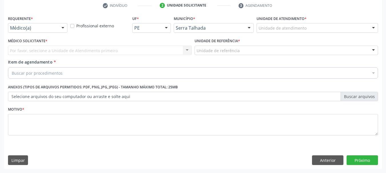
click at [60, 29] on div at bounding box center [63, 28] width 9 height 10
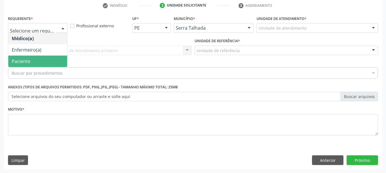
click at [46, 63] on span "Paciente" at bounding box center [37, 61] width 59 height 11
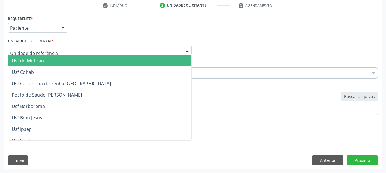
click at [58, 50] on div at bounding box center [99, 51] width 183 height 10
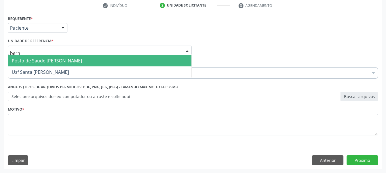
type input "berna"
click at [56, 59] on span "Posto de Saude [PERSON_NAME]" at bounding box center [47, 61] width 70 height 6
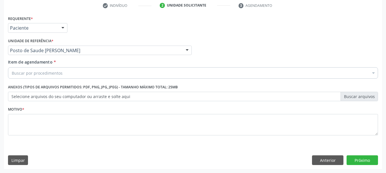
click at [61, 76] on div "Buscar por procedimentos" at bounding box center [193, 72] width 370 height 11
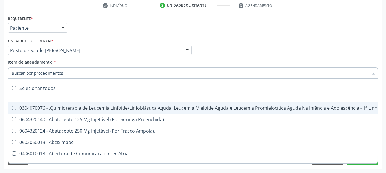
click at [60, 72] on input "Item de agendamento *" at bounding box center [190, 72] width 356 height 11
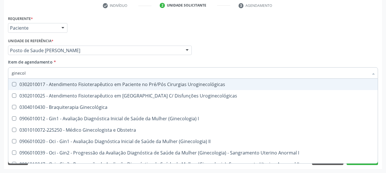
type input "ginecolo"
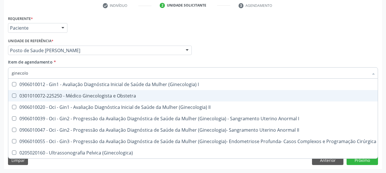
click at [86, 91] on span "0301010072-225250 - Médico Ginecologista e Obstetra" at bounding box center [193, 95] width 371 height 11
checkbox Obstetra "true"
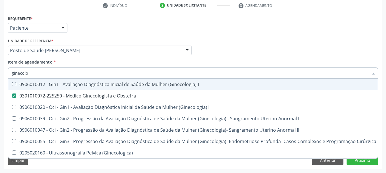
drag, startPoint x: 316, startPoint y: 41, endPoint x: 65, endPoint y: 150, distance: 273.3
click at [314, 41] on div "Médico Solicitante Por favor, selecione a Unidade de Atendimento primeiro Nenhu…" at bounding box center [193, 48] width 372 height 22
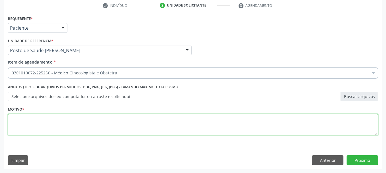
drag, startPoint x: 35, startPoint y: 125, endPoint x: 37, endPoint y: 124, distance: 3.2
click at [37, 124] on textarea at bounding box center [193, 125] width 370 height 22
type textarea "*"
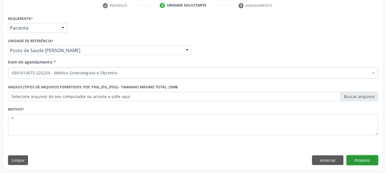
click at [354, 161] on button "Próximo" at bounding box center [361, 161] width 31 height 10
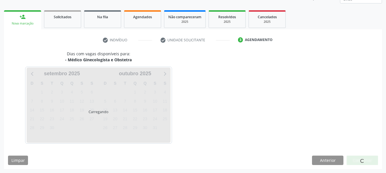
scroll to position [75, 0]
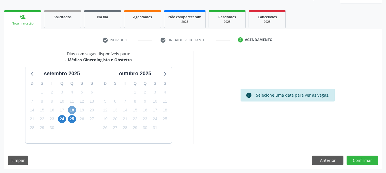
click at [72, 111] on span "18" at bounding box center [72, 110] width 8 height 8
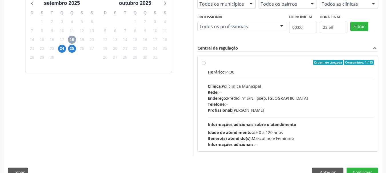
scroll to position [158, 0]
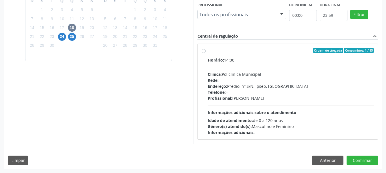
click at [304, 87] on div "Endereço: Predio, nº S/N, Ipsep, [GEOGRAPHIC_DATA]" at bounding box center [290, 86] width 166 height 6
click at [205, 53] on input "Ordem de chegada Consumidos: 1 / 15 Horário: 14:00 Clínica: Policlinica Municip…" at bounding box center [203, 50] width 4 height 5
radio input "true"
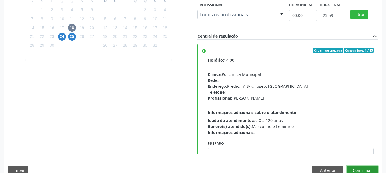
click at [360, 168] on button "Confirmar" at bounding box center [361, 171] width 31 height 10
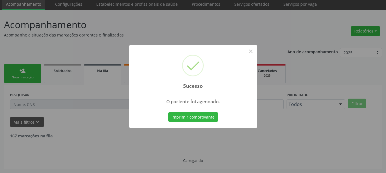
scroll to position [15, 0]
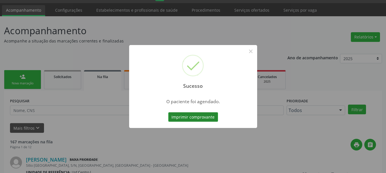
click at [202, 116] on button "Imprimir comprovante" at bounding box center [193, 117] width 50 height 10
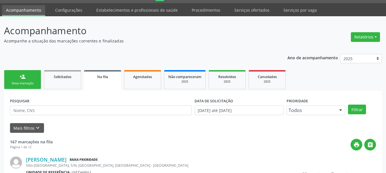
click at [15, 74] on link "person_add Nova marcação" at bounding box center [22, 79] width 37 height 19
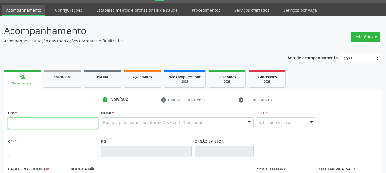
click at [64, 125] on input "text" at bounding box center [53, 123] width 90 height 11
type input "l"
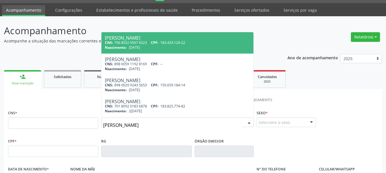
type input "[PERSON_NAME]"
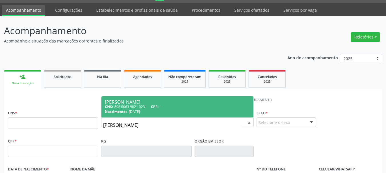
click at [142, 104] on div "CNS: 898 0063 9021 0231 CPF: --" at bounding box center [177, 106] width 145 height 5
type input "898 0063 9021 0231"
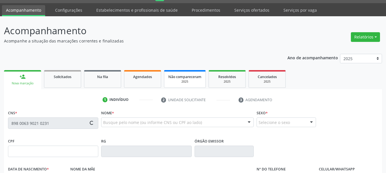
type input "[DATE]"
type input "S/N"
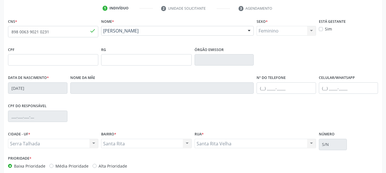
scroll to position [129, 0]
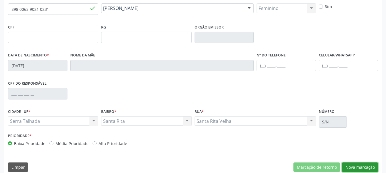
click at [370, 166] on button "Nova marcação" at bounding box center [360, 168] width 36 height 10
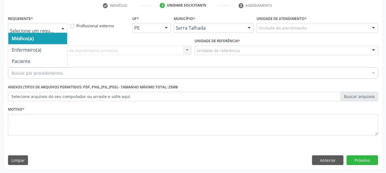
drag, startPoint x: 25, startPoint y: 27, endPoint x: 24, endPoint y: 46, distance: 19.4
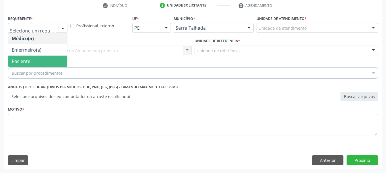
click at [30, 62] on span "Paciente" at bounding box center [21, 61] width 19 height 6
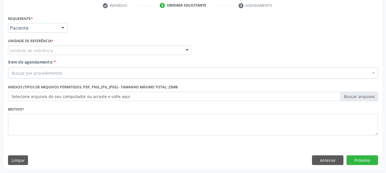
click at [111, 53] on div "Unidade de referência" at bounding box center [99, 51] width 183 height 10
drag, startPoint x: 37, startPoint y: 48, endPoint x: 0, endPoint y: 53, distance: 36.8
click at [0, 53] on div "Acompanhamento Acompanhe a situação das marcações correntes e finalizadas Relat…" at bounding box center [193, 47] width 386 height 251
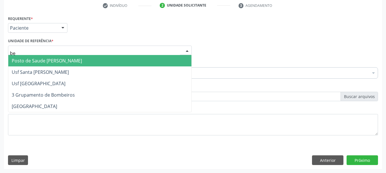
type input "ber"
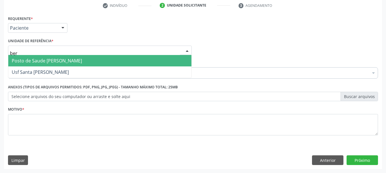
click at [36, 56] on span "Posto de Saude [PERSON_NAME]" at bounding box center [99, 60] width 183 height 11
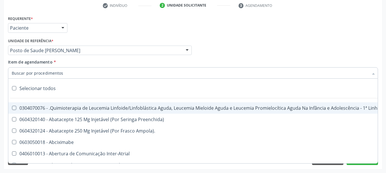
click at [63, 72] on input "Item de agendamento *" at bounding box center [190, 72] width 356 height 11
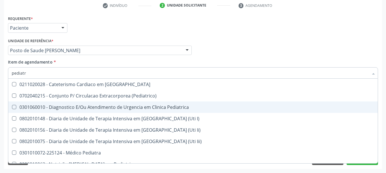
type input "pediatra"
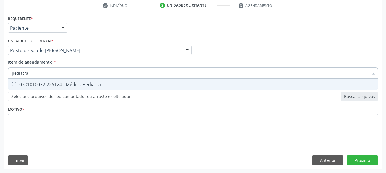
click at [63, 86] on div "0301010072-225124 - Médico Pediatra" at bounding box center [193, 84] width 362 height 5
checkbox Pediatra "true"
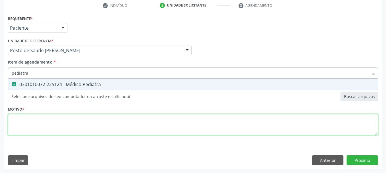
click at [64, 122] on div "Requerente * Paciente Médico(a) Enfermeiro(a) Paciente Nenhum resultado encontr…" at bounding box center [193, 78] width 370 height 129
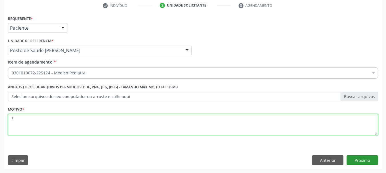
type textarea "*"
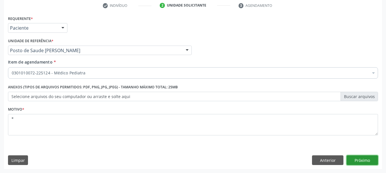
click at [364, 160] on button "Próximo" at bounding box center [361, 161] width 31 height 10
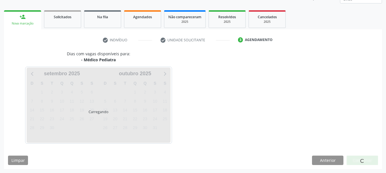
scroll to position [75, 0]
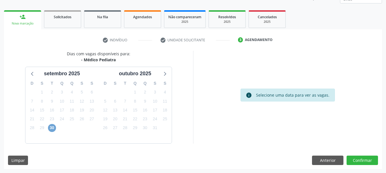
click at [55, 128] on span "30" at bounding box center [52, 128] width 8 height 8
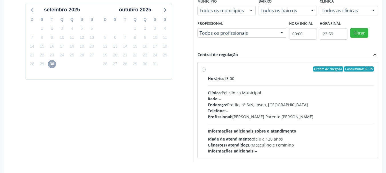
scroll to position [129, 0]
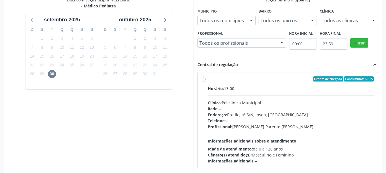
click at [314, 81] on span "Ordem de chegada" at bounding box center [328, 78] width 30 height 5
click at [205, 81] on input "Ordem de chegada Consumidos: 8 / 25 Horário: 13:00 Clínica: Policlinica Municip…" at bounding box center [203, 78] width 4 height 5
radio input "true"
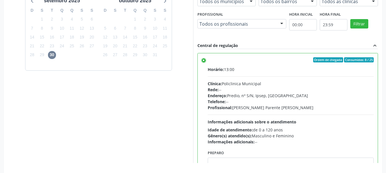
scroll to position [168, 0]
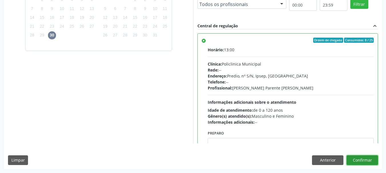
click at [361, 160] on button "Confirmar" at bounding box center [361, 161] width 31 height 10
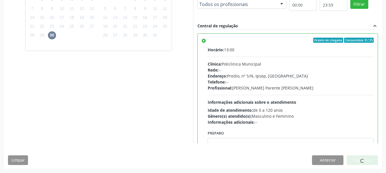
scroll to position [15, 0]
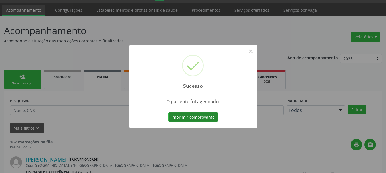
click at [174, 115] on button "Imprimir comprovante" at bounding box center [193, 117] width 50 height 10
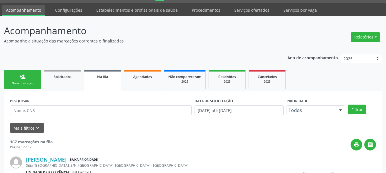
click at [16, 78] on div "Sucesso × O paciente foi agendado. Imprimir comprovante Cancel" at bounding box center [193, 86] width 386 height 173
click at [27, 78] on link "person_add Nova marcação" at bounding box center [22, 79] width 37 height 19
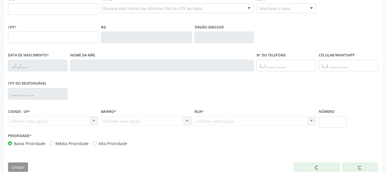
scroll to position [101, 0]
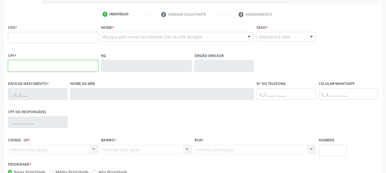
click at [40, 68] on input "text" at bounding box center [53, 65] width 90 height 11
type input "100.731.534-30"
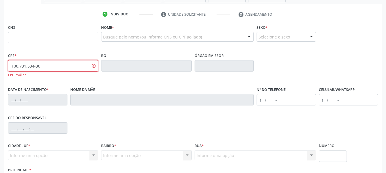
drag, startPoint x: 51, startPoint y: 64, endPoint x: 0, endPoint y: 61, distance: 51.1
click at [0, 62] on div "Acompanhamento Acompanhe a situação das marcações correntes e finalizadas Relat…" at bounding box center [193, 73] width 386 height 284
click at [43, 34] on input "text" at bounding box center [53, 37] width 90 height 11
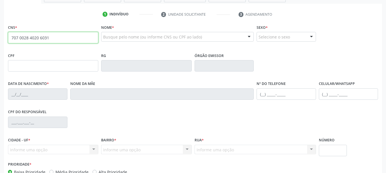
type input "707 0028 4020 6031"
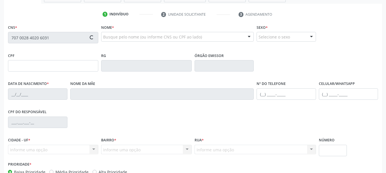
type input "11/07/2014"
type input "S/N"
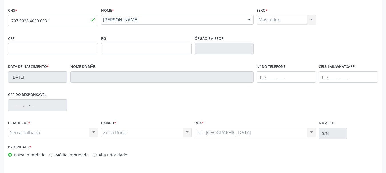
scroll to position [136, 0]
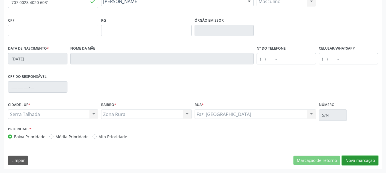
click at [364, 159] on button "Nova marcação" at bounding box center [360, 161] width 36 height 10
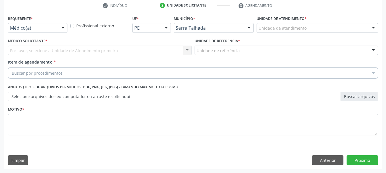
scroll to position [110, 0]
drag, startPoint x: 36, startPoint y: 28, endPoint x: 33, endPoint y: 42, distance: 14.3
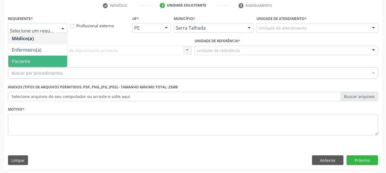
drag, startPoint x: 33, startPoint y: 64, endPoint x: 54, endPoint y: 53, distance: 24.0
click at [32, 64] on span "Paciente" at bounding box center [37, 61] width 59 height 11
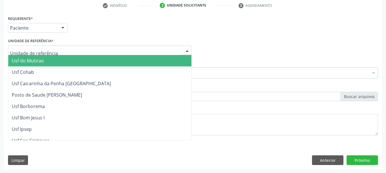
click at [57, 50] on div at bounding box center [99, 51] width 183 height 10
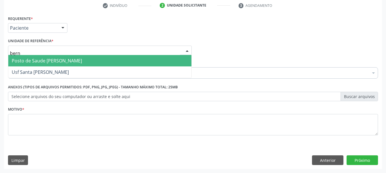
type input "berna"
click at [42, 55] on span "Posto de Saude [PERSON_NAME]" at bounding box center [99, 60] width 183 height 11
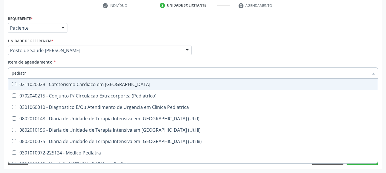
type input "pediatra"
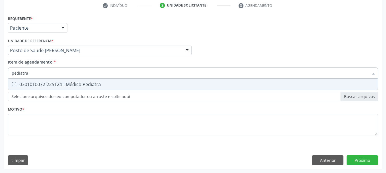
drag, startPoint x: 49, startPoint y: 82, endPoint x: 47, endPoint y: 105, distance: 23.2
click at [49, 82] on div "0301010072-225124 - Médico Pediatra" at bounding box center [193, 84] width 362 height 5
checkbox Pediatra "true"
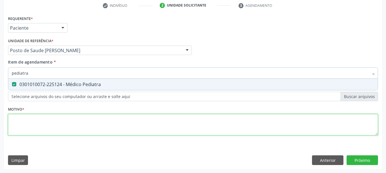
click at [43, 131] on div "Requerente * Paciente Médico(a) Enfermeiro(a) Paciente Nenhum resultado encontr…" at bounding box center [193, 78] width 370 height 129
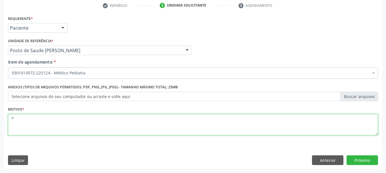
click at [367, 158] on span "0604320140 - Abatacepte 125 Mg Injetável (Por Seringa Preenchida)" at bounding box center [233, 152] width 451 height 11
type textarea "*"
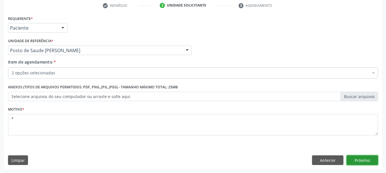
click at [355, 164] on button "Próximo" at bounding box center [361, 161] width 31 height 10
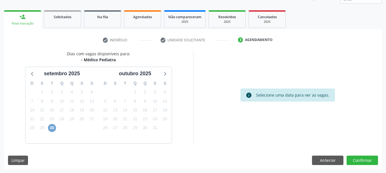
drag, startPoint x: 51, startPoint y: 125, endPoint x: 63, endPoint y: 127, distance: 12.4
click at [51, 125] on span "30" at bounding box center [52, 128] width 8 height 8
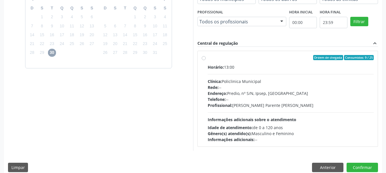
scroll to position [158, 0]
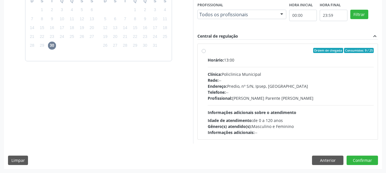
click at [259, 52] on div "Ordem de chegada Consumidos: 9 / 25" at bounding box center [290, 50] width 166 height 5
click at [205, 52] on input "Ordem de chegada Consumidos: 9 / 25 Horário: 13:00 Clínica: Policlinica Municip…" at bounding box center [203, 50] width 4 height 5
radio input "true"
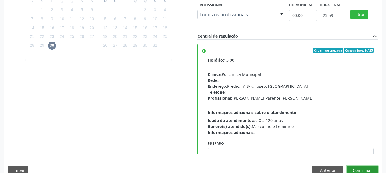
click at [361, 169] on button "Confirmar" at bounding box center [361, 171] width 31 height 10
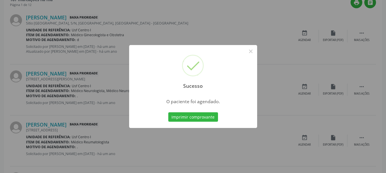
scroll to position [15, 0]
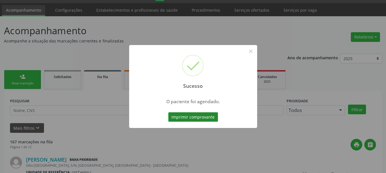
click at [185, 119] on button "Imprimir comprovante" at bounding box center [193, 117] width 50 height 10
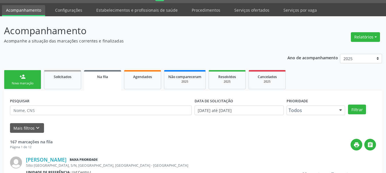
click at [24, 76] on div "person_add" at bounding box center [22, 77] width 6 height 6
click at [23, 74] on div "person_add" at bounding box center [22, 77] width 6 height 6
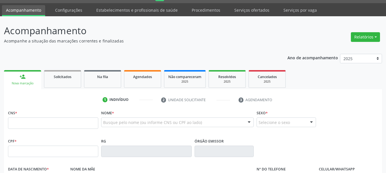
click at [28, 81] on link "person_add Nova marcação" at bounding box center [22, 79] width 37 height 19
click at [32, 120] on input "text" at bounding box center [53, 123] width 90 height 11
click at [142, 76] on span "Agendados" at bounding box center [142, 76] width 19 height 5
select select "8"
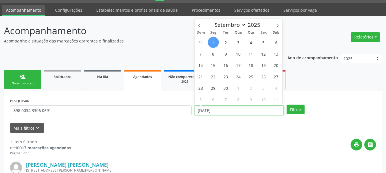
click at [258, 110] on input "01/09/2025" at bounding box center [238, 111] width 89 height 10
click at [257, 110] on input "01/09/2025" at bounding box center [238, 111] width 89 height 10
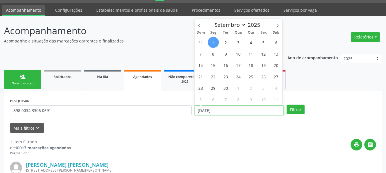
click at [257, 110] on input "01/09/2025" at bounding box center [238, 111] width 89 height 10
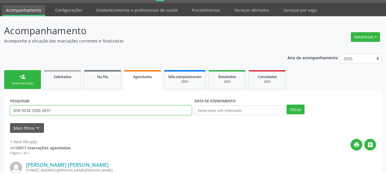
click at [55, 107] on input "898 0034 3306 0691" at bounding box center [100, 111] width 181 height 10
click at [53, 107] on input "898 0034 3306 0691" at bounding box center [100, 111] width 181 height 10
type input "rafael raimundo"
click at [286, 105] on button "Filtrar" at bounding box center [295, 110] width 18 height 10
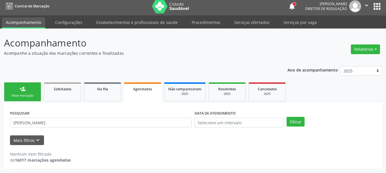
scroll to position [3, 0]
click at [15, 93] on link "person_add Nova marcação" at bounding box center [22, 91] width 37 height 19
click at [17, 90] on link "person_add Nova marcação" at bounding box center [22, 91] width 37 height 19
click at [18, 89] on link "person_add Nova marcação" at bounding box center [22, 91] width 37 height 19
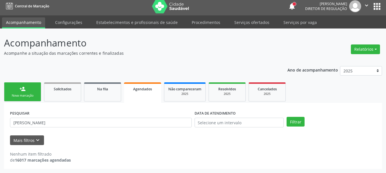
click at [18, 89] on link "person_add Nova marcação" at bounding box center [22, 91] width 37 height 19
click at [15, 88] on link "person_add Nova marcação" at bounding box center [22, 91] width 37 height 19
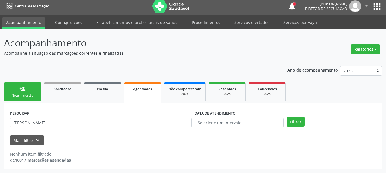
click at [15, 88] on link "person_add Nova marcação" at bounding box center [22, 91] width 37 height 19
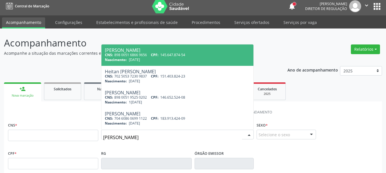
type input "rafael raimundo de m"
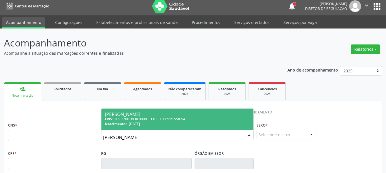
click at [125, 117] on div "CNS: 209 2786 3930 0008 CPF: 011.515.558-94" at bounding box center [177, 119] width 145 height 5
type input "209 2786 3930 0008"
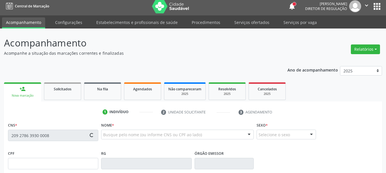
type input "011.515.558-94"
type input "27/06/1954"
type input "Ines Maria de Moura"
type input "(87) 98131-5680"
type input "47"
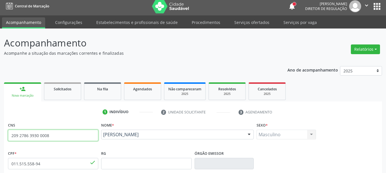
click at [41, 135] on input "209 2786 3930 0008" at bounding box center [53, 135] width 90 height 11
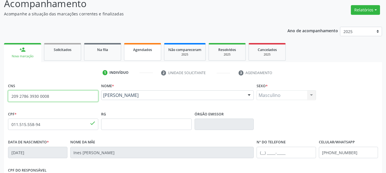
scroll to position [0, 0]
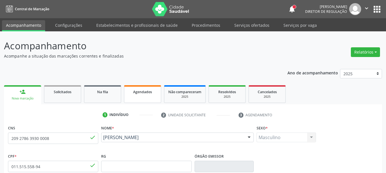
click at [144, 98] on link "Agendados" at bounding box center [142, 94] width 37 height 18
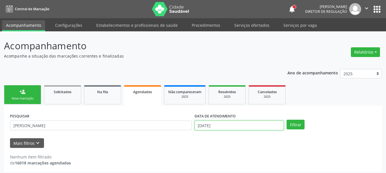
click at [245, 125] on input "01/09/2025" at bounding box center [238, 126] width 89 height 10
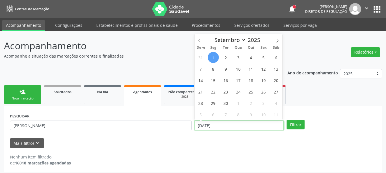
click at [245, 125] on input "01/09/2025" at bounding box center [238, 126] width 89 height 10
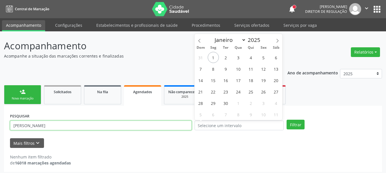
click at [108, 127] on input "rafael raimundo" at bounding box center [100, 126] width 181 height 10
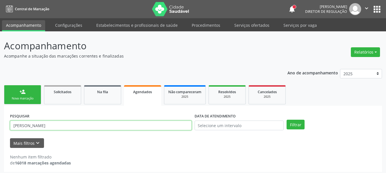
click at [108, 127] on input "rafael raimundo" at bounding box center [100, 126] width 181 height 10
paste input "209 2786 3930 0008"
type input "209 2786 3930 0008"
click at [286, 120] on button "Filtrar" at bounding box center [295, 125] width 18 height 10
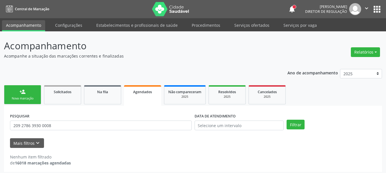
scroll to position [3, 0]
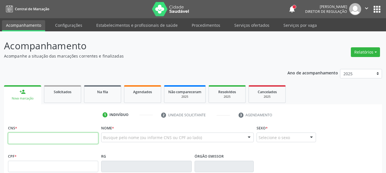
click at [52, 143] on input "text" at bounding box center [53, 138] width 90 height 11
paste input "209 2786 3930 0008"
type input "209 2786 3930 0008"
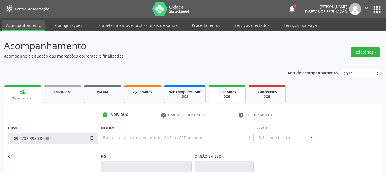
type input "011.515.558-94"
type input "27[DATE]"
type input "Ines [PERSON_NAME]"
type input "[PHONE_NUMBER]"
type input "47"
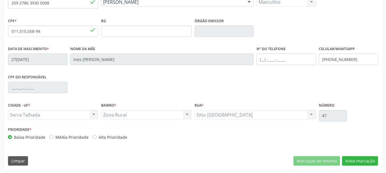
scroll to position [136, 0]
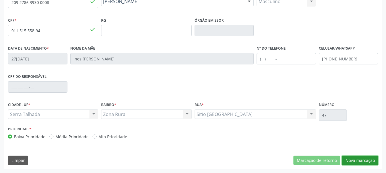
click at [347, 159] on button "Nova marcação" at bounding box center [360, 161] width 36 height 10
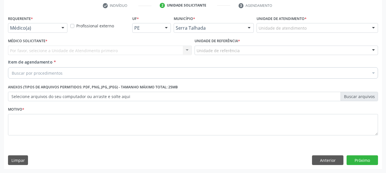
scroll to position [110, 0]
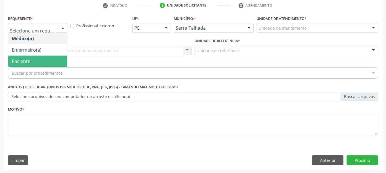
click at [39, 61] on span "Paciente" at bounding box center [37, 61] width 59 height 11
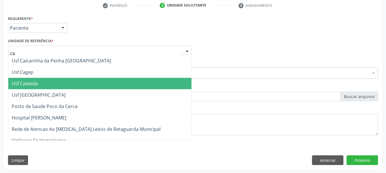
type input "cai"
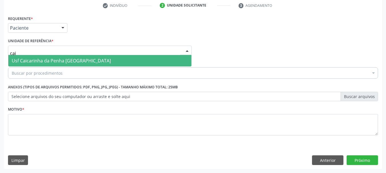
click at [39, 63] on span "Usf Caicarinha da Penha [GEOGRAPHIC_DATA]" at bounding box center [61, 61] width 99 height 6
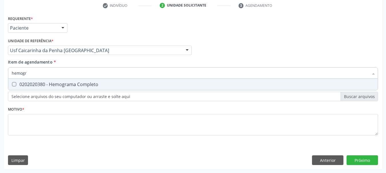
type input "hemogra"
click at [43, 84] on div "0202020380 - Hemograma Completo" at bounding box center [193, 84] width 362 height 5
checkbox Completo "true"
drag, startPoint x: 33, startPoint y: 67, endPoint x: 0, endPoint y: 33, distance: 47.4
click at [0, 34] on div "Acompanhamento Acompanhe a situação das marcações correntes e finalizadas Relat…" at bounding box center [193, 47] width 386 height 251
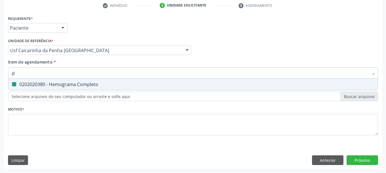
type input "gli"
checkbox Completo "false"
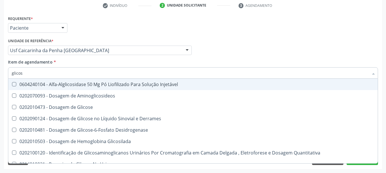
type input "glicose"
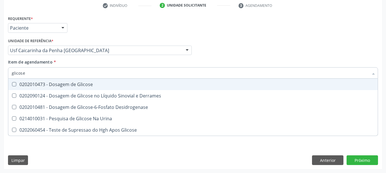
click at [22, 82] on div "0202010473 - Dosagem de Glicose" at bounding box center [193, 84] width 362 height 5
checkbox Glicose "true"
drag, startPoint x: 29, startPoint y: 70, endPoint x: 0, endPoint y: 53, distance: 34.2
click at [0, 53] on div "Acompanhamento Acompanhe a situação das marcações correntes e finalizadas Relat…" at bounding box center [193, 47] width 386 height 251
type input "urei"
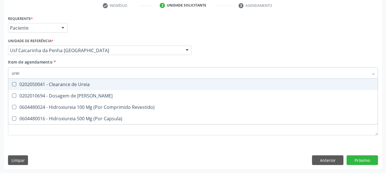
checkbox Ureia "false"
type input "ureia"
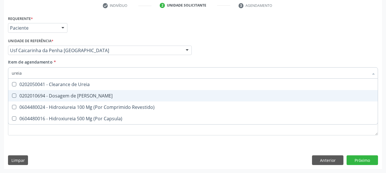
click at [19, 93] on span "0202010694 - Dosagem de [PERSON_NAME]" at bounding box center [192, 95] width 369 height 11
checkbox Ureia "true"
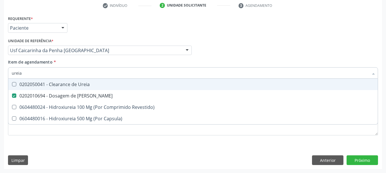
drag, startPoint x: 1, startPoint y: 67, endPoint x: 0, endPoint y: 52, distance: 14.6
click at [0, 57] on div "Acompanhamento Acompanhe a situação das marcações correntes e finalizadas Relat…" at bounding box center [193, 47] width 386 height 251
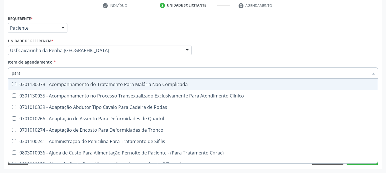
type input "paras"
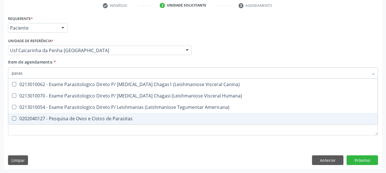
drag, startPoint x: 21, startPoint y: 118, endPoint x: 30, endPoint y: 83, distance: 36.4
click at [22, 117] on div "0202040127 - Pesquisa de Ovos e Cistos de Parasitas" at bounding box center [193, 118] width 362 height 5
checkbox Parasitas "true"
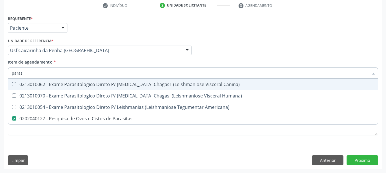
drag, startPoint x: 0, startPoint y: 57, endPoint x: 0, endPoint y: 34, distance: 22.5
click at [0, 35] on div "Acompanhamento Acompanhe a situação das marcações correntes e finalizadas Relat…" at bounding box center [193, 47] width 386 height 251
type input "col"
checkbox Parasitas "false"
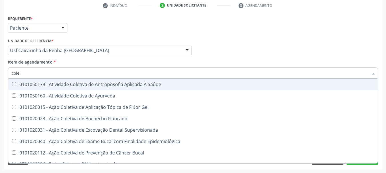
type input "coles"
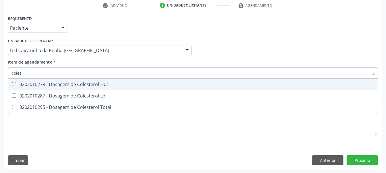
drag, startPoint x: 24, startPoint y: 83, endPoint x: 22, endPoint y: 94, distance: 11.4
click at [23, 85] on div "0202010279 - Dosagem de Colesterol Hdl" at bounding box center [193, 84] width 362 height 5
checkbox Hdl "true"
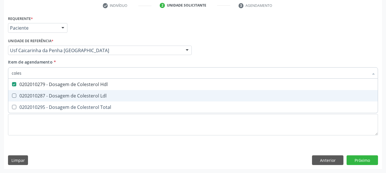
click at [21, 99] on span "0202010287 - Dosagem de Colesterol Ldl" at bounding box center [192, 95] width 369 height 11
checkbox Ldl "true"
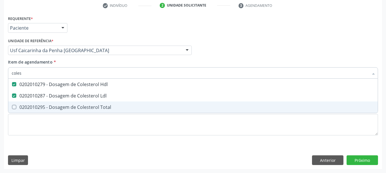
drag, startPoint x: 22, startPoint y: 107, endPoint x: 21, endPoint y: 97, distance: 10.6
click at [21, 100] on ul "Desfazer seleção 0202010279 - Dosagem de Colesterol Hdl 0202010287 - Dosagem de…" at bounding box center [192, 96] width 369 height 34
drag, startPoint x: 20, startPoint y: 110, endPoint x: 28, endPoint y: 77, distance: 33.8
click at [20, 105] on div "0202010295 - Dosagem de Colesterol Total" at bounding box center [193, 107] width 362 height 5
checkbox Total "true"
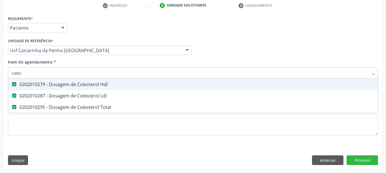
drag, startPoint x: 15, startPoint y: 72, endPoint x: 0, endPoint y: 55, distance: 22.6
click at [0, 58] on div "Acompanhamento Acompanhe a situação das marcações correntes e finalizadas Relat…" at bounding box center [193, 47] width 386 height 251
type input "c"
checkbox Hdl "false"
checkbox Ldl "false"
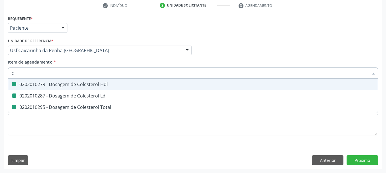
checkbox Total "false"
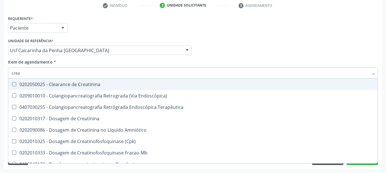
type input "creat"
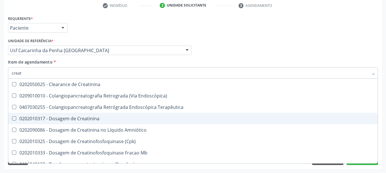
drag, startPoint x: 57, startPoint y: 118, endPoint x: 45, endPoint y: 94, distance: 26.3
click at [55, 116] on div "0202010317 - Dosagem de Creatinina" at bounding box center [193, 118] width 362 height 5
checkbox Creatinina "true"
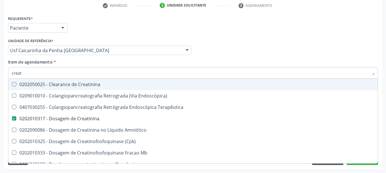
drag, startPoint x: 37, startPoint y: 74, endPoint x: 0, endPoint y: 60, distance: 39.9
click at [0, 60] on div "Acompanhamento Acompanhe a situação das marcações correntes e finalizadas Relat…" at bounding box center [193, 47] width 386 height 251
type input "uri"
checkbox Creatinina "false"
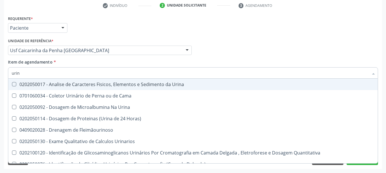
type input "urina"
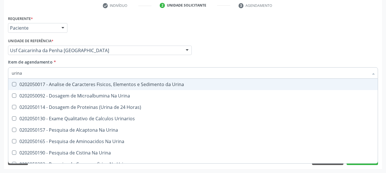
drag, startPoint x: 144, startPoint y: 84, endPoint x: 130, endPoint y: 77, distance: 15.3
click at [140, 82] on div "0202050017 - Analise de Caracteres Fisicos, Elementos e Sedimento da Urina" at bounding box center [193, 84] width 362 height 5
checkbox Urina "true"
click at [125, 74] on input "urina" at bounding box center [190, 72] width 356 height 11
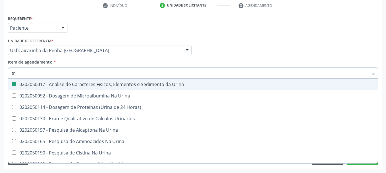
type input "tri"
checkbox Urina "false"
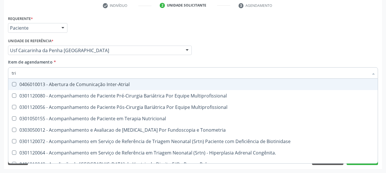
type input "trig"
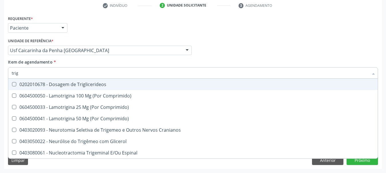
click at [70, 85] on div "0202010678 - Dosagem de Triglicerideos" at bounding box center [193, 84] width 362 height 5
checkbox Triglicerideos "true"
drag, startPoint x: 66, startPoint y: 77, endPoint x: 0, endPoint y: 39, distance: 75.8
click at [0, 41] on div "Acompanhamento Acompanhe a situação das marcações correntes e finalizadas Relat…" at bounding box center [193, 47] width 386 height 251
type input "he"
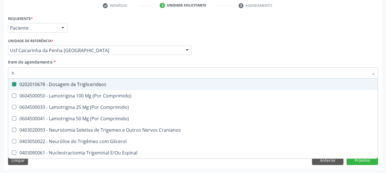
checkbox Triglicerideos "false"
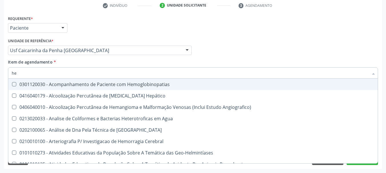
type input "hem"
checkbox II "true"
checkbox Completo "false"
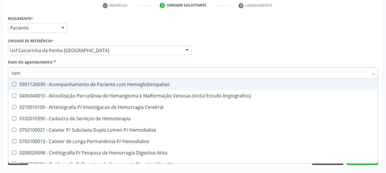
type input "hemo"
checkbox Retro-Retal "true"
checkbox Completo "false"
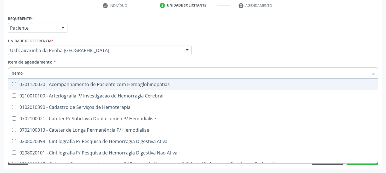
type input "hemog"
checkbox Carboxi-Hemoglobina "true"
type input "hemogl"
checkbox Carboxi-Hemoglobina "false"
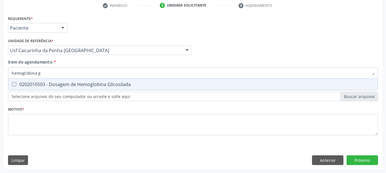
type input "hemoglobina g"
drag, startPoint x: 84, startPoint y: 85, endPoint x: 82, endPoint y: 79, distance: 6.2
click at [83, 82] on div "0202010503 - Dosagem de Hemoglobina Glicosilada" at bounding box center [193, 84] width 362 height 5
checkbox Glicosilada "true"
click at [0, 68] on div "Acompanhamento Acompanhe a situação das marcações correntes e finalizadas Relat…" at bounding box center [193, 47] width 386 height 251
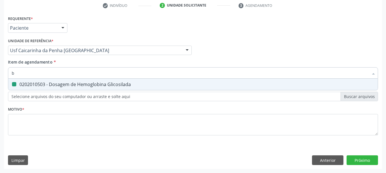
type input "bi"
checkbox Glicosilada "false"
type input "bilirru"
click at [49, 83] on div "0202010201 - Dosagem de Bilirrubina Total e Fracoes" at bounding box center [193, 84] width 362 height 5
checkbox Fracoes "true"
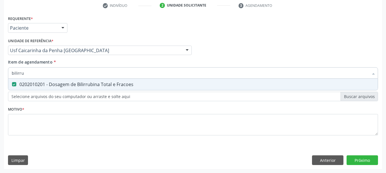
drag, startPoint x: 50, startPoint y: 76, endPoint x: 0, endPoint y: 65, distance: 51.4
click at [0, 65] on div "Acompanhamento Acompanhe a situação das marcações correntes e finalizadas Relat…" at bounding box center [193, 47] width 386 height 251
type input "a"
checkbox Fracoes "false"
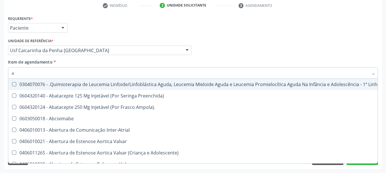
type input "ac"
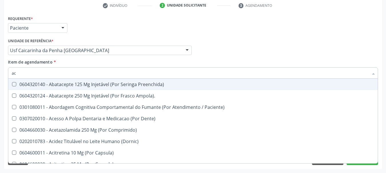
checkbox Urina "true"
checkbox \(Diagnóstica\) "false"
checkbox Fracoes "true"
type input "aci"
checkbox Urina "false"
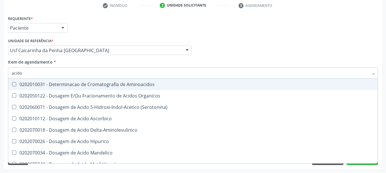
type input "acido u"
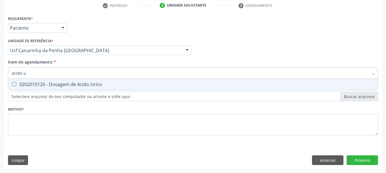
click at [88, 86] on div "0202010120 - Dosagem de Acido Urico" at bounding box center [193, 84] width 362 height 5
checkbox Urico "true"
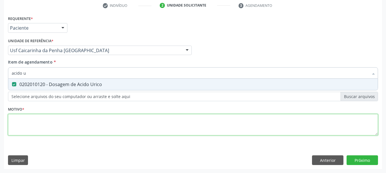
click at [86, 125] on div "Requerente * Paciente Médico(a) Enfermeiro(a) Paciente Nenhum resultado encontr…" at bounding box center [193, 78] width 370 height 129
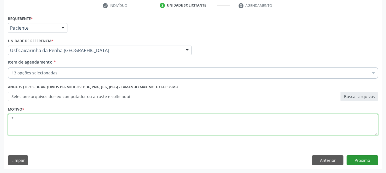
type textarea "*"
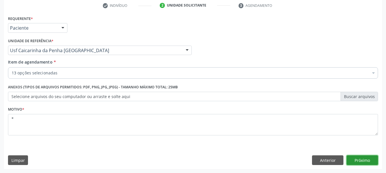
click at [355, 158] on button "Próximo" at bounding box center [361, 161] width 31 height 10
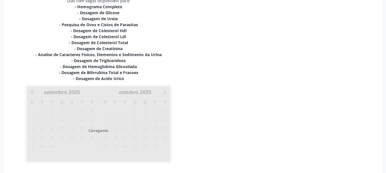
scroll to position [147, 0]
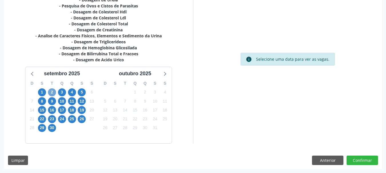
click at [51, 94] on span "2" at bounding box center [52, 92] width 8 height 8
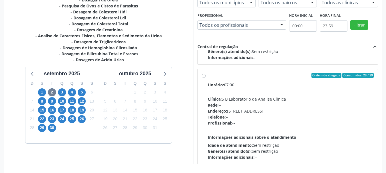
click at [253, 87] on div "Horário: 07:00" at bounding box center [290, 85] width 166 height 6
click at [205, 78] on input "Ordem de chegada Consumidos: 28 / 29 Horário: 07:00 Clínica: S B Laboratorio de…" at bounding box center [203, 75] width 4 height 5
radio input "true"
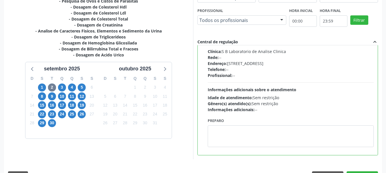
scroll to position [168, 0]
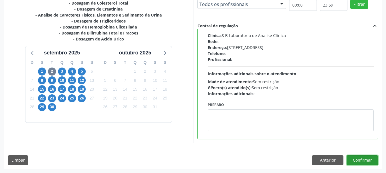
click at [372, 160] on button "Confirmar" at bounding box center [361, 161] width 31 height 10
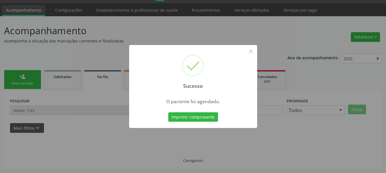
scroll to position [15, 0]
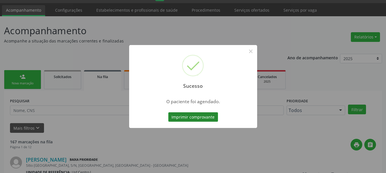
click at [185, 118] on button "Imprimir comprovante" at bounding box center [193, 117] width 50 height 10
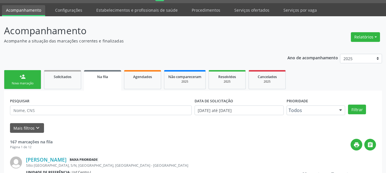
click at [20, 77] on div "person_add" at bounding box center [22, 77] width 6 height 6
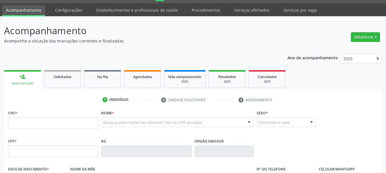
click at [21, 80] on link "person_add Nova marcação" at bounding box center [22, 79] width 37 height 19
click at [60, 126] on input "text" at bounding box center [53, 123] width 90 height 11
type input "705 4071 9263 0796"
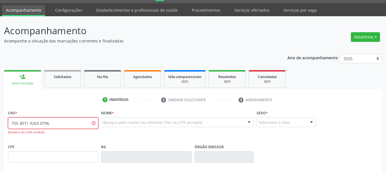
drag, startPoint x: 57, startPoint y: 121, endPoint x: 0, endPoint y: 98, distance: 61.3
click at [0, 98] on div "Acompanhamento Acompanhe a situação das marcações correntes e finalizadas Relat…" at bounding box center [193, 158] width 386 height 284
click at [41, 123] on input "text" at bounding box center [53, 123] width 90 height 11
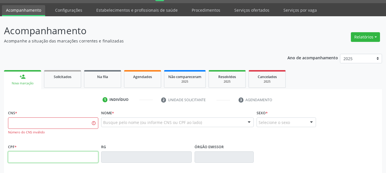
click at [36, 156] on input "text" at bounding box center [53, 157] width 90 height 11
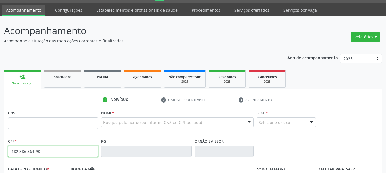
type input "182.386.864-90"
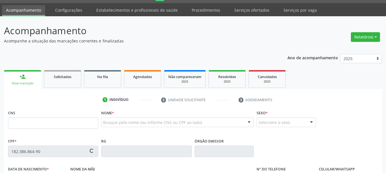
type input "705 4074 9263 0796"
type input "05/07/2022"
type input "Francisca Fábia Roseno"
type input "[PHONE_NUMBER]"
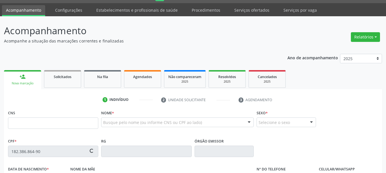
type input "093.536.754-30"
type input "18"
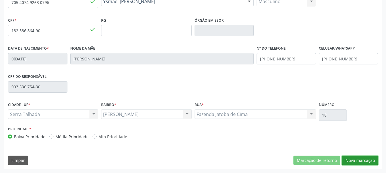
click at [353, 162] on button "Nova marcação" at bounding box center [360, 161] width 36 height 10
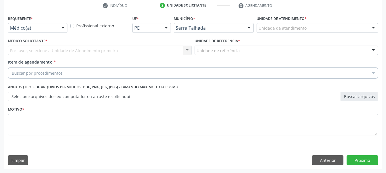
scroll to position [110, 0]
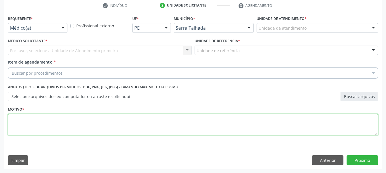
click at [31, 121] on textarea at bounding box center [193, 125] width 370 height 22
type textarea "*"
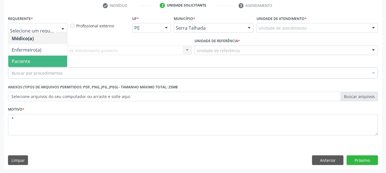
click at [31, 59] on span "Paciente" at bounding box center [37, 61] width 59 height 11
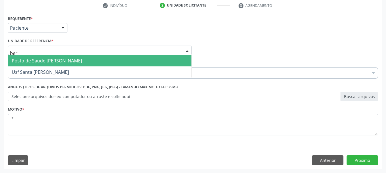
type input "bern"
click at [15, 58] on span "Posto de Saude [PERSON_NAME]" at bounding box center [47, 61] width 70 height 6
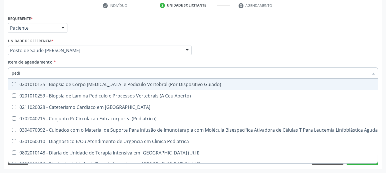
type input "pedia"
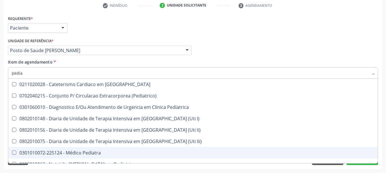
click at [58, 148] on span "0301010072-225124 - Médico Pediatra" at bounding box center [192, 152] width 369 height 11
checkbox Pediatra "true"
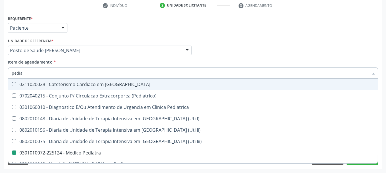
click at [244, 43] on div "Médico Solicitante Por favor, selecione a Unidade de Atendimento primeiro Nenhu…" at bounding box center [193, 48] width 372 height 22
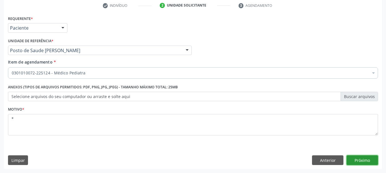
click at [366, 158] on button "Próximo" at bounding box center [361, 161] width 31 height 10
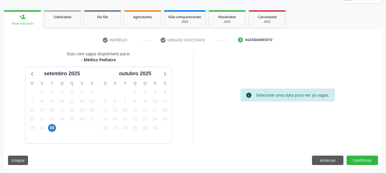
scroll to position [75, 0]
click at [53, 127] on span "30" at bounding box center [52, 128] width 8 height 8
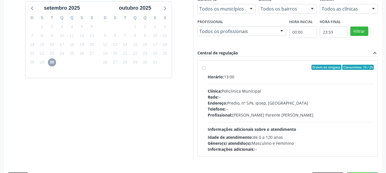
scroll to position [158, 0]
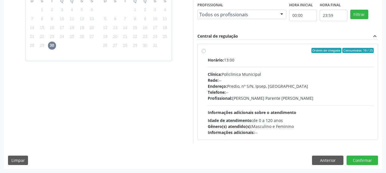
click at [257, 50] on div "Ordem de chegada Consumidos: 10 / 25" at bounding box center [290, 50] width 166 height 5
click at [205, 50] on input "Ordem de chegada Consumidos: 10 / 25 Horário: 13:00 Clínica: Policlinica Munici…" at bounding box center [203, 50] width 4 height 5
radio input "true"
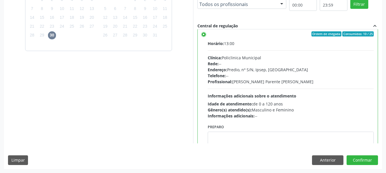
scroll to position [0, 0]
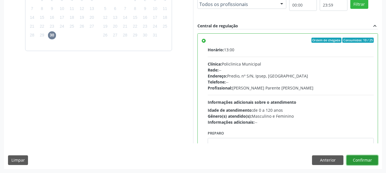
click at [363, 161] on button "Confirmar" at bounding box center [361, 161] width 31 height 10
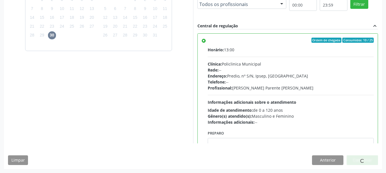
scroll to position [15, 0]
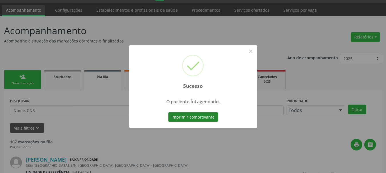
click at [204, 116] on button "Imprimir comprovante" at bounding box center [193, 117] width 50 height 10
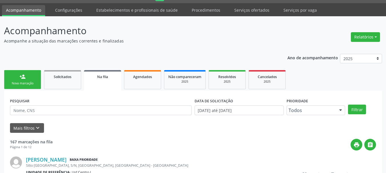
click at [19, 76] on div "person_add" at bounding box center [22, 77] width 6 height 6
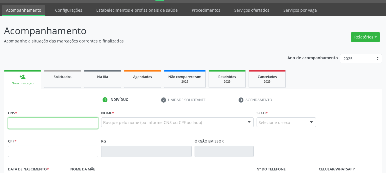
click at [47, 123] on input "text" at bounding box center [53, 123] width 90 height 11
type input "898 0051 1560 4061"
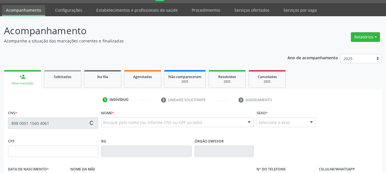
type input "31/05/2016"
type input "S/N"
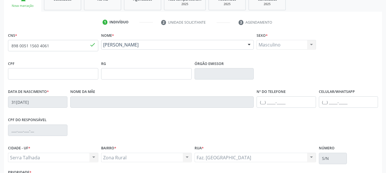
scroll to position [101, 0]
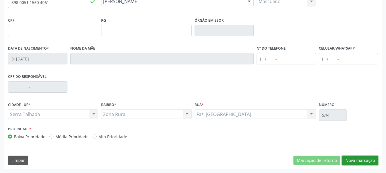
drag, startPoint x: 364, startPoint y: 158, endPoint x: 360, endPoint y: 156, distance: 4.1
click at [362, 156] on button "Nova marcação" at bounding box center [360, 161] width 36 height 10
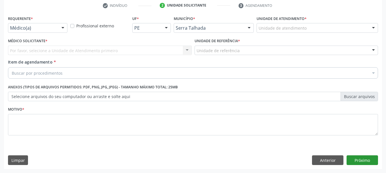
scroll to position [110, 0]
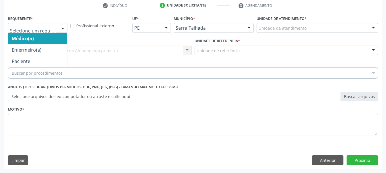
click at [49, 31] on div at bounding box center [37, 28] width 59 height 10
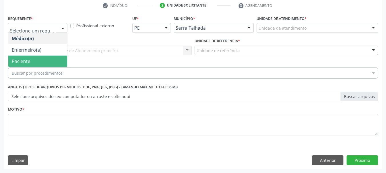
click at [42, 60] on span "Paciente" at bounding box center [37, 61] width 59 height 11
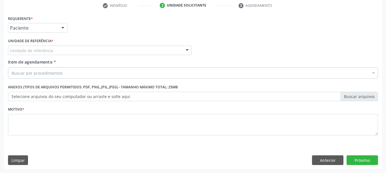
click at [41, 47] on div "Unidade de referência" at bounding box center [99, 51] width 183 height 10
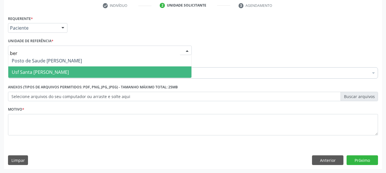
type input "bern"
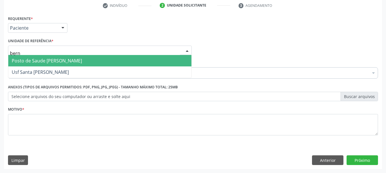
click at [59, 59] on span "Posto de Saude [PERSON_NAME]" at bounding box center [47, 61] width 70 height 6
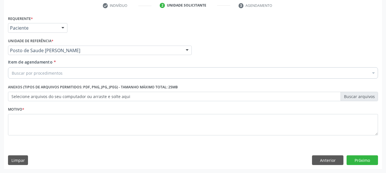
click at [71, 71] on div "Buscar por procedimentos" at bounding box center [193, 72] width 370 height 11
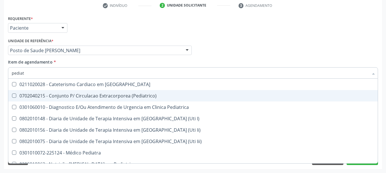
type input "pediatr"
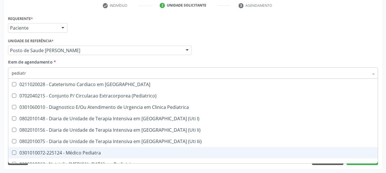
click at [47, 152] on div "0301010072-225124 - Médico Pediatra" at bounding box center [193, 153] width 362 height 5
checkbox Pediatra "true"
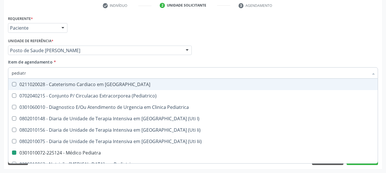
click at [289, 50] on div "Médico Solicitante Por favor, selecione a Unidade de Atendimento primeiro Nenhu…" at bounding box center [193, 48] width 372 height 22
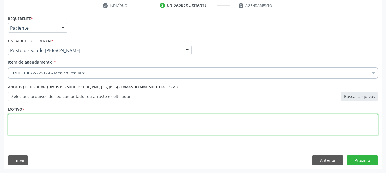
click at [293, 130] on textarea at bounding box center [193, 125] width 370 height 22
type textarea "*"
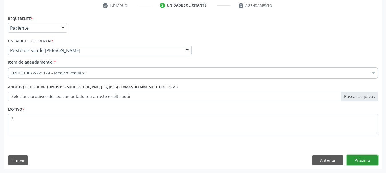
click at [362, 162] on button "Próximo" at bounding box center [361, 161] width 31 height 10
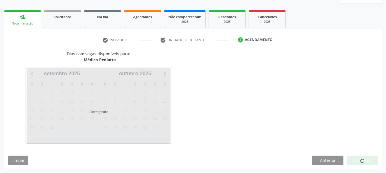
scroll to position [75, 0]
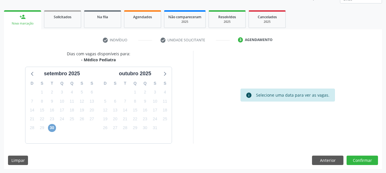
click at [53, 124] on span "30" at bounding box center [52, 128] width 8 height 8
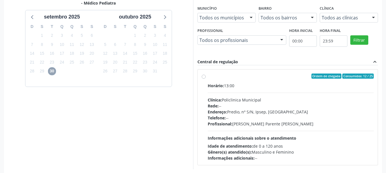
scroll to position [132, 0]
click at [267, 79] on label "Ordem de chegada Consumidos: 12 / 25 Horário: 13:00 Clínica: Policlinica Munici…" at bounding box center [290, 117] width 166 height 88
click at [205, 78] on input "Ordem de chegada Consumidos: 12 / 25 Horário: 13:00 Clínica: Policlinica Munici…" at bounding box center [203, 75] width 4 height 5
radio input "true"
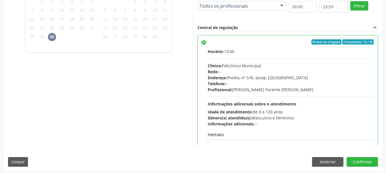
scroll to position [168, 0]
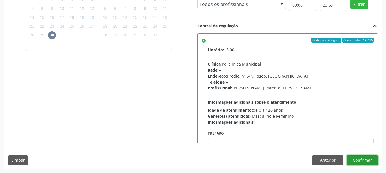
click at [350, 163] on button "Confirmar" at bounding box center [361, 161] width 31 height 10
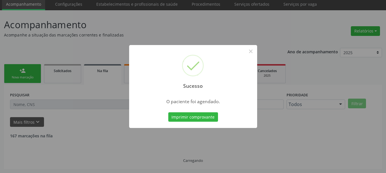
scroll to position [15, 0]
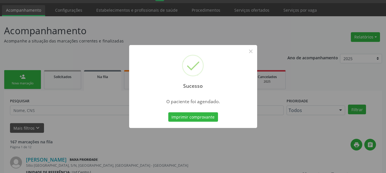
click at [168, 112] on button "Imprimir comprovante" at bounding box center [193, 117] width 50 height 10
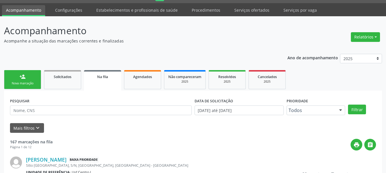
click at [24, 85] on div "Nova marcação" at bounding box center [22, 83] width 29 height 4
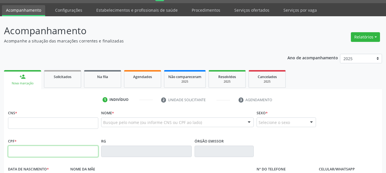
click at [39, 149] on input "text" at bounding box center [53, 151] width 90 height 11
type input "183.261.394-16"
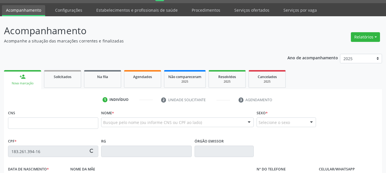
type input "898 0063 0769 3349"
type input "29/09/2022"
type input "Gessika dos Santos Silva"
type input "(99) 99999-9999"
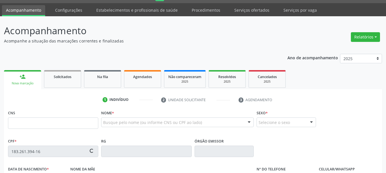
type input "097.537.444-39"
type input "19"
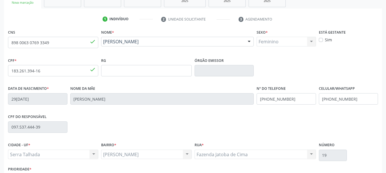
scroll to position [136, 0]
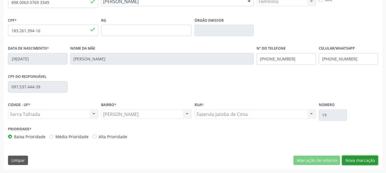
click at [358, 160] on button "Nova marcação" at bounding box center [360, 161] width 36 height 10
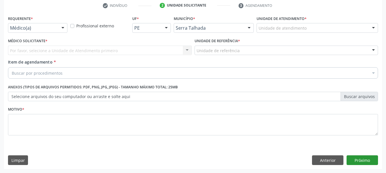
scroll to position [110, 0]
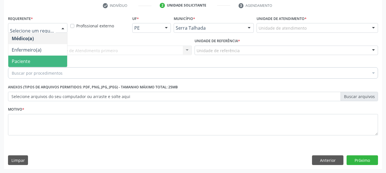
drag, startPoint x: 15, startPoint y: 61, endPoint x: 22, endPoint y: 56, distance: 8.5
click at [15, 61] on span "Paciente" at bounding box center [21, 61] width 19 height 6
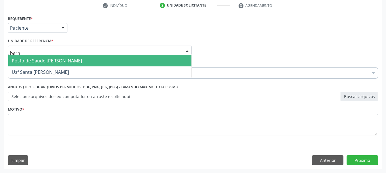
type input "berna"
click at [25, 62] on span "Posto de Saude [PERSON_NAME]" at bounding box center [47, 61] width 70 height 6
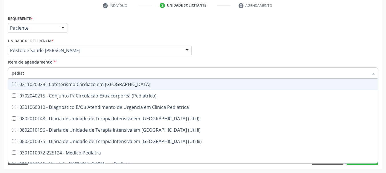
type input "pediatr"
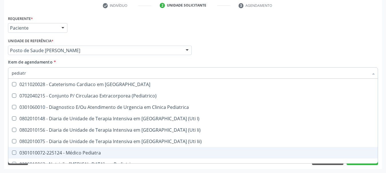
click at [66, 152] on div "0301010072-225124 - Médico Pediatra" at bounding box center [193, 153] width 362 height 5
checkbox Pediatra "true"
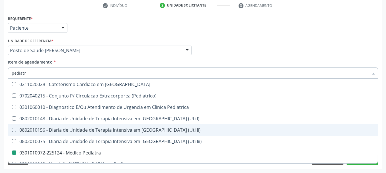
click at [0, 103] on div "Acompanhamento Acompanhe a situação das marcações correntes e finalizadas Relat…" at bounding box center [193, 47] width 386 height 251
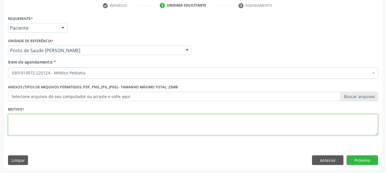
click at [31, 125] on textarea at bounding box center [193, 125] width 370 height 22
type textarea "*"
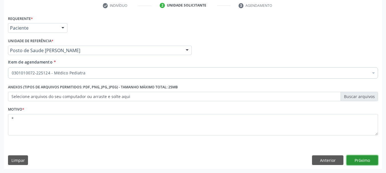
click at [369, 159] on button "Próximo" at bounding box center [361, 161] width 31 height 10
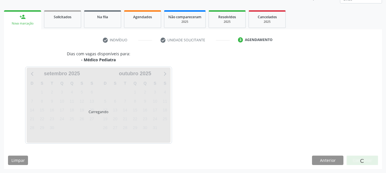
scroll to position [75, 0]
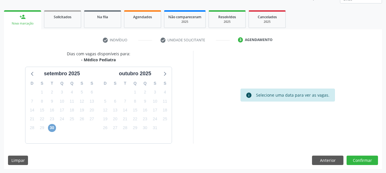
click at [52, 127] on span "30" at bounding box center [52, 128] width 8 height 8
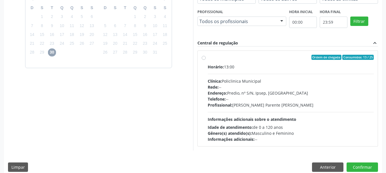
scroll to position [158, 0]
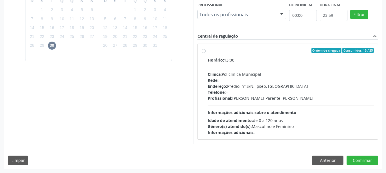
click at [261, 57] on label "Ordem de chegada Consumidos: 13 / 25 Horário: 13:00 Clínica: Policlinica Munici…" at bounding box center [290, 92] width 166 height 88
click at [205, 53] on input "Ordem de chegada Consumidos: 13 / 25 Horário: 13:00 Clínica: Policlinica Munici…" at bounding box center [203, 50] width 4 height 5
radio input "true"
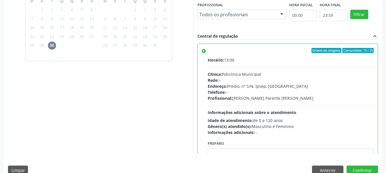
click at [358, 164] on div "Dias com vagas disponíveis para: - Médico Pediatra setembro 2025 D S T Q Q S S …" at bounding box center [193, 73] width 378 height 211
click at [358, 167] on button "Confirmar" at bounding box center [361, 171] width 31 height 10
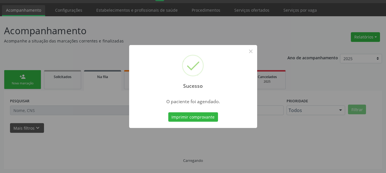
scroll to position [15, 0]
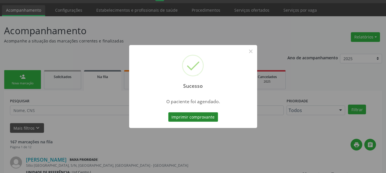
click at [199, 119] on button "Imprimir comprovante" at bounding box center [193, 117] width 50 height 10
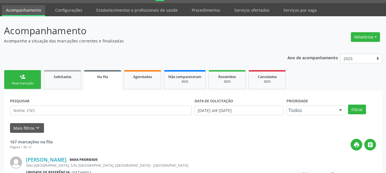
click at [16, 84] on div "Nova marcação" at bounding box center [22, 83] width 29 height 4
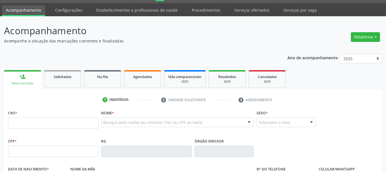
click at [17, 82] on div "Nova marcação" at bounding box center [22, 83] width 29 height 4
click at [63, 127] on input "text" at bounding box center [53, 123] width 90 height 11
drag, startPoint x: 57, startPoint y: 150, endPoint x: 59, endPoint y: 151, distance: 3.1
click at [59, 151] on input "text" at bounding box center [53, 151] width 90 height 11
click at [19, 127] on input "text" at bounding box center [53, 123] width 90 height 11
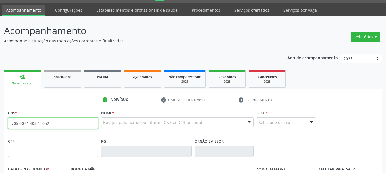
type input "705 0074 4032 1052"
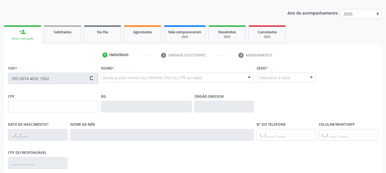
type input "098.760.264-02"
type input "05/09/1991"
type input "Francisca Balbino dos Santos"
type input "(99) 99999-9999"
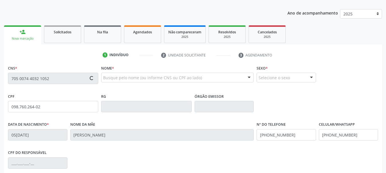
type input "381.159.908-92"
type input "21"
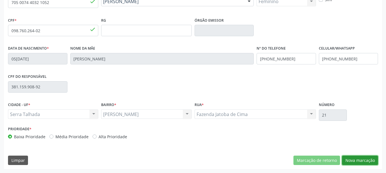
drag, startPoint x: 360, startPoint y: 159, endPoint x: 180, endPoint y: 97, distance: 190.7
click at [354, 158] on button "Nova marcação" at bounding box center [360, 161] width 36 height 10
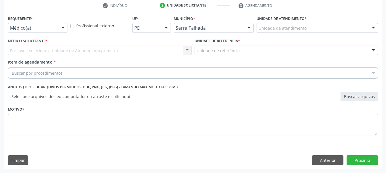
click at [27, 21] on label "Requerente *" at bounding box center [20, 18] width 25 height 9
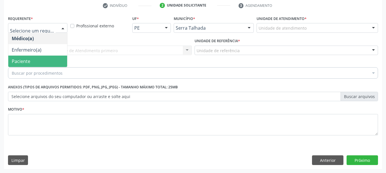
click at [31, 61] on span "Paciente" at bounding box center [37, 61] width 59 height 11
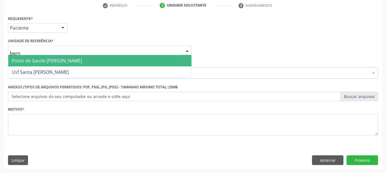
type input "berna"
click at [94, 57] on span "Posto de Saude [PERSON_NAME]" at bounding box center [99, 60] width 183 height 11
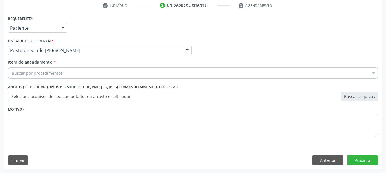
click at [82, 74] on div "Buscar por procedimentos" at bounding box center [193, 72] width 370 height 11
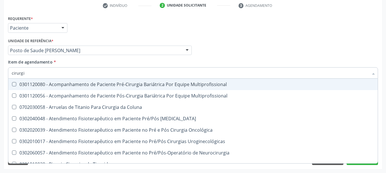
type input "cirurgia"
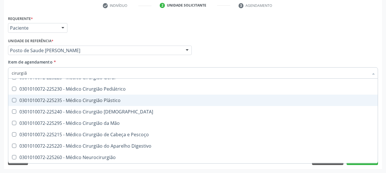
scroll to position [18, 0]
type input "cirurgião"
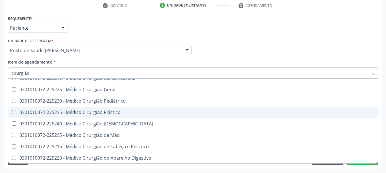
scroll to position [0, 0]
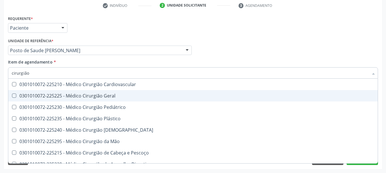
click at [79, 96] on div "0301010072-225225 - Médico Cirurgião Geral" at bounding box center [193, 96] width 362 height 5
checkbox Geral "true"
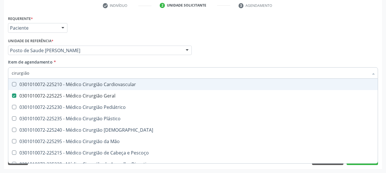
click at [253, 52] on div "Médico Solicitante Por favor, selecione a Unidade de Atendimento primeiro Nenhu…" at bounding box center [193, 48] width 372 height 22
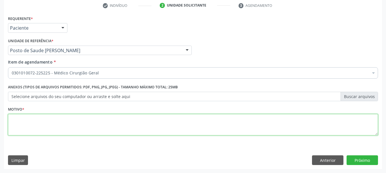
click at [17, 127] on textarea at bounding box center [193, 125] width 370 height 22
type textarea "*"
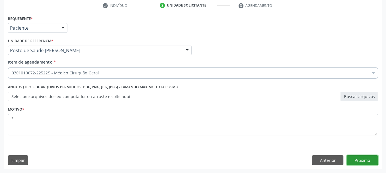
click at [369, 164] on button "Próximo" at bounding box center [361, 161] width 31 height 10
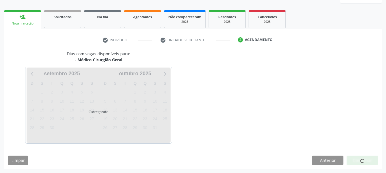
scroll to position [75, 0]
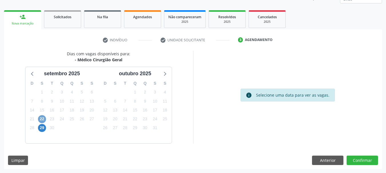
click at [41, 119] on span "22" at bounding box center [42, 119] width 8 height 8
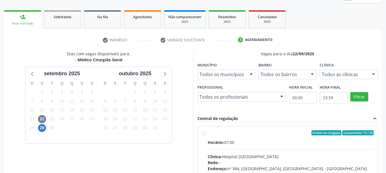
drag, startPoint x: 258, startPoint y: 133, endPoint x: 267, endPoint y: 115, distance: 19.8
click at [259, 133] on div "Ordem de chegada Consumidos: 15 / 20" at bounding box center [290, 132] width 166 height 5
click at [205, 133] on input "Ordem de chegada Consumidos: 15 / 20 Horário: 07:00 Clínica: Hospital [GEOGRAPH…" at bounding box center [203, 132] width 4 height 5
radio input "true"
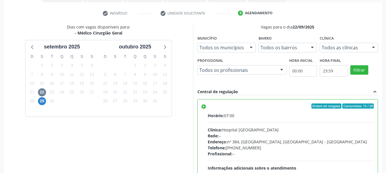
scroll to position [168, 0]
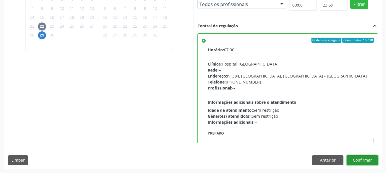
click at [362, 159] on button "Confirmar" at bounding box center [361, 161] width 31 height 10
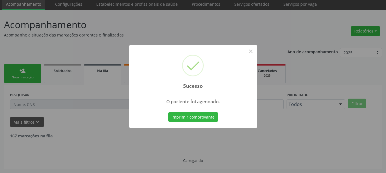
scroll to position [15, 0]
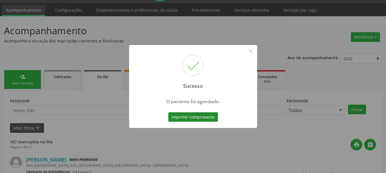
click at [187, 113] on button "Imprimir comprovante" at bounding box center [193, 117] width 50 height 10
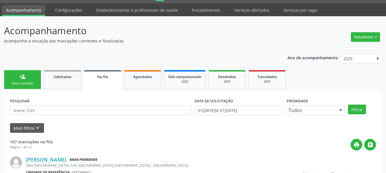
click at [16, 85] on div "Nova marcação" at bounding box center [22, 83] width 29 height 4
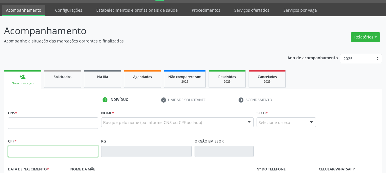
click at [31, 151] on input "text" at bounding box center [53, 151] width 90 height 11
type input "130.421.204-14"
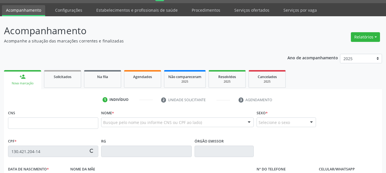
type input "898 0029 7817 8703"
type input "03[DATE]"
type input "[PERSON_NAME]"
type input "[PHONE_NUMBER]"
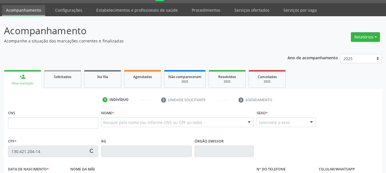
type input "103.832.644-30"
type input "5"
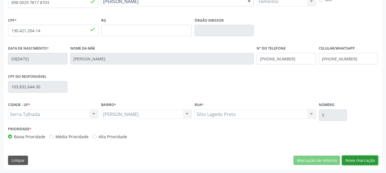
drag, startPoint x: 366, startPoint y: 156, endPoint x: 358, endPoint y: 156, distance: 8.3
click at [366, 156] on button "Nova marcação" at bounding box center [360, 161] width 36 height 10
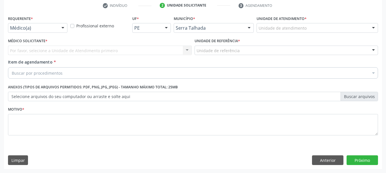
scroll to position [110, 0]
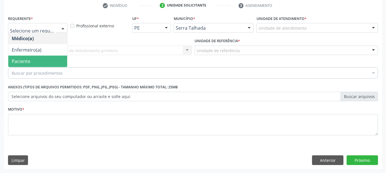
click at [34, 62] on span "Paciente" at bounding box center [37, 61] width 59 height 11
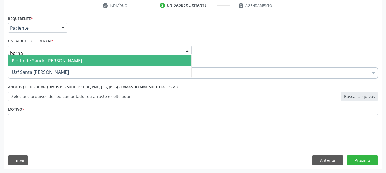
type input "bernar"
click at [56, 59] on span "Posto de Saude [PERSON_NAME]" at bounding box center [47, 61] width 70 height 6
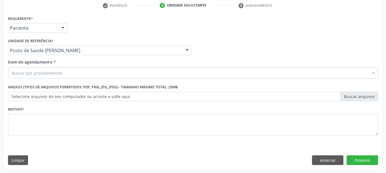
click at [59, 77] on div "Buscar por procedimentos" at bounding box center [193, 72] width 370 height 11
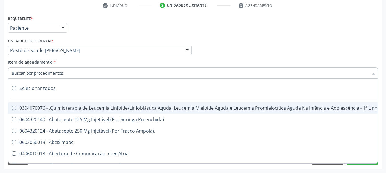
click at [59, 75] on input "Item de agendamento *" at bounding box center [190, 72] width 356 height 11
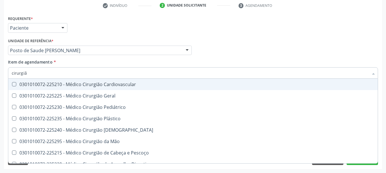
type input "cirurgião"
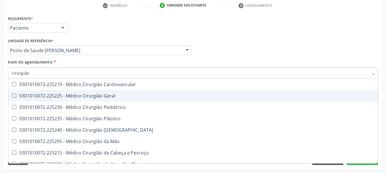
click at [39, 94] on div "0301010072-225225 - Médico Cirurgião Geral" at bounding box center [193, 96] width 362 height 5
checkbox Geral "true"
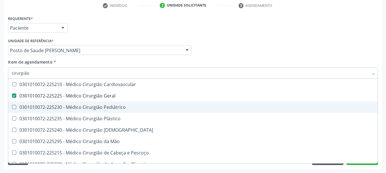
click at [0, 106] on div "Acompanhamento Acompanhe a situação das marcações correntes e finalizadas Relat…" at bounding box center [193, 47] width 386 height 251
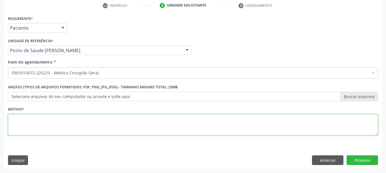
click at [13, 122] on textarea at bounding box center [193, 125] width 370 height 22
type textarea "*"
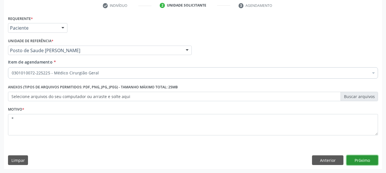
click at [359, 162] on button "Próximo" at bounding box center [361, 161] width 31 height 10
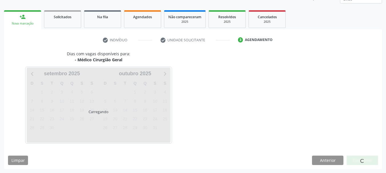
scroll to position [75, 0]
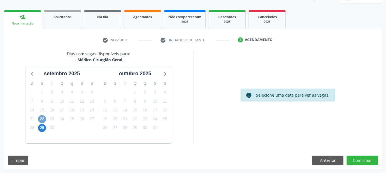
click at [43, 117] on span "22" at bounding box center [42, 119] width 8 height 8
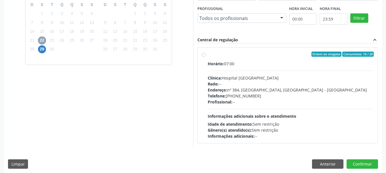
scroll to position [158, 0]
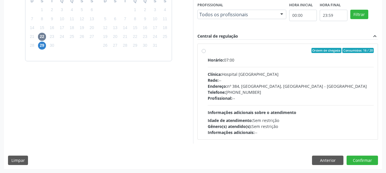
click at [231, 52] on div "Ordem de chegada Consumidos: 16 / 20" at bounding box center [290, 50] width 166 height 5
click at [205, 52] on input "Ordem de chegada Consumidos: 16 / 20 Horário: 07:00 Clínica: Hospital [GEOGRAPH…" at bounding box center [203, 50] width 4 height 5
radio input "true"
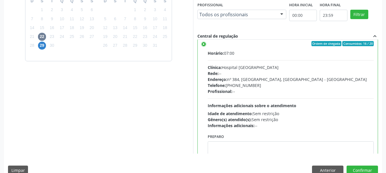
scroll to position [28, 0]
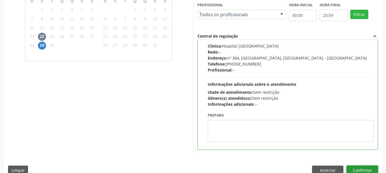
click at [361, 168] on button "Confirmar" at bounding box center [361, 171] width 31 height 10
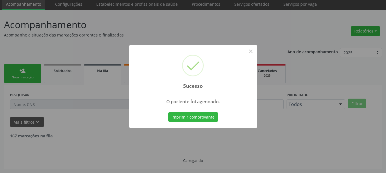
scroll to position [15, 0]
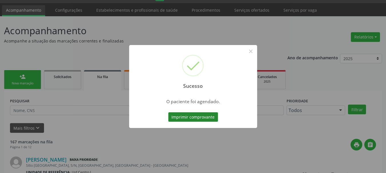
click at [207, 118] on button "Imprimir comprovante" at bounding box center [193, 117] width 50 height 10
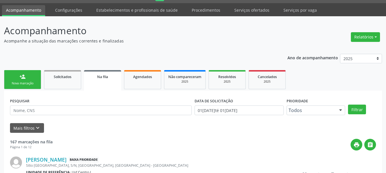
click at [24, 77] on div "person_add" at bounding box center [22, 77] width 6 height 6
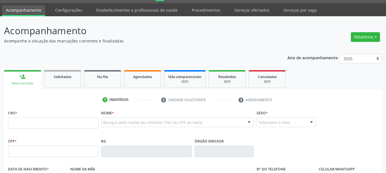
click at [26, 78] on link "person_add Nova marcação" at bounding box center [22, 79] width 37 height 19
click at [25, 125] on input "text" at bounding box center [53, 123] width 90 height 11
type input "898 0034 1635 5387"
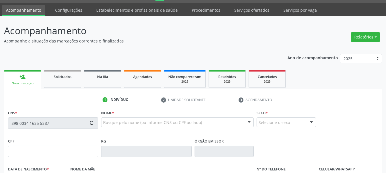
type input "036.075.274-82"
type input "14[DATE]"
type input "[PERSON_NAME]"
type input "[PHONE_NUMBER]"
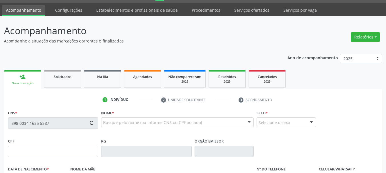
type input "1"
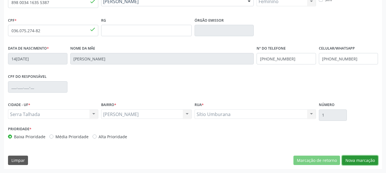
click at [368, 156] on button "Nova marcação" at bounding box center [360, 161] width 36 height 10
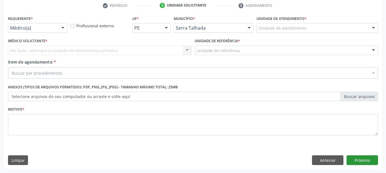
scroll to position [110, 0]
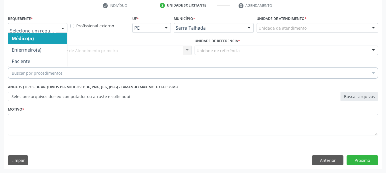
drag, startPoint x: 30, startPoint y: 27, endPoint x: 37, endPoint y: 41, distance: 15.1
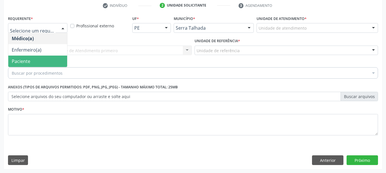
click at [37, 61] on span "Paciente" at bounding box center [37, 61] width 59 height 11
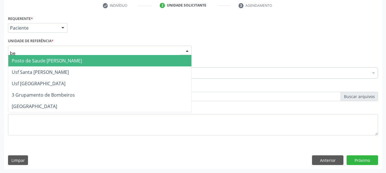
type input "ber"
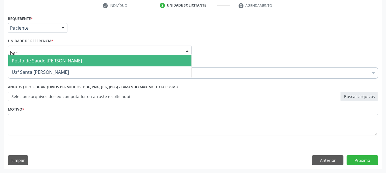
click at [34, 64] on span "Posto de Saude [PERSON_NAME]" at bounding box center [99, 60] width 183 height 11
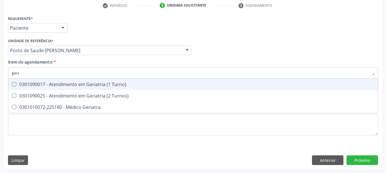
type input "geria"
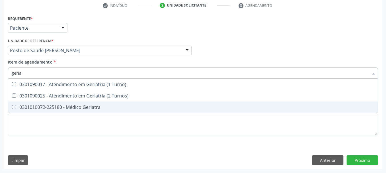
click at [77, 109] on div "0301010072-225180 - Médico Geriatra" at bounding box center [193, 107] width 362 height 5
checkbox Geriatra "true"
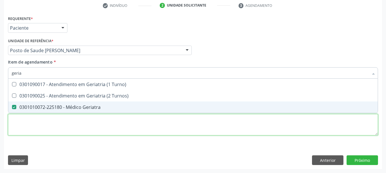
click at [72, 120] on div "Requerente * Paciente Médico(a) Enfermeiro(a) Paciente Nenhum resultado encontr…" at bounding box center [193, 78] width 370 height 129
type textarea "*"
checkbox Turnos\) "true"
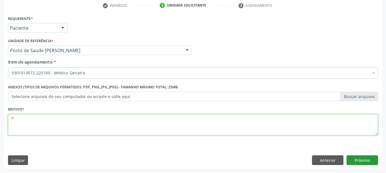
type textarea "*"
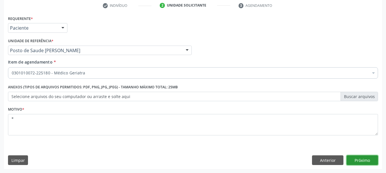
click at [362, 161] on button "Próximo" at bounding box center [361, 161] width 31 height 10
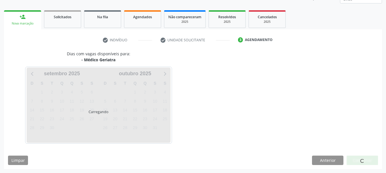
scroll to position [75, 0]
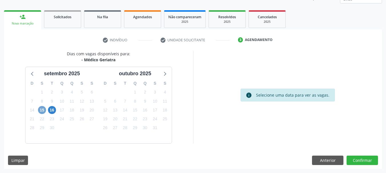
click at [41, 109] on span "15" at bounding box center [42, 110] width 8 height 8
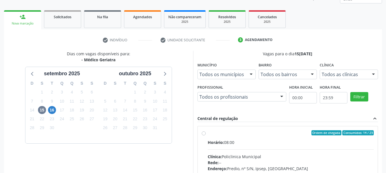
click at [245, 131] on div "Ordem de chegada Consumidos: 14 / 23 Horário: 08:00 Clínica: Policlinica Munici…" at bounding box center [287, 174] width 180 height 96
radio input "true"
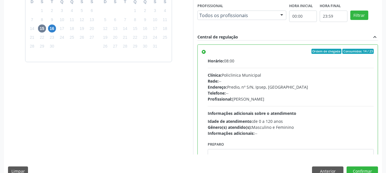
scroll to position [168, 0]
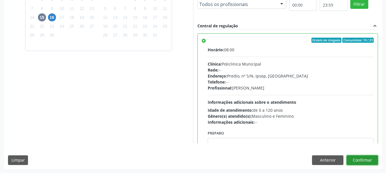
click at [358, 162] on button "Confirmar" at bounding box center [361, 161] width 31 height 10
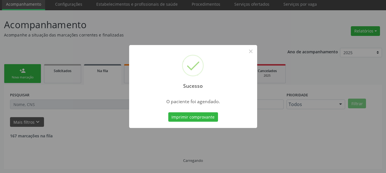
scroll to position [15, 0]
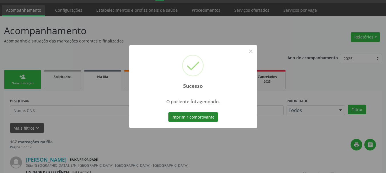
click at [183, 116] on button "Imprimir comprovante" at bounding box center [193, 117] width 50 height 10
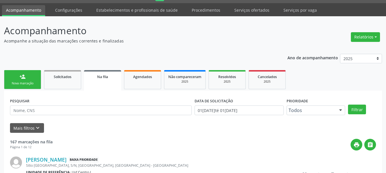
click at [25, 85] on div "Nova marcação" at bounding box center [22, 83] width 29 height 4
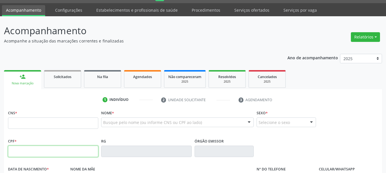
click at [33, 152] on input "text" at bounding box center [53, 151] width 90 height 11
type input "034.859.964-16"
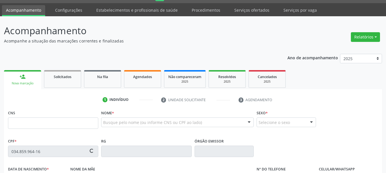
type input "702 5093 4762 7735"
type input "20/01/1943"
type input "Tereza de Jesus"
type input "[PHONE_NUMBER]"
type input "3"
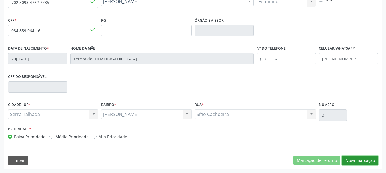
click at [354, 161] on button "Nova marcação" at bounding box center [360, 161] width 36 height 10
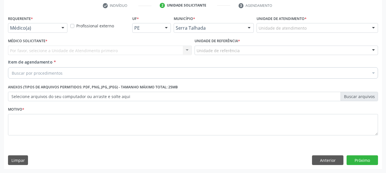
scroll to position [110, 0]
click at [57, 25] on div "Médico(a) Enfermeiro(a) Paciente Nenhum resultado encontrado para: " " Não há n…" at bounding box center [37, 28] width 59 height 10
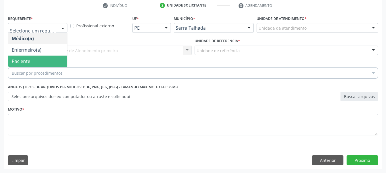
click at [41, 61] on span "Paciente" at bounding box center [37, 61] width 59 height 11
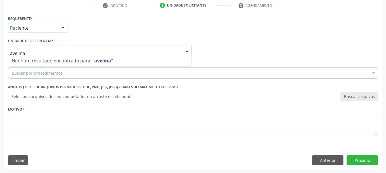
drag, startPoint x: 39, startPoint y: 53, endPoint x: 0, endPoint y: 35, distance: 43.4
click at [0, 35] on div "Acompanhamento Acompanhe a situação das marcações correntes e finalizadas Relat…" at bounding box center [193, 47] width 386 height 251
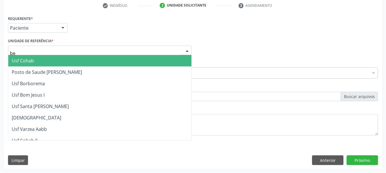
type input "ber"
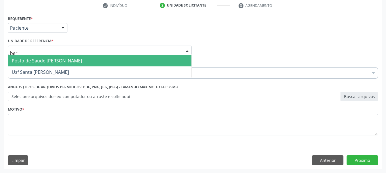
click at [37, 58] on span "Posto de Saude [PERSON_NAME]" at bounding box center [99, 60] width 183 height 11
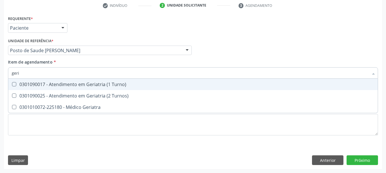
type input "geria"
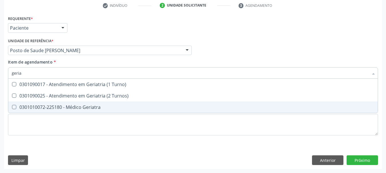
click at [84, 107] on div "0301010072-225180 - Médico Geriatra" at bounding box center [193, 107] width 362 height 5
checkbox Geriatra "true"
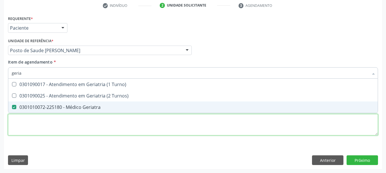
click at [79, 126] on div "Requerente * Paciente Médico(a) Enfermeiro(a) Paciente Nenhum resultado encontr…" at bounding box center [193, 78] width 370 height 129
checkbox Turnos\) "true"
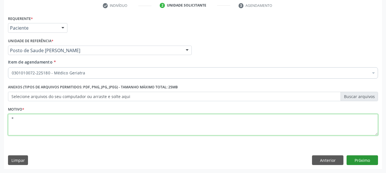
type textarea "*"
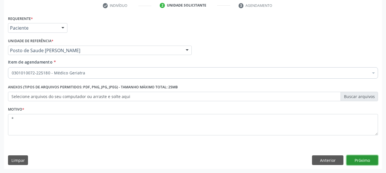
click at [366, 162] on button "Próximo" at bounding box center [361, 161] width 31 height 10
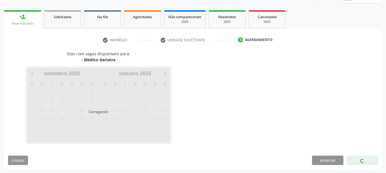
scroll to position [75, 0]
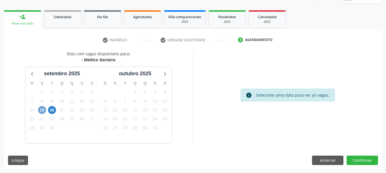
click at [41, 113] on span "15" at bounding box center [42, 110] width 8 height 8
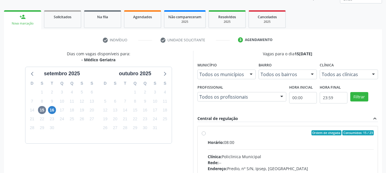
click at [219, 135] on div "Ordem de chegada Consumidos: 15 / 23" at bounding box center [290, 132] width 166 height 5
click at [205, 135] on input "Ordem de chegada Consumidos: 15 / 23 Horário: 08:00 Clínica: Policlinica Munici…" at bounding box center [203, 132] width 4 height 5
radio input "true"
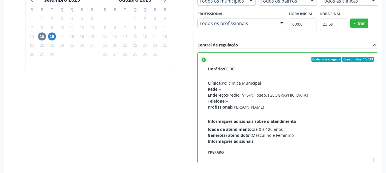
scroll to position [168, 0]
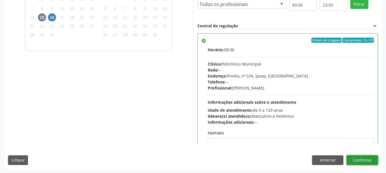
click at [363, 164] on button "Confirmar" at bounding box center [361, 161] width 31 height 10
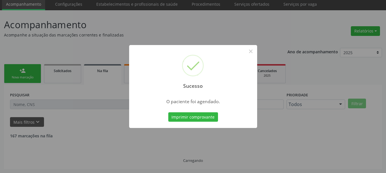
scroll to position [15, 0]
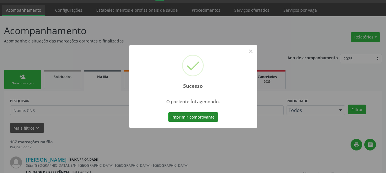
click at [203, 118] on button "Imprimir comprovante" at bounding box center [193, 117] width 50 height 10
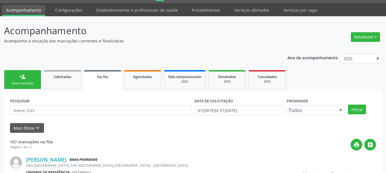
click at [27, 78] on link "person_add Nova marcação" at bounding box center [22, 79] width 37 height 19
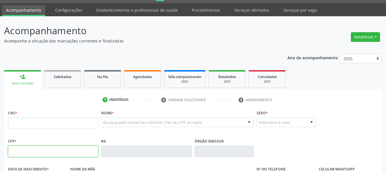
click at [47, 149] on input "text" at bounding box center [53, 151] width 90 height 11
type input "285.017.994-91"
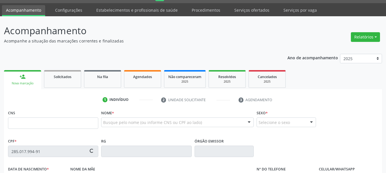
type input "120 2633 2772 0001"
type input "22/03/1940"
type input "Zulmira Ferreira Lopes"
type input "[PHONE_NUMBER]"
type input "226"
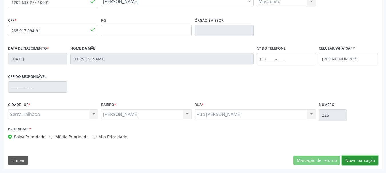
click at [352, 164] on button "Nova marcação" at bounding box center [360, 161] width 36 height 10
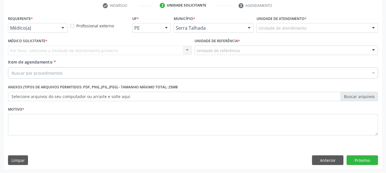
scroll to position [110, 0]
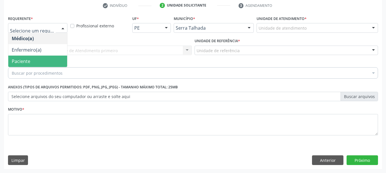
drag, startPoint x: 31, startPoint y: 64, endPoint x: 44, endPoint y: 52, distance: 18.2
click at [31, 64] on span "Paciente" at bounding box center [37, 61] width 59 height 11
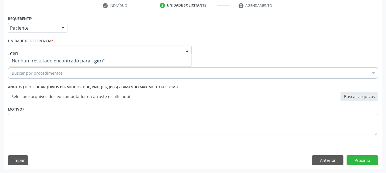
drag, startPoint x: 45, startPoint y: 47, endPoint x: 0, endPoint y: 31, distance: 47.6
click at [0, 33] on div "Acompanhamento Acompanhe a situação das marcações correntes e finalizadas Relat…" at bounding box center [193, 47] width 386 height 251
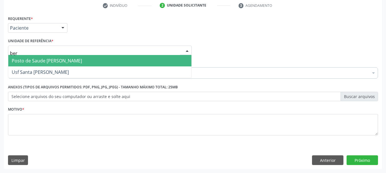
type input "bern"
click at [26, 60] on span "Posto de Saude [PERSON_NAME]" at bounding box center [47, 61] width 70 height 6
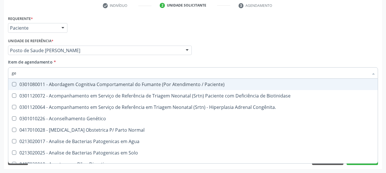
type input "ger"
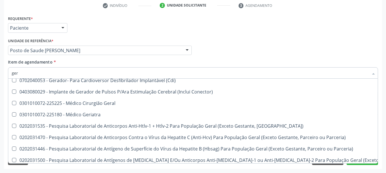
scroll to position [86, 0]
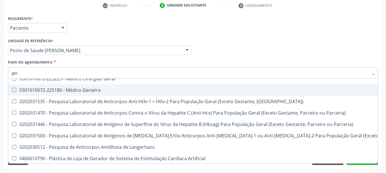
click at [70, 92] on div "0301010072-225180 - Médico Geriatra" at bounding box center [230, 90] width 437 height 5
checkbox Geriatra "true"
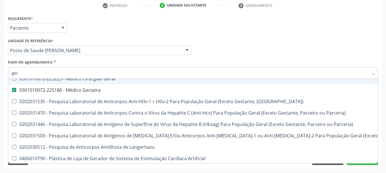
click at [251, 60] on div "Item de agendamento * ger Desfazer seleção 0417010044 - Anestesia Geral 0301090…" at bounding box center [193, 68] width 370 height 18
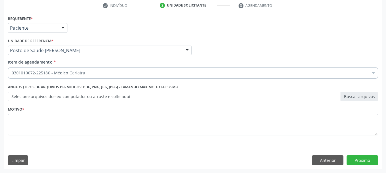
scroll to position [0, 0]
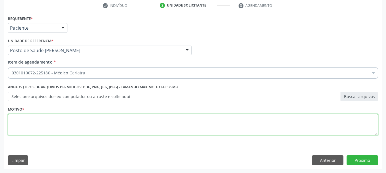
drag, startPoint x: 16, startPoint y: 119, endPoint x: 10, endPoint y: 115, distance: 7.8
click at [19, 122] on textarea at bounding box center [193, 125] width 370 height 22
type textarea "*"
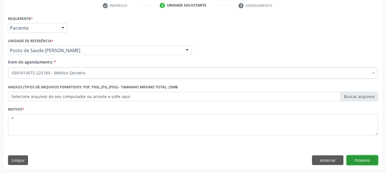
click at [364, 158] on button "Próximo" at bounding box center [361, 161] width 31 height 10
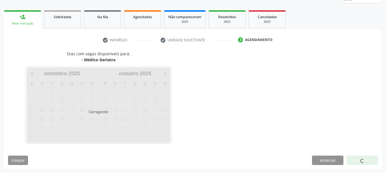
scroll to position [75, 0]
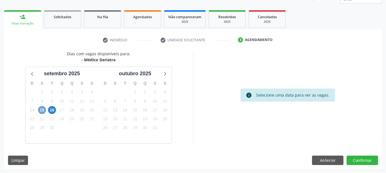
click at [45, 110] on span "15" at bounding box center [42, 110] width 8 height 8
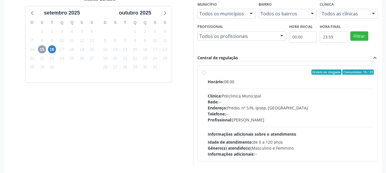
scroll to position [158, 0]
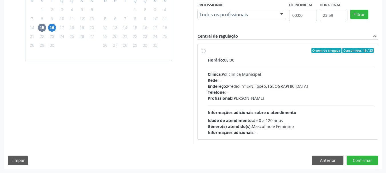
click at [270, 60] on div "Horário: 08:00" at bounding box center [290, 60] width 166 height 6
click at [205, 53] on input "Ordem de chegada Consumidos: 16 / 23 Horário: 08:00 Clínica: Policlinica Munici…" at bounding box center [203, 50] width 4 height 5
radio input "true"
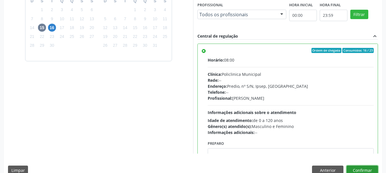
click at [356, 171] on button "Confirmar" at bounding box center [361, 171] width 31 height 10
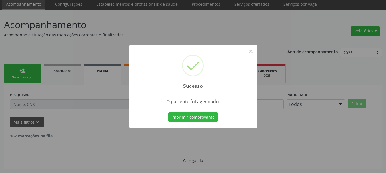
scroll to position [15, 0]
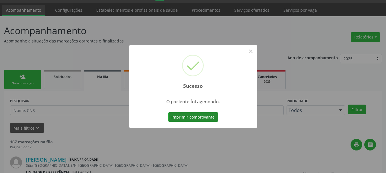
click at [208, 115] on button "Imprimir comprovante" at bounding box center [193, 117] width 50 height 10
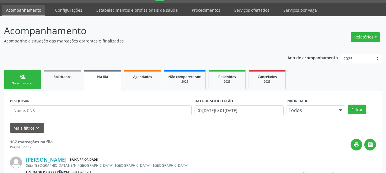
click at [27, 78] on link "person_add Nova marcação" at bounding box center [22, 79] width 37 height 19
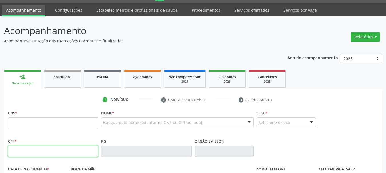
click at [29, 154] on input "text" at bounding box center [53, 151] width 90 height 11
type input "935.553.694-15"
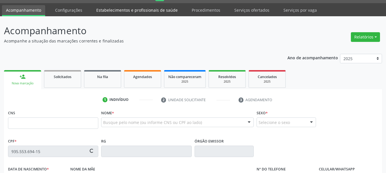
type input "706 5013 3489 5790"
type input "24/06/1937"
type input "Augustiha Pereira da Silva"
type input "[PHONE_NUMBER]"
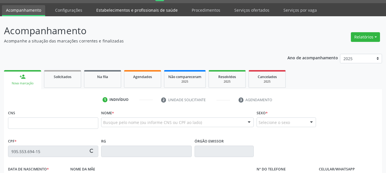
type input "3"
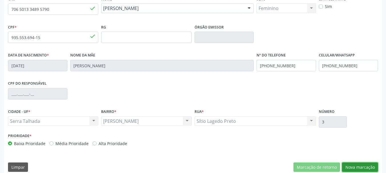
click at [355, 169] on button "Nova marcação" at bounding box center [360, 168] width 36 height 10
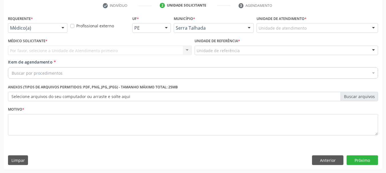
scroll to position [110, 0]
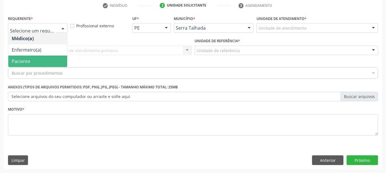
click at [29, 62] on span "Paciente" at bounding box center [21, 61] width 19 height 6
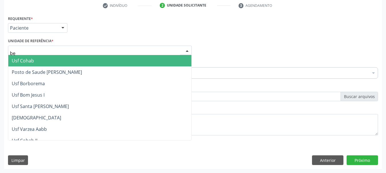
type input "ber"
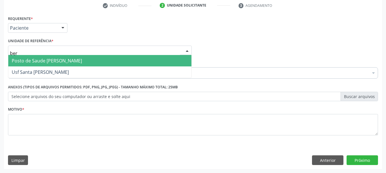
click at [12, 59] on span "Posto de Saude [PERSON_NAME]" at bounding box center [47, 61] width 70 height 6
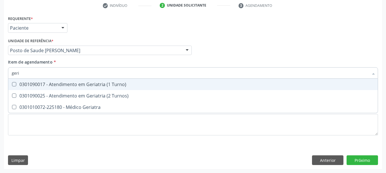
type input "geria"
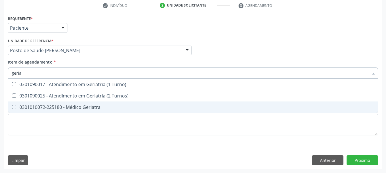
drag, startPoint x: 49, startPoint y: 110, endPoint x: 49, endPoint y: 121, distance: 11.4
click at [49, 110] on span "0301010072-225180 - Médico Geriatra" at bounding box center [192, 107] width 369 height 11
checkbox Geriatra "true"
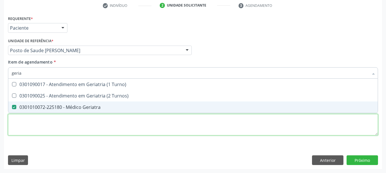
click at [50, 122] on div "Requerente * Paciente Médico(a) Enfermeiro(a) Paciente Nenhum resultado encontr…" at bounding box center [193, 78] width 370 height 129
checkbox Turnos\) "true"
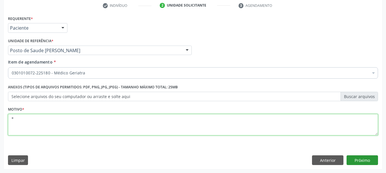
type textarea "*"
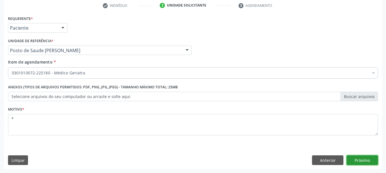
click at [368, 157] on button "Próximo" at bounding box center [361, 161] width 31 height 10
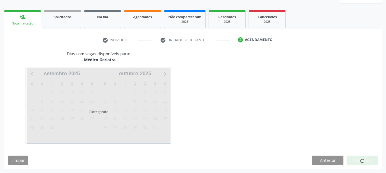
scroll to position [75, 0]
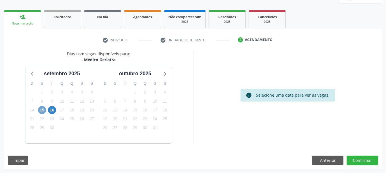
click at [40, 110] on span "15" at bounding box center [42, 110] width 8 height 8
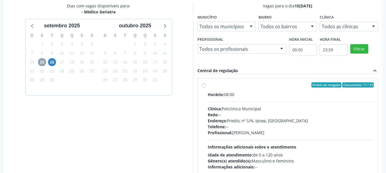
scroll to position [132, 0]
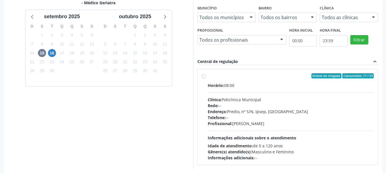
click at [251, 76] on div "Ordem de chegada Consumidos: 17 / 23" at bounding box center [290, 75] width 166 height 5
click at [205, 76] on input "Ordem de chegada Consumidos: 17 / 23 Horário: 08:00 Clínica: Policlinica Munici…" at bounding box center [203, 75] width 4 height 5
radio input "true"
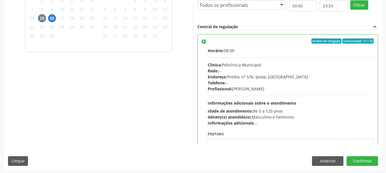
scroll to position [168, 0]
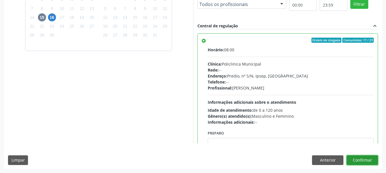
click at [370, 163] on button "Confirmar" at bounding box center [361, 161] width 31 height 10
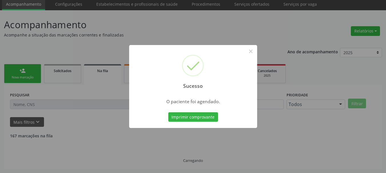
scroll to position [15, 0]
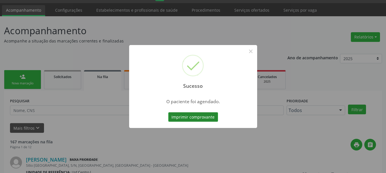
click at [202, 120] on button "Imprimir comprovante" at bounding box center [193, 117] width 50 height 10
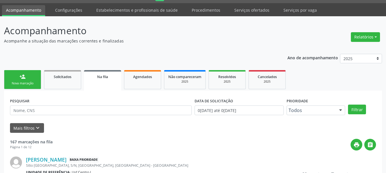
scroll to position [15, 0]
click at [13, 75] on link "person_add Nova marcação" at bounding box center [22, 79] width 37 height 19
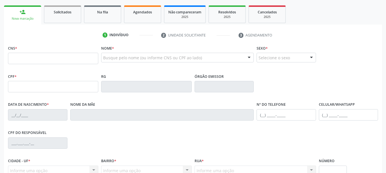
scroll to position [72, 0]
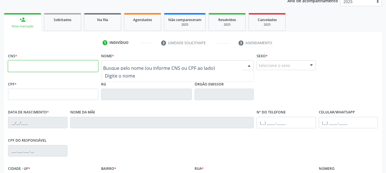
click at [41, 68] on input "text" at bounding box center [53, 65] width 90 height 11
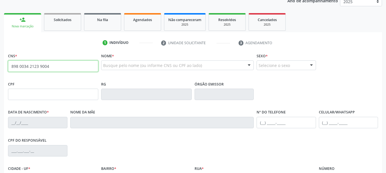
type input "898 0034 2123 9004"
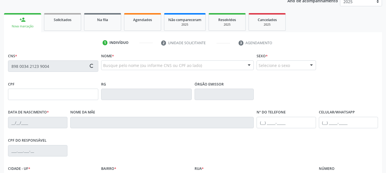
type input "137.585.424-05"
type input "0[DATE]"
type input "[PERSON_NAME]"
type input "[PHONE_NUMBER]"
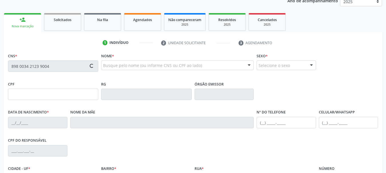
type input "S/N"
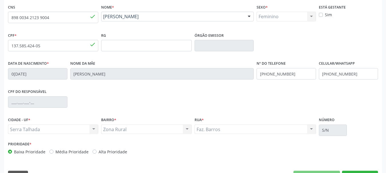
scroll to position [136, 0]
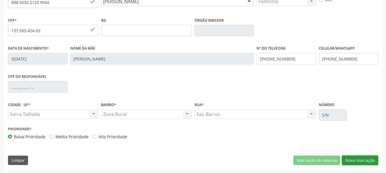
click at [356, 160] on button "Nova marcação" at bounding box center [360, 161] width 36 height 10
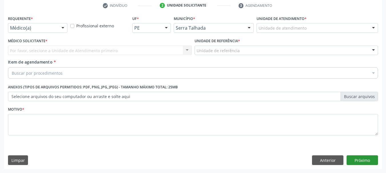
scroll to position [110, 0]
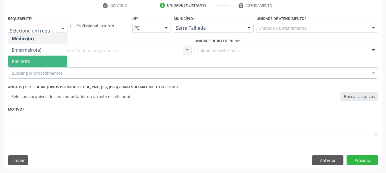
click at [39, 63] on span "Paciente" at bounding box center [37, 61] width 59 height 11
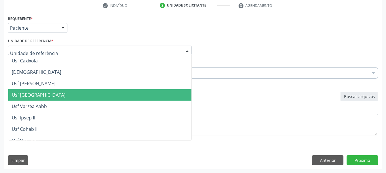
scroll to position [0, 0]
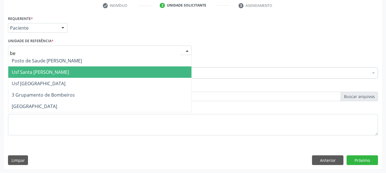
type input "ber"
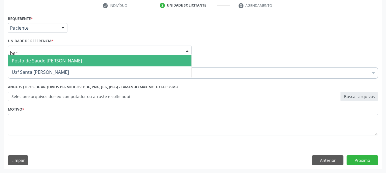
click at [66, 60] on span "Posto de Saude [PERSON_NAME]" at bounding box center [47, 61] width 70 height 6
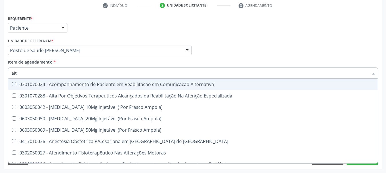
type input "alto"
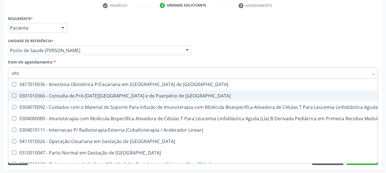
click at [49, 91] on span "0301010366 - Consulta de Pré-[DATE][GEOGRAPHIC_DATA] e de Puerpério de [GEOGRAP…" at bounding box center [304, 95] width 593 height 11
checkbox Risco "true"
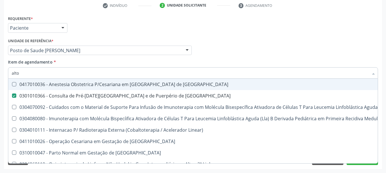
click at [219, 54] on div "Médico Solicitante Por favor, selecione a Unidade de Atendimento primeiro Nenhu…" at bounding box center [193, 48] width 372 height 22
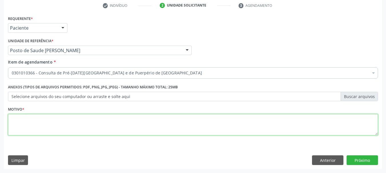
drag, startPoint x: 11, startPoint y: 123, endPoint x: 14, endPoint y: 124, distance: 3.2
click at [14, 124] on textarea at bounding box center [193, 125] width 370 height 22
type textarea "*"
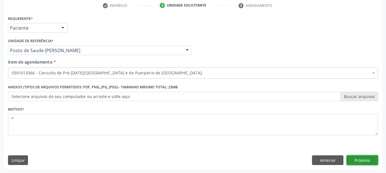
click at [370, 162] on button "Próximo" at bounding box center [361, 161] width 31 height 10
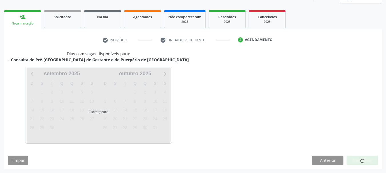
scroll to position [75, 0]
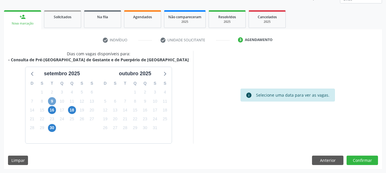
click at [49, 99] on span "9" at bounding box center [52, 101] width 8 height 8
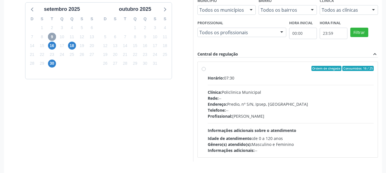
scroll to position [158, 0]
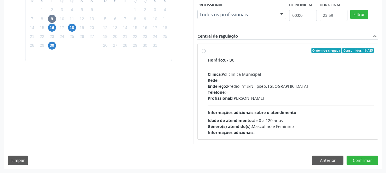
click at [235, 54] on label "Ordem de chegada Consumidos: 16 / 25 Horário: 07:30 Clínica: Policlinica Munici…" at bounding box center [290, 92] width 166 height 88
click at [205, 53] on input "Ordem de chegada Consumidos: 16 / 25 Horário: 07:30 Clínica: Policlinica Munici…" at bounding box center [203, 50] width 4 height 5
radio input "true"
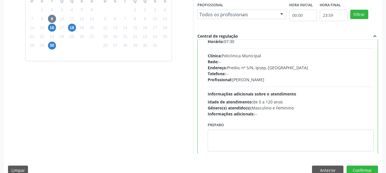
scroll to position [28, 0]
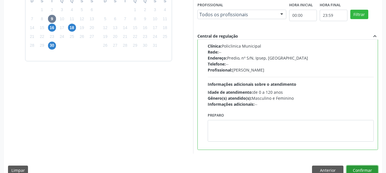
click at [361, 167] on button "Confirmar" at bounding box center [361, 171] width 31 height 10
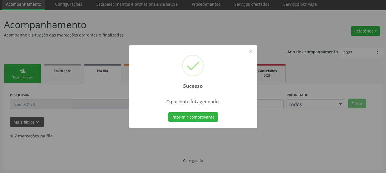
scroll to position [15, 0]
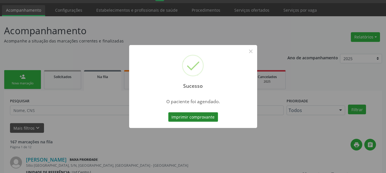
click at [187, 116] on button "Imprimir comprovante" at bounding box center [193, 117] width 50 height 10
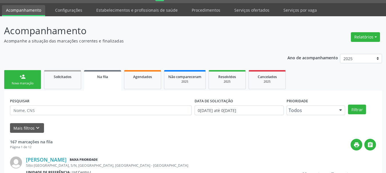
click at [14, 81] on div "Nova marcação" at bounding box center [22, 83] width 29 height 4
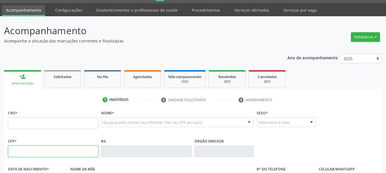
click at [33, 154] on input "text" at bounding box center [53, 151] width 90 height 11
type input "108.086.344-37"
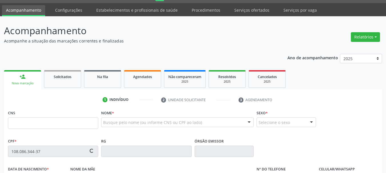
type input "203 1880 9421 0008"
type input "[DATE]"
type input "[PERSON_NAME]"
type input "[PHONE_NUMBER]"
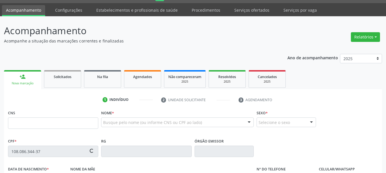
type input "050.130.314-60"
type input "19"
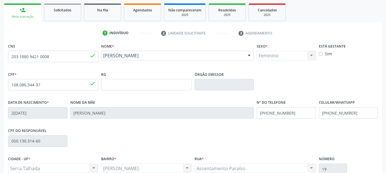
scroll to position [101, 0]
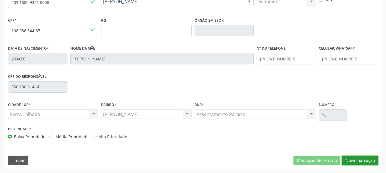
click at [360, 162] on button "Nova marcação" at bounding box center [360, 161] width 36 height 10
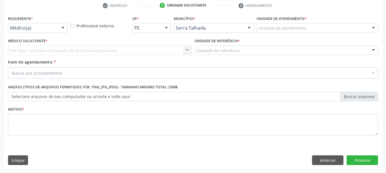
scroll to position [110, 0]
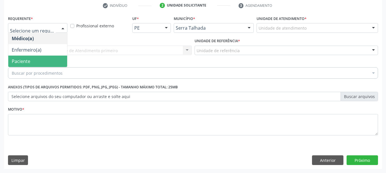
click at [39, 60] on span "Paciente" at bounding box center [37, 61] width 59 height 11
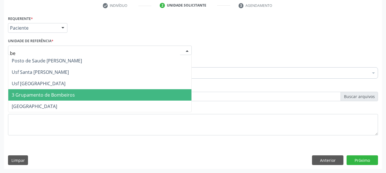
type input "ber"
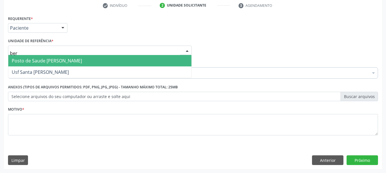
click at [63, 57] on span "Posto de Saude [PERSON_NAME]" at bounding box center [99, 60] width 183 height 11
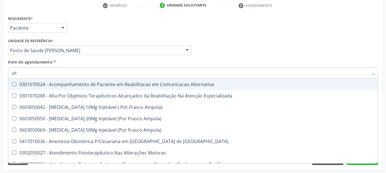
type input "alto"
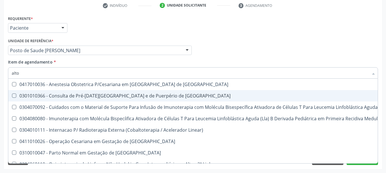
click at [97, 95] on div "0301010366 - Consulta de Pré-[DATE][GEOGRAPHIC_DATA] e de Puerpério de [GEOGRAP…" at bounding box center [305, 96] width 586 height 5
checkbox Risco "true"
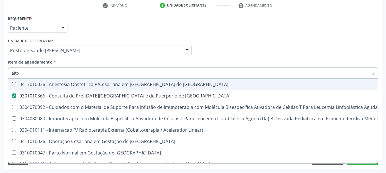
click at [239, 56] on div "Médico Solicitante Por favor, selecione a Unidade de Atendimento primeiro Nenhu…" at bounding box center [193, 48] width 372 height 22
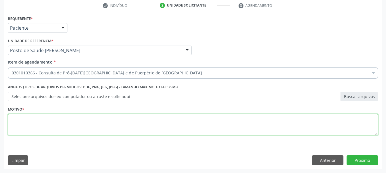
click at [28, 130] on textarea at bounding box center [193, 125] width 370 height 22
type textarea "*"
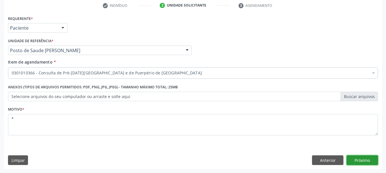
click at [369, 162] on button "Próximo" at bounding box center [361, 161] width 31 height 10
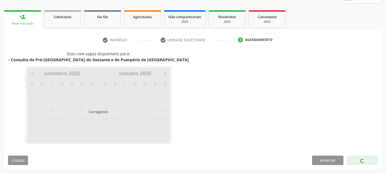
scroll to position [75, 0]
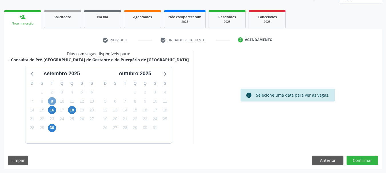
click at [52, 104] on span "9" at bounding box center [52, 101] width 8 height 8
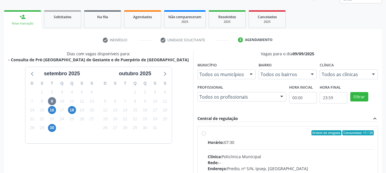
drag, startPoint x: 260, startPoint y: 139, endPoint x: 258, endPoint y: 136, distance: 3.2
click at [259, 138] on label "Ordem de chegada Consumidos: 17 / 25 Horário: 07:30 Clínica: Policlinica Munici…" at bounding box center [290, 174] width 166 height 88
click at [205, 136] on input "Ordem de chegada Consumidos: 17 / 25 Horário: 07:30 Clínica: Policlinica Munici…" at bounding box center [203, 132] width 4 height 5
radio input "true"
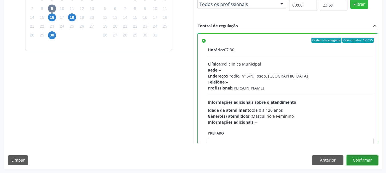
click at [351, 160] on button "Confirmar" at bounding box center [361, 161] width 31 height 10
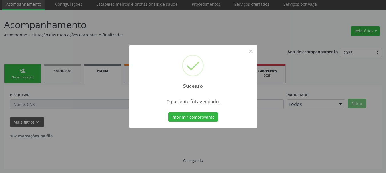
scroll to position [15, 0]
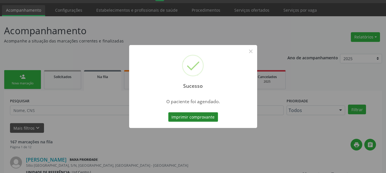
click at [213, 117] on button "Imprimir comprovante" at bounding box center [193, 117] width 50 height 10
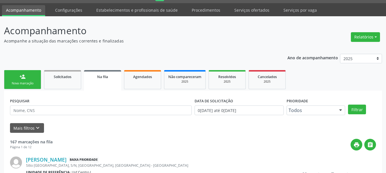
click at [19, 78] on link "person_add Nova marcação" at bounding box center [22, 79] width 37 height 19
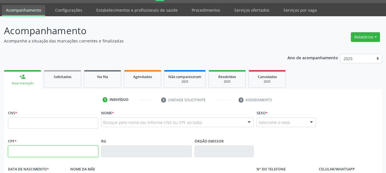
click at [45, 153] on input "text" at bounding box center [53, 151] width 90 height 11
type input "045.499.924-09"
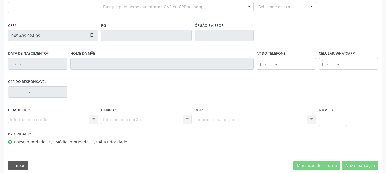
type input "701 2060 9770 4314"
type input "13/02/1982"
type input "Cleonice Rodrigues de Melo"
type input "[PHONE_NUMBER]"
type input "5"
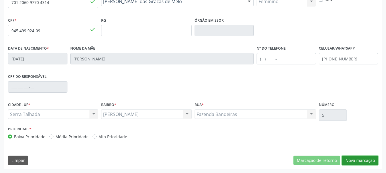
click at [364, 160] on button "Nova marcação" at bounding box center [360, 161] width 36 height 10
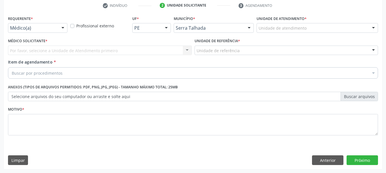
scroll to position [110, 0]
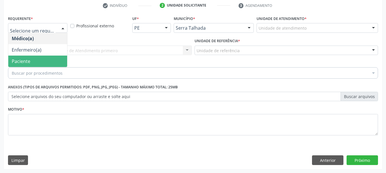
click at [14, 66] on span "Paciente" at bounding box center [37, 61] width 59 height 11
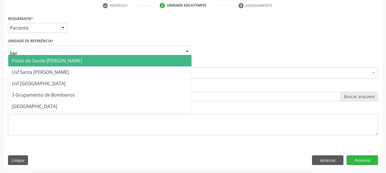
type input "bern"
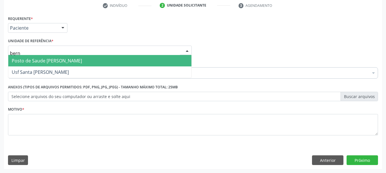
click at [42, 58] on span "Posto de Saude [PERSON_NAME]" at bounding box center [47, 61] width 70 height 6
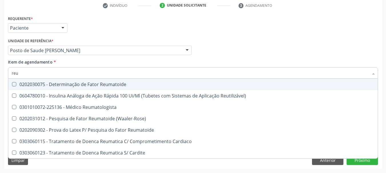
type input "reum"
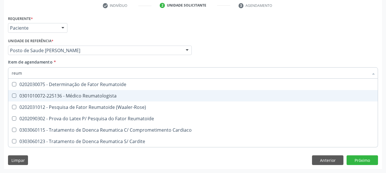
drag, startPoint x: 59, startPoint y: 94, endPoint x: 56, endPoint y: 102, distance: 8.8
click at [59, 95] on div "0301010072-225136 - Médico Reumatologista" at bounding box center [193, 96] width 362 height 5
checkbox Reumatologista "true"
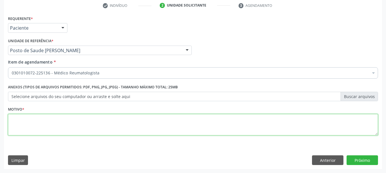
click at [104, 119] on textarea at bounding box center [193, 125] width 370 height 22
type textarea "*"
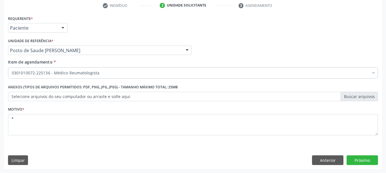
drag, startPoint x: 362, startPoint y: 170, endPoint x: 360, endPoint y: 161, distance: 8.7
click at [362, 170] on div "Acompanhamento Acompanhe a situação das marcações correntes e finalizadas Relat…" at bounding box center [193, 47] width 386 height 251
click at [359, 159] on button "Próximo" at bounding box center [361, 161] width 31 height 10
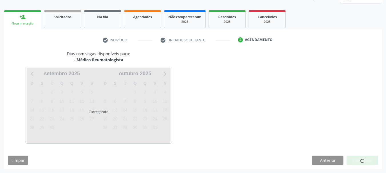
scroll to position [75, 0]
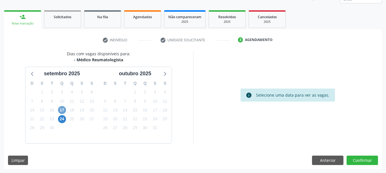
click at [61, 110] on span "17" at bounding box center [62, 110] width 8 height 8
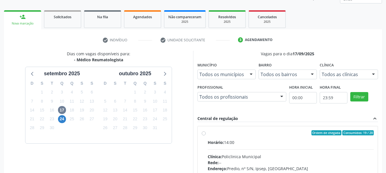
drag, startPoint x: 266, startPoint y: 136, endPoint x: 277, endPoint y: 122, distance: 18.1
click at [266, 137] on label "Ordem de chegada Consumidos: 19 / 20 Horário: 14:00 Clínica: Policlinica Munici…" at bounding box center [290, 174] width 166 height 88
click at [205, 136] on input "Ordem de chegada Consumidos: 19 / 20 Horário: 14:00 Clínica: Policlinica Munici…" at bounding box center [203, 132] width 4 height 5
radio input "true"
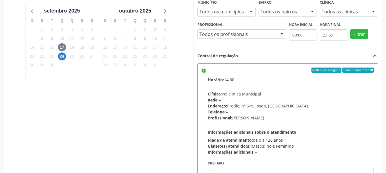
scroll to position [168, 0]
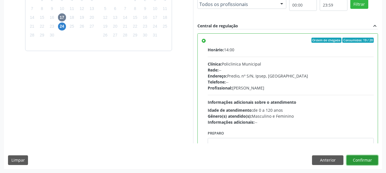
click at [362, 158] on button "Confirmar" at bounding box center [361, 161] width 31 height 10
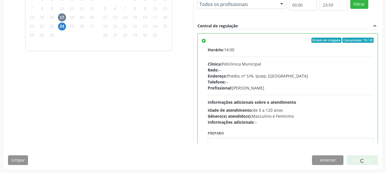
scroll to position [15, 0]
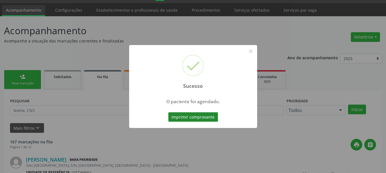
click at [197, 118] on button "Imprimir comprovante" at bounding box center [193, 117] width 50 height 10
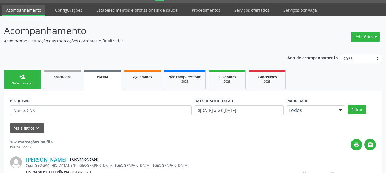
click at [27, 75] on link "person_add Nova marcação" at bounding box center [22, 79] width 37 height 19
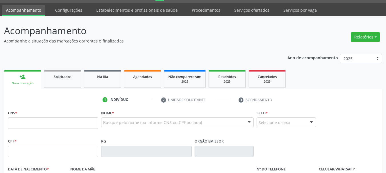
click at [25, 76] on div "person_add" at bounding box center [22, 77] width 6 height 6
drag, startPoint x: 124, startPoint y: 121, endPoint x: 121, endPoint y: 125, distance: 5.7
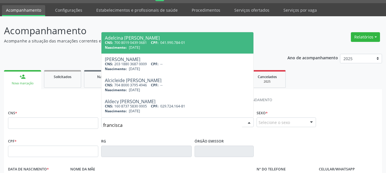
type input "francisca"
drag, startPoint x: 139, startPoint y: 119, endPoint x: 41, endPoint y: 107, distance: 98.9
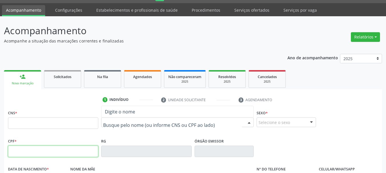
click at [37, 157] on input "text" at bounding box center [53, 151] width 90 height 11
type input "130.421.204-14"
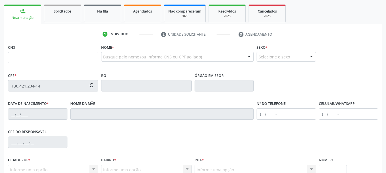
scroll to position [136, 0]
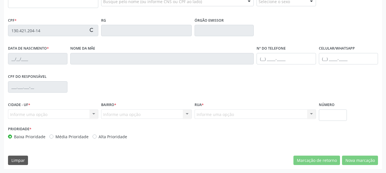
type input "898 0029 7817 8703"
type input "03/05/1998"
type input "Maria Jose Pereira de Lima"
type input "[PHONE_NUMBER]"
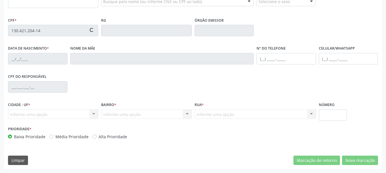
type input "103.832.644-30"
type input "5"
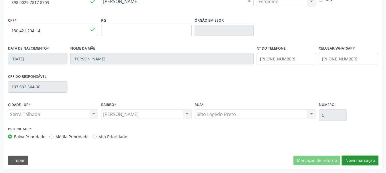
click at [354, 160] on button "Nova marcação" at bounding box center [360, 161] width 36 height 10
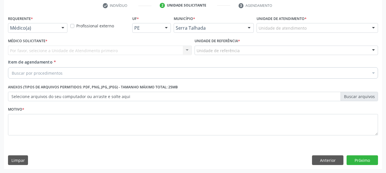
scroll to position [110, 0]
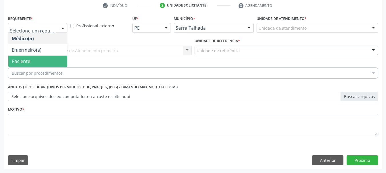
click at [27, 61] on span "Paciente" at bounding box center [21, 61] width 19 height 6
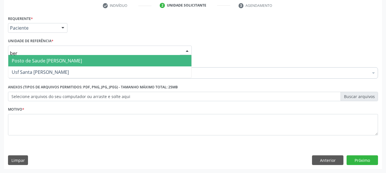
type input "bern"
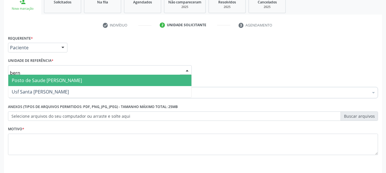
scroll to position [81, 0]
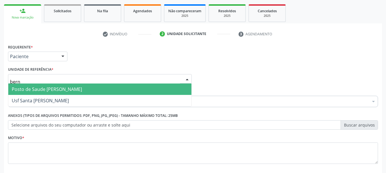
click at [45, 91] on span "Posto de Saude [PERSON_NAME]" at bounding box center [47, 89] width 70 height 6
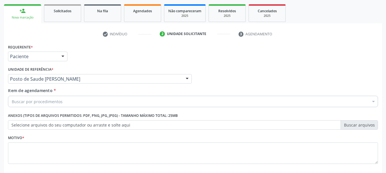
click at [56, 106] on div "Buscar por procedimentos" at bounding box center [193, 101] width 370 height 11
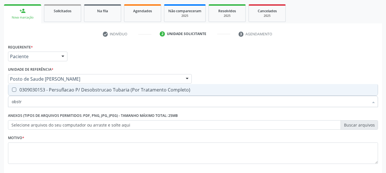
type input "obst"
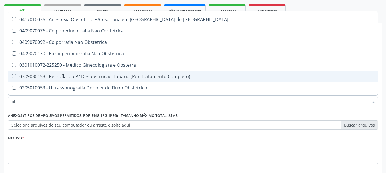
scroll to position [41, 0]
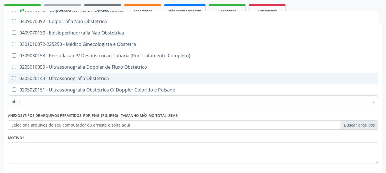
click at [108, 81] on span "0205020143 - Ultrassonografia Obstetrica" at bounding box center [192, 78] width 369 height 11
checkbox Obstetrica "true"
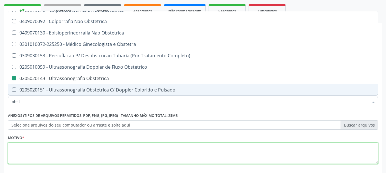
click at [32, 152] on textarea at bounding box center [193, 154] width 370 height 22
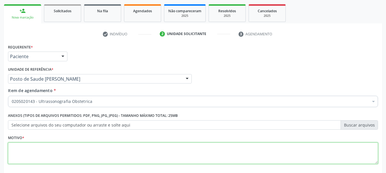
scroll to position [0, 0]
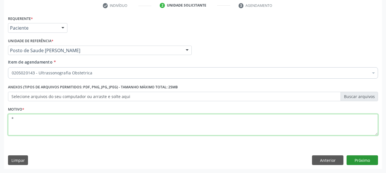
type textarea "*"
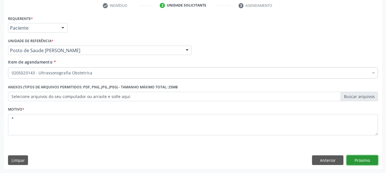
click at [363, 160] on button "Próximo" at bounding box center [361, 161] width 31 height 10
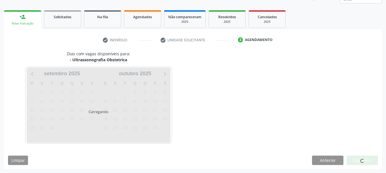
scroll to position [75, 0]
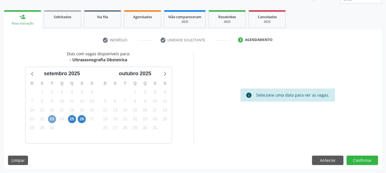
click at [50, 119] on span "23" at bounding box center [52, 119] width 8 height 8
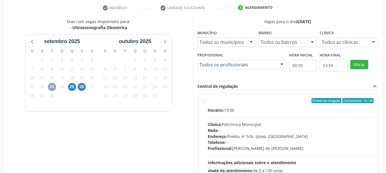
scroll to position [158, 0]
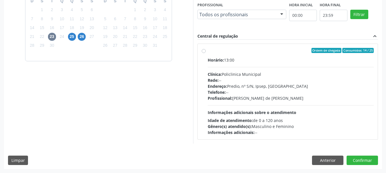
click at [266, 56] on label "Ordem de chegada Consumidos: 14 / 25 Horário: 13:00 Clínica: Policlinica Munici…" at bounding box center [290, 92] width 166 height 88
click at [205, 53] on input "Ordem de chegada Consumidos: 14 / 25 Horário: 13:00 Clínica: Policlinica Munici…" at bounding box center [203, 50] width 4 height 5
radio input "true"
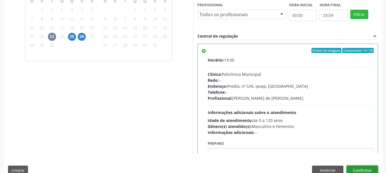
click at [371, 169] on button "Confirmar" at bounding box center [361, 171] width 31 height 10
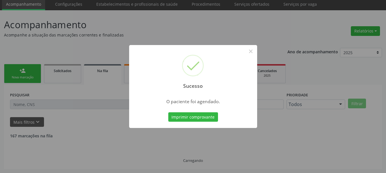
scroll to position [15, 0]
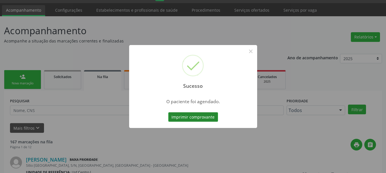
click at [201, 114] on button "Imprimir comprovante" at bounding box center [193, 117] width 50 height 10
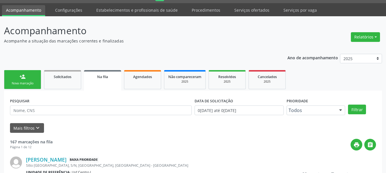
click at [5, 84] on div "Sucesso × O paciente foi agendado. Imprimir comprovante Cancel" at bounding box center [193, 86] width 386 height 173
click at [22, 78] on div "person_add" at bounding box center [22, 77] width 6 height 6
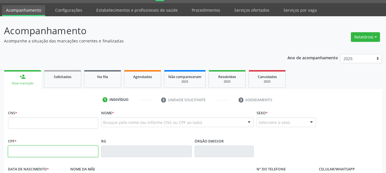
drag, startPoint x: 32, startPoint y: 149, endPoint x: 47, endPoint y: 160, distance: 18.7
click at [35, 155] on input "text" at bounding box center [53, 151] width 90 height 11
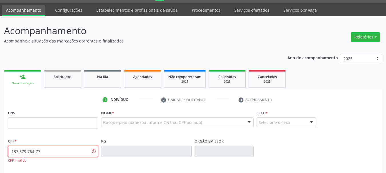
type input "137.879.764-77"
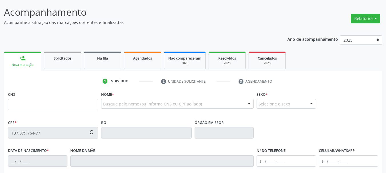
scroll to position [44, 0]
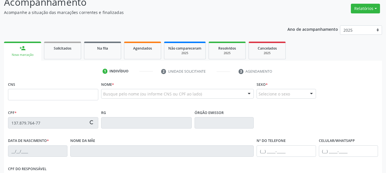
type input "703 4054 4287 2100"
type input "29/10/2000"
type input "Maria Francisca Barbosa Nogueira"
type input "(87) 98123-1888"
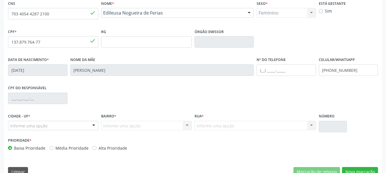
scroll to position [136, 0]
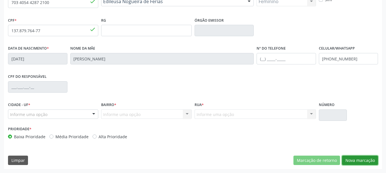
click at [364, 163] on button "Nova marcação" at bounding box center [360, 161] width 36 height 10
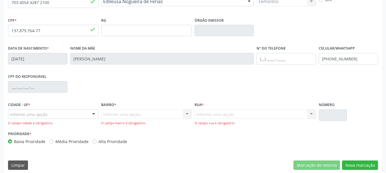
click at [46, 111] on div "Informe uma opção" at bounding box center [53, 115] width 90 height 10
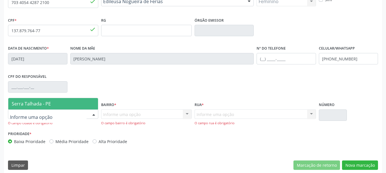
click at [47, 103] on span "Serra Talhada - PE" at bounding box center [31, 104] width 39 height 6
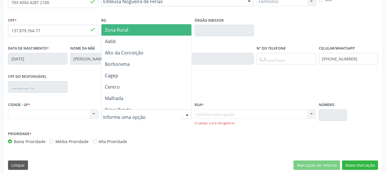
drag, startPoint x: 112, startPoint y: 29, endPoint x: 284, endPoint y: 64, distance: 175.8
click at [111, 30] on span "Zona Rural" at bounding box center [116, 30] width 23 height 6
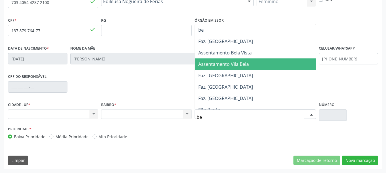
type input "ber"
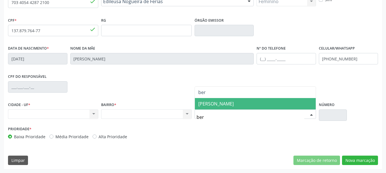
drag, startPoint x: 230, startPoint y: 103, endPoint x: 334, endPoint y: 158, distance: 117.4
click at [235, 108] on span "[PERSON_NAME]" at bounding box center [255, 103] width 121 height 11
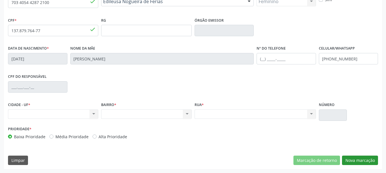
click at [360, 166] on div "CNS 703 4054 4287 2100 done Nome * Edileusa Nogueira de Ferias Edileusa Nogueir…" at bounding box center [193, 78] width 378 height 181
click at [360, 160] on button "Nova marcação" at bounding box center [360, 161] width 36 height 10
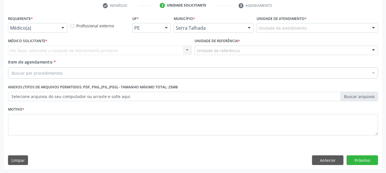
scroll to position [110, 0]
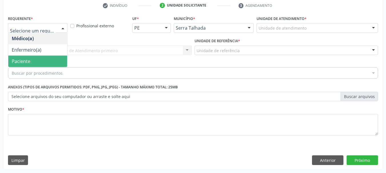
drag, startPoint x: 27, startPoint y: 59, endPoint x: 29, endPoint y: 56, distance: 3.5
click at [27, 59] on span "Paciente" at bounding box center [21, 61] width 19 height 6
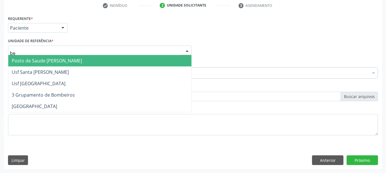
type input "ber"
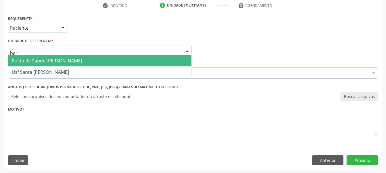
drag, startPoint x: 31, startPoint y: 62, endPoint x: 34, endPoint y: 70, distance: 8.3
click at [32, 64] on span "Posto de Saude [PERSON_NAME]" at bounding box center [47, 61] width 70 height 6
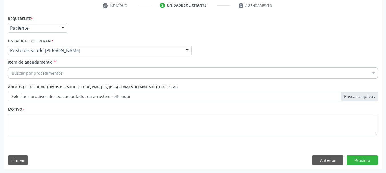
drag, startPoint x: 39, startPoint y: 73, endPoint x: 37, endPoint y: 80, distance: 7.7
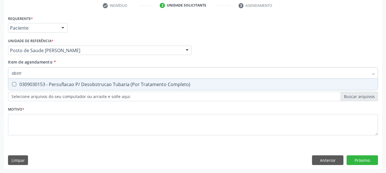
type input "obst"
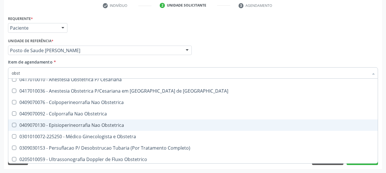
scroll to position [41, 0]
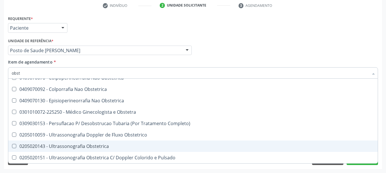
click at [102, 144] on div "0205020143 - Ultrassonografia Obstetrica" at bounding box center [193, 146] width 362 height 5
checkbox Obstetrica "true"
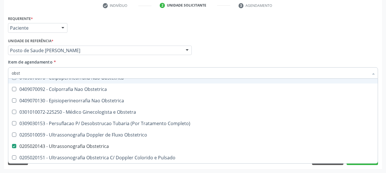
click at [269, 41] on div "Médico Solicitante Por favor, selecione a Unidade de Atendimento primeiro Nenhu…" at bounding box center [193, 48] width 372 height 22
checkbox Cesariana "true"
checkbox Obstetrica "false"
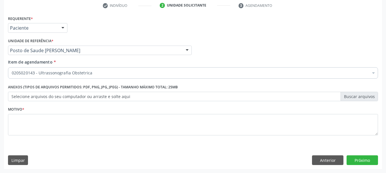
scroll to position [0, 0]
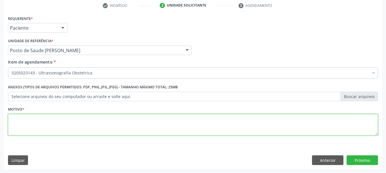
click at [62, 120] on textarea at bounding box center [193, 125] width 370 height 22
type textarea "*"
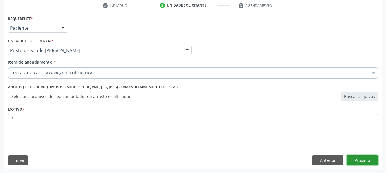
click at [353, 162] on button "Próximo" at bounding box center [361, 161] width 31 height 10
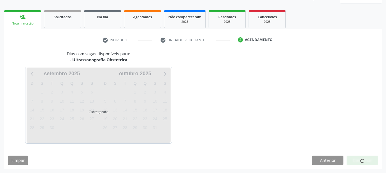
scroll to position [75, 0]
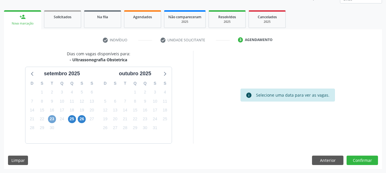
click at [54, 120] on span "23" at bounding box center [52, 119] width 8 height 8
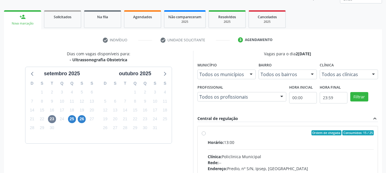
click at [233, 142] on div "Horário: 13:00" at bounding box center [290, 143] width 166 height 6
click at [205, 136] on input "Ordem de chegada Consumidos: 15 / 25 Horário: 13:00 Clínica: Policlinica Munici…" at bounding box center [203, 132] width 4 height 5
radio input "true"
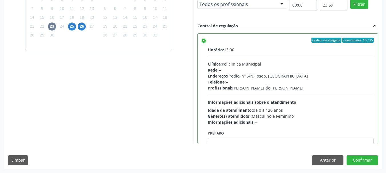
scroll to position [28, 0]
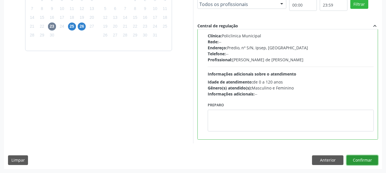
click at [354, 162] on button "Confirmar" at bounding box center [361, 161] width 31 height 10
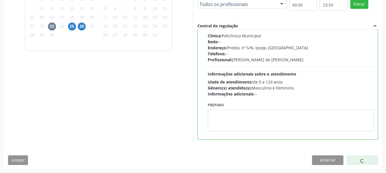
scroll to position [15, 0]
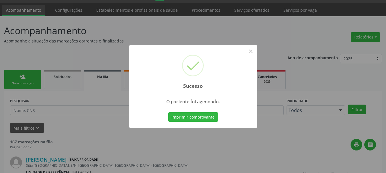
click at [168, 112] on button "Imprimir comprovante" at bounding box center [193, 117] width 50 height 10
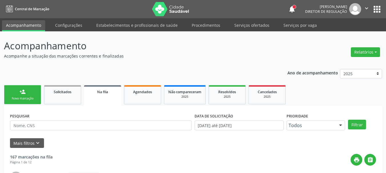
scroll to position [15, 0]
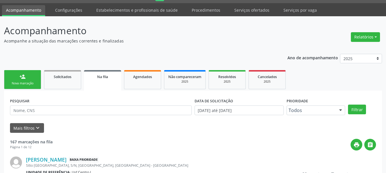
click at [13, 75] on link "person_add Nova marcação" at bounding box center [22, 79] width 37 height 19
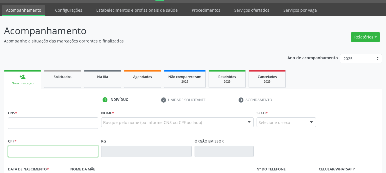
click at [31, 148] on input "text" at bounding box center [53, 151] width 90 height 11
type input "143.980.224-65"
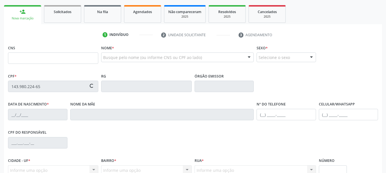
scroll to position [79, 0]
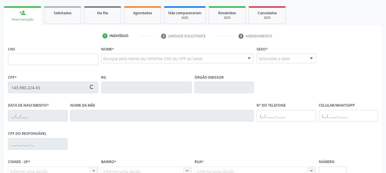
type input "[DATE]"
type input "Cicera [PERSON_NAME]"
type input "[PHONE_NUMBER]"
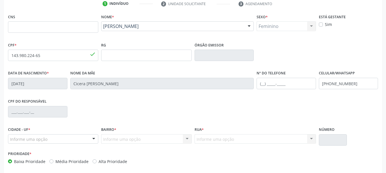
scroll to position [136, 0]
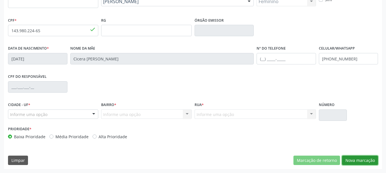
click at [361, 159] on button "Nova marcação" at bounding box center [360, 161] width 36 height 10
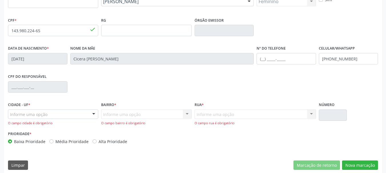
click at [85, 114] on div "Informe uma opção" at bounding box center [53, 115] width 90 height 10
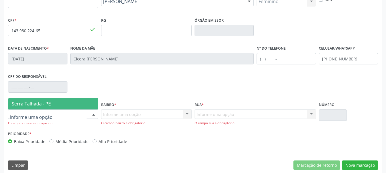
click at [54, 107] on span "Serra Talhada - PE" at bounding box center [53, 103] width 90 height 11
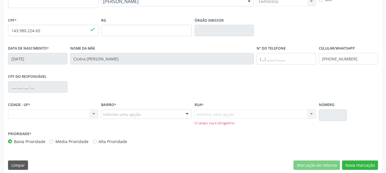
click at [144, 116] on div "Informe uma opção" at bounding box center [146, 115] width 90 height 10
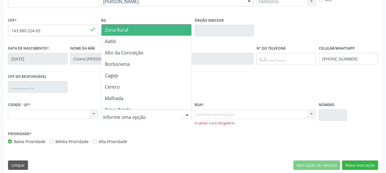
click at [137, 28] on span "Zona Rural" at bounding box center [147, 29] width 92 height 11
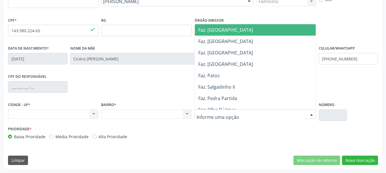
click at [280, 112] on div at bounding box center [254, 115] width 121 height 10
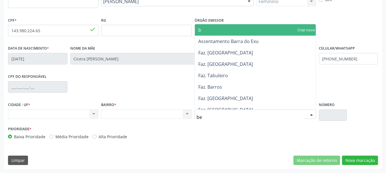
type input "ber"
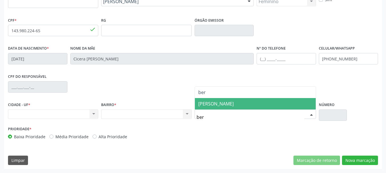
drag, startPoint x: 282, startPoint y: 106, endPoint x: 311, endPoint y: 122, distance: 33.3
click at [282, 106] on span "[PERSON_NAME]" at bounding box center [255, 103] width 121 height 11
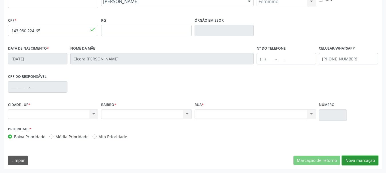
drag, startPoint x: 357, startPoint y: 160, endPoint x: 222, endPoint y: 104, distance: 146.0
click at [353, 158] on button "Nova marcação" at bounding box center [360, 161] width 36 height 10
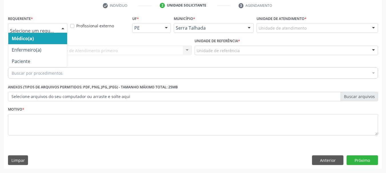
click at [19, 25] on div at bounding box center [37, 28] width 59 height 10
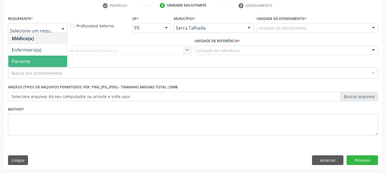
drag, startPoint x: 26, startPoint y: 62, endPoint x: 24, endPoint y: 58, distance: 4.5
click at [24, 62] on span "Paciente" at bounding box center [21, 61] width 19 height 6
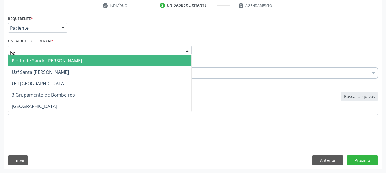
type input "ber"
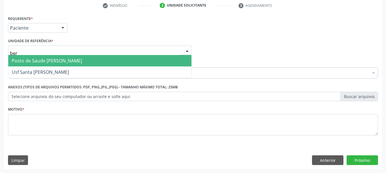
click at [24, 57] on span "Posto de Saude [PERSON_NAME]" at bounding box center [99, 60] width 183 height 11
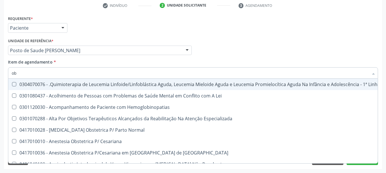
type input "obs"
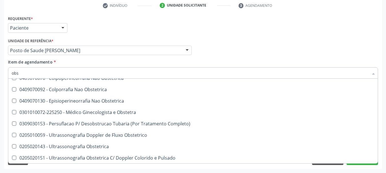
scroll to position [64, 0]
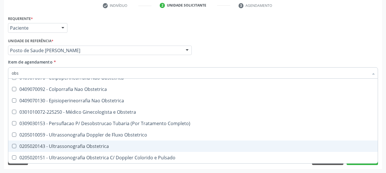
click at [41, 147] on div "0205020143 - Ultrassonografia Obstetrica" at bounding box center [193, 146] width 362 height 5
checkbox Obstetrica "true"
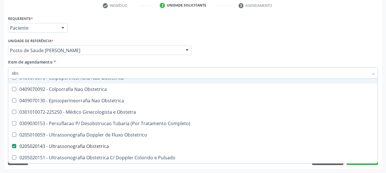
click at [265, 33] on div "Requerente * Paciente Médico(a) Enfermeiro(a) Paciente Nenhum resultado encontr…" at bounding box center [193, 78] width 370 height 129
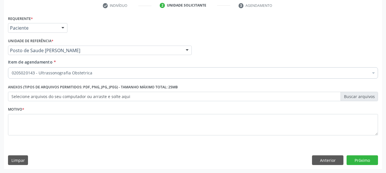
scroll to position [0, 0]
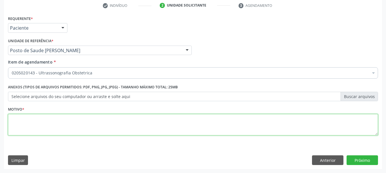
click at [51, 129] on textarea at bounding box center [193, 125] width 370 height 22
type textarea "*"
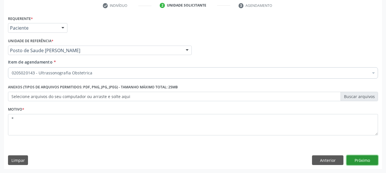
click at [362, 160] on button "Próximo" at bounding box center [361, 161] width 31 height 10
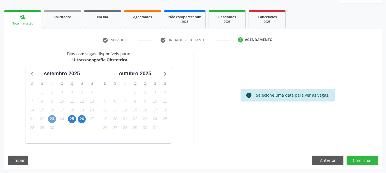
click at [53, 120] on span "23" at bounding box center [52, 119] width 8 height 8
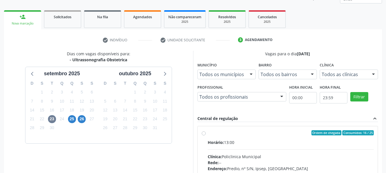
click at [275, 133] on div "Ordem de chegada Consumidos: 16 / 25" at bounding box center [290, 132] width 166 height 5
click at [205, 133] on input "Ordem de chegada Consumidos: 16 / 25 Horário: 13:00 Clínica: Policlinica Munici…" at bounding box center [203, 132] width 4 height 5
radio input "true"
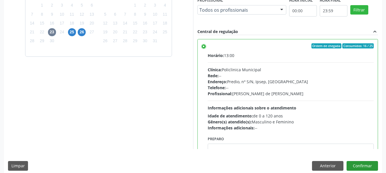
scroll to position [168, 0]
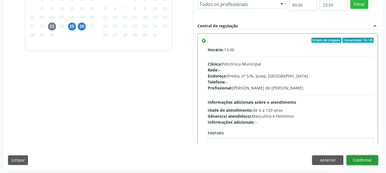
click at [362, 162] on button "Confirmar" at bounding box center [361, 161] width 31 height 10
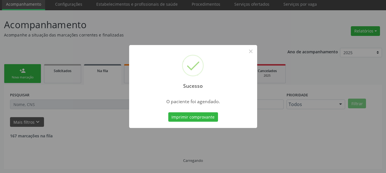
scroll to position [15, 0]
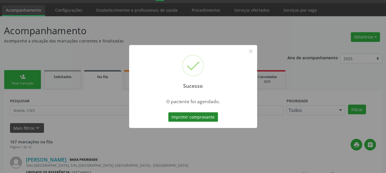
click at [176, 117] on button "Imprimir comprovante" at bounding box center [193, 117] width 50 height 10
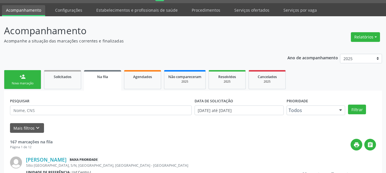
click at [17, 86] on div "Nova marcação" at bounding box center [22, 83] width 29 height 4
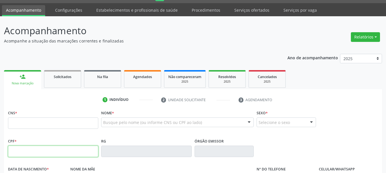
click at [47, 152] on input "text" at bounding box center [53, 151] width 90 height 11
click at [24, 121] on input "text" at bounding box center [53, 123] width 90 height 11
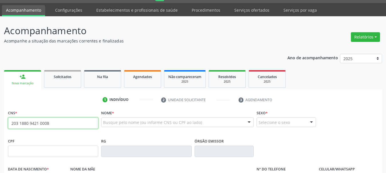
type input "203 1880 9421 0008"
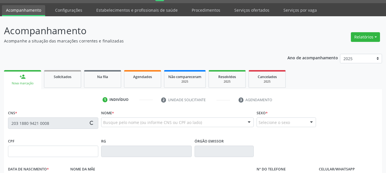
type input "108.086.344-37"
type input "[DATE]"
type input "[PERSON_NAME]"
type input "[PHONE_NUMBER]"
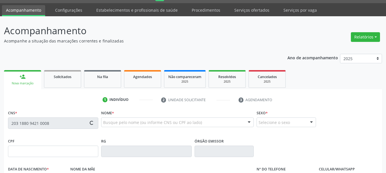
type input "050.130.314-60"
type input "19"
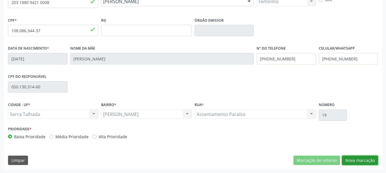
click at [352, 158] on button "Nova marcação" at bounding box center [360, 161] width 36 height 10
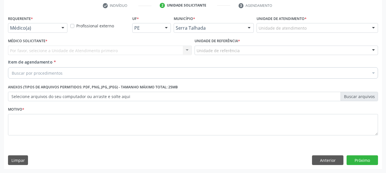
scroll to position [110, 0]
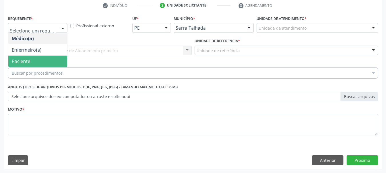
drag, startPoint x: 38, startPoint y: 61, endPoint x: 36, endPoint y: 59, distance: 3.6
click at [38, 62] on span "Paciente" at bounding box center [37, 61] width 59 height 11
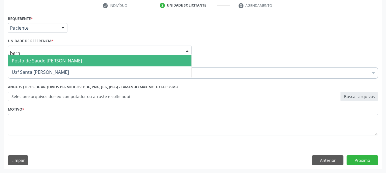
type input "berna"
click at [34, 59] on span "Posto de Saude [PERSON_NAME]" at bounding box center [47, 61] width 70 height 6
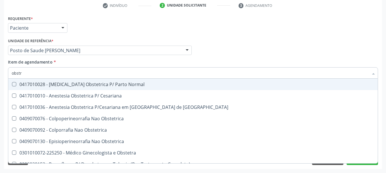
type input "obst"
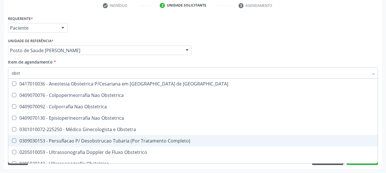
scroll to position [41, 0]
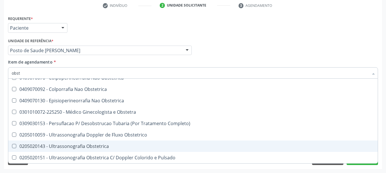
click at [35, 147] on div "0205020143 - Ultrassonografia Obstetrica" at bounding box center [193, 146] width 362 height 5
checkbox Obstetrica "true"
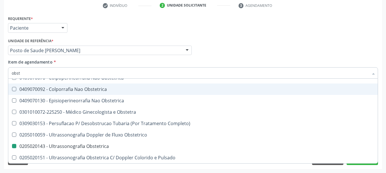
click at [317, 53] on div "Médico Solicitante Por favor, selecione a Unidade de Atendimento primeiro Nenhu…" at bounding box center [193, 48] width 372 height 22
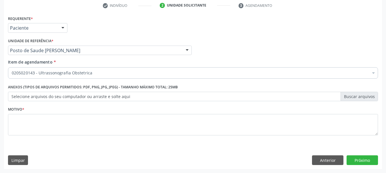
scroll to position [0, 0]
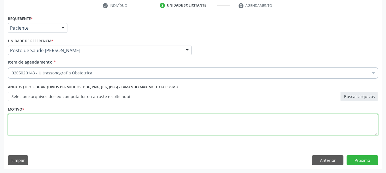
click at [35, 129] on textarea at bounding box center [193, 125] width 370 height 22
type textarea "*"
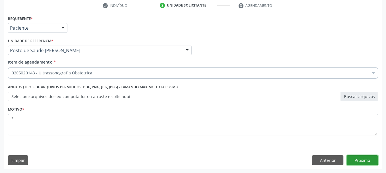
click at [355, 160] on button "Próximo" at bounding box center [361, 161] width 31 height 10
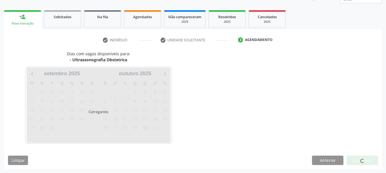
scroll to position [75, 0]
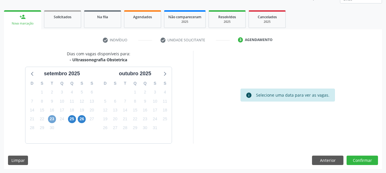
click at [53, 117] on span "23" at bounding box center [52, 119] width 8 height 8
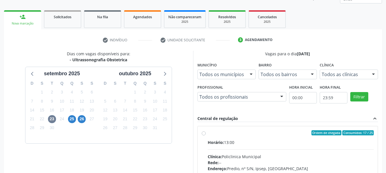
drag, startPoint x: 217, startPoint y: 135, endPoint x: 255, endPoint y: 104, distance: 49.9
click at [217, 135] on div "Ordem de chegada Consumidos: 17 / 25" at bounding box center [290, 132] width 166 height 5
click at [205, 135] on input "Ordem de chegada Consumidos: 17 / 25 Horário: 13:00 Clínica: Policlinica Munici…" at bounding box center [203, 132] width 4 height 5
radio input "true"
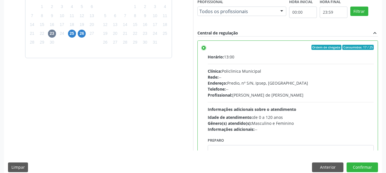
scroll to position [168, 0]
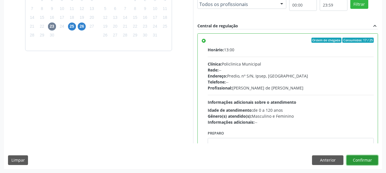
click at [366, 162] on button "Confirmar" at bounding box center [361, 161] width 31 height 10
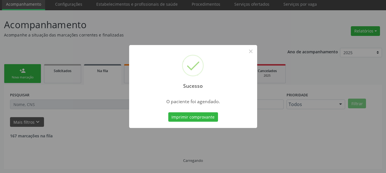
scroll to position [15, 0]
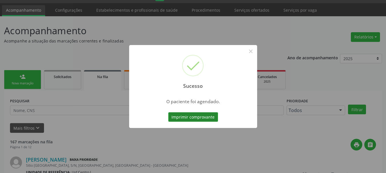
click at [177, 116] on button "Imprimir comprovante" at bounding box center [193, 117] width 50 height 10
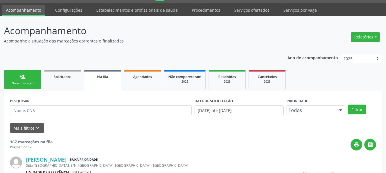
click at [23, 76] on div "person_add" at bounding box center [22, 77] width 6 height 6
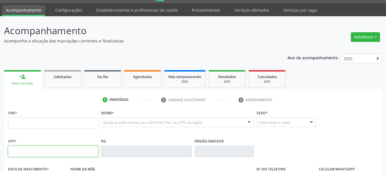
click at [48, 148] on input "text" at bounding box center [53, 151] width 90 height 11
type input "150.992.554-69"
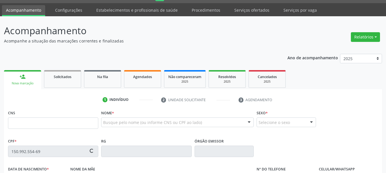
type input "898 0034 0365 5786"
type input "[DATE]"
type input "Cicera [PERSON_NAME]"
type input "[PHONE_NUMBER]"
type input "077.183.514-08"
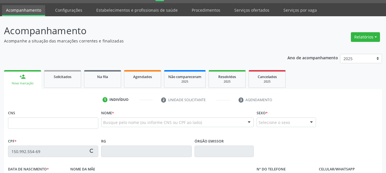
type input "3"
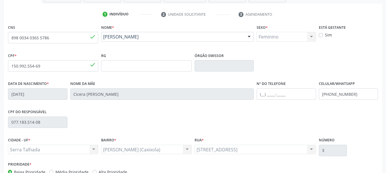
scroll to position [136, 0]
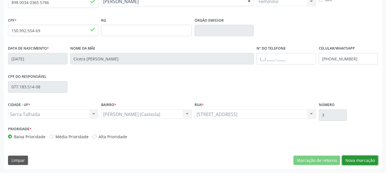
drag, startPoint x: 353, startPoint y: 159, endPoint x: 324, endPoint y: 149, distance: 30.9
click at [349, 159] on button "Nova marcação" at bounding box center [360, 161] width 36 height 10
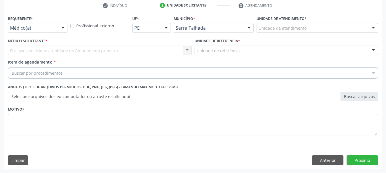
scroll to position [110, 0]
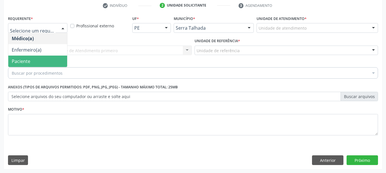
click at [31, 62] on span "Paciente" at bounding box center [37, 61] width 59 height 11
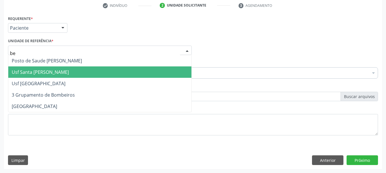
type input "ber"
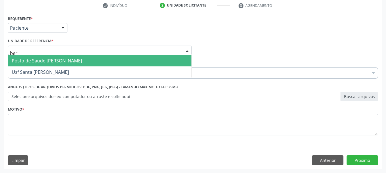
drag, startPoint x: 49, startPoint y: 59, endPoint x: 50, endPoint y: 64, distance: 5.5
click at [49, 62] on span "Posto de Saude [PERSON_NAME]" at bounding box center [47, 61] width 70 height 6
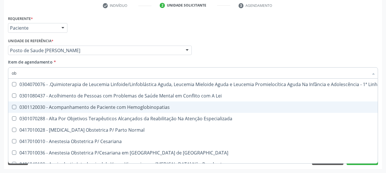
type input "obs"
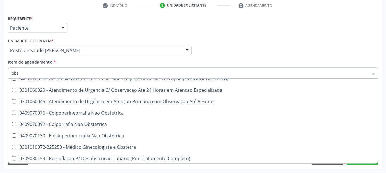
scroll to position [64, 0]
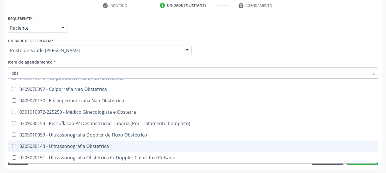
click at [115, 144] on div "0205020143 - Ultrassonografia Obstetrica" at bounding box center [193, 146] width 362 height 5
checkbox Obstetrica "true"
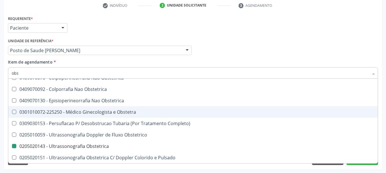
click at [0, 116] on div "Acompanhamento Acompanhe a situação das marcações correntes e finalizadas Relat…" at bounding box center [193, 47] width 386 height 251
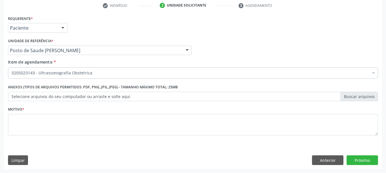
scroll to position [0, 0]
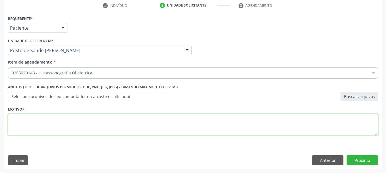
click at [21, 126] on textarea at bounding box center [193, 125] width 370 height 22
type textarea "*"
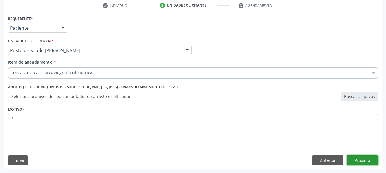
click at [363, 160] on button "Próximo" at bounding box center [361, 161] width 31 height 10
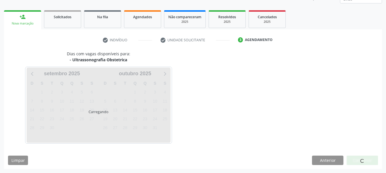
scroll to position [75, 0]
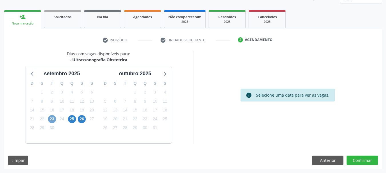
click at [49, 121] on span "23" at bounding box center [52, 119] width 8 height 8
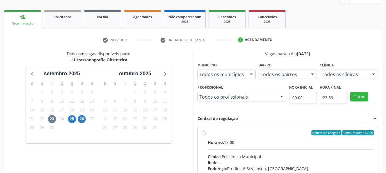
click at [289, 125] on div "Ordem de chegada Consumidos: 18 / 25 Horário: 13:00 Clínica: Policlinica Munici…" at bounding box center [287, 174] width 181 height 104
click at [286, 128] on div "Ordem de chegada Consumidos: 18 / 25 Horário: 13:00 Clínica: Policlinica Munici…" at bounding box center [287, 174] width 180 height 96
radio input "true"
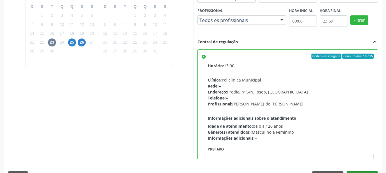
scroll to position [168, 0]
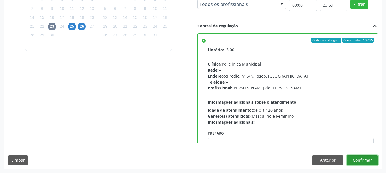
click at [362, 160] on button "Confirmar" at bounding box center [361, 161] width 31 height 10
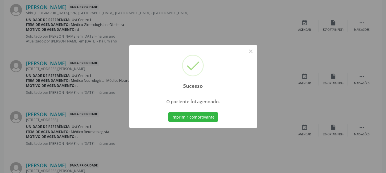
scroll to position [15, 0]
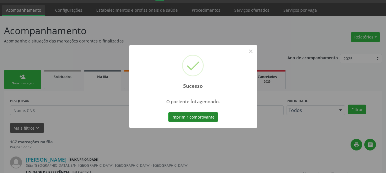
click at [181, 117] on button "Imprimir comprovante" at bounding box center [193, 117] width 50 height 10
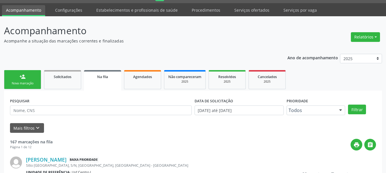
click at [19, 79] on link "person_add Nova marcação" at bounding box center [22, 79] width 37 height 19
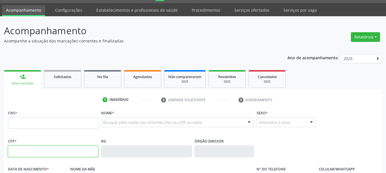
click at [38, 149] on input "text" at bounding box center [53, 151] width 90 height 11
type input "073.300.854-21"
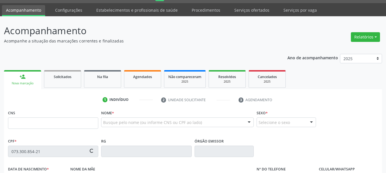
type input "898 0039 1701 5481"
type input "[DATE]"
type input "[PERSON_NAME]"
type input "[PHONE_NUMBER]"
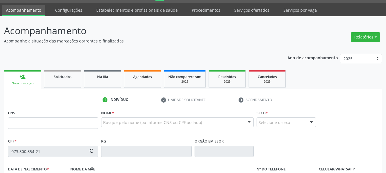
type input "025.365.404-13"
type input "108"
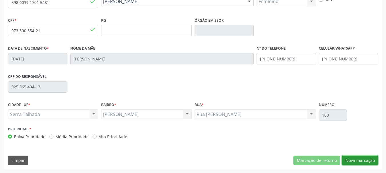
click at [351, 161] on button "Nova marcação" at bounding box center [360, 161] width 36 height 10
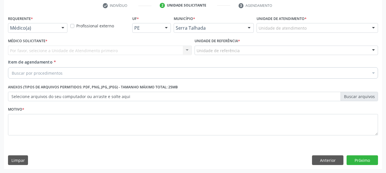
scroll to position [110, 0]
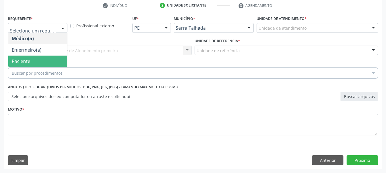
click at [19, 64] on span "Paciente" at bounding box center [21, 61] width 19 height 6
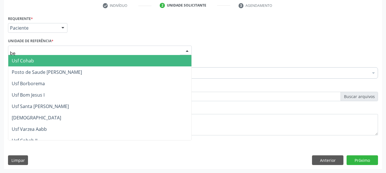
type input "ber"
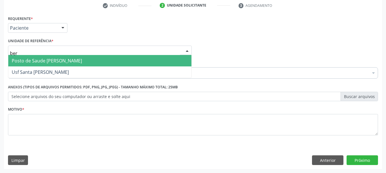
click at [22, 66] on span "Posto de Saude [PERSON_NAME]" at bounding box center [99, 60] width 183 height 11
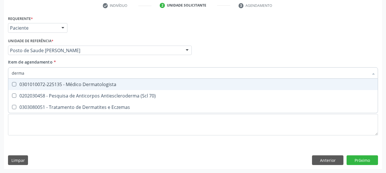
type input "dermat"
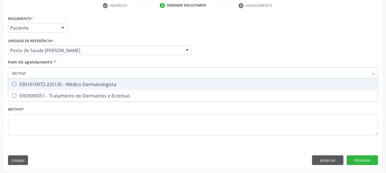
click at [65, 87] on div "0301010072-225135 - Médico Dermatologista" at bounding box center [193, 84] width 362 height 5
checkbox Dermatologista "true"
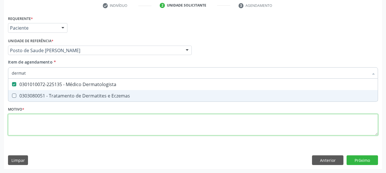
click at [49, 120] on div "Requerente * Paciente Médico(a) Enfermeiro(a) Paciente Nenhum resultado encontr…" at bounding box center [193, 78] width 370 height 129
checkbox Eczemas "true"
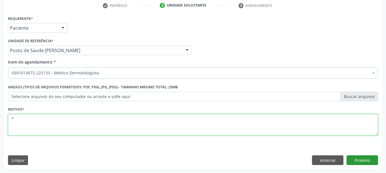
type textarea "*"
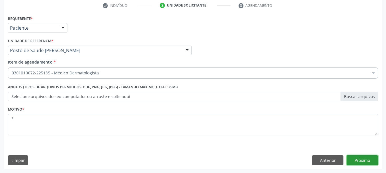
click at [365, 160] on button "Próximo" at bounding box center [361, 161] width 31 height 10
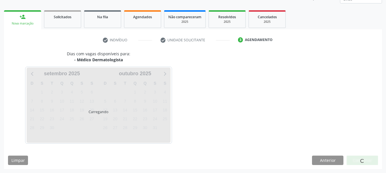
scroll to position [75, 0]
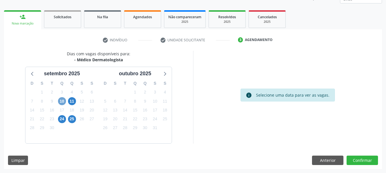
click at [62, 101] on span "10" at bounding box center [62, 101] width 8 height 8
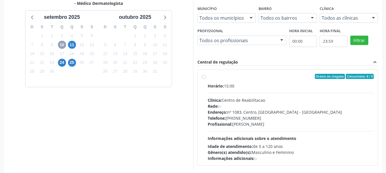
scroll to position [132, 0]
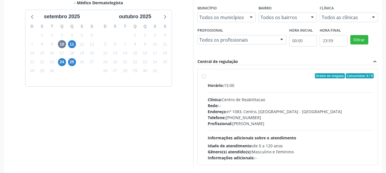
click at [266, 75] on div "Ordem de chegada Consumidos: 8 / 9" at bounding box center [290, 75] width 166 height 5
click at [205, 75] on input "Ordem de chegada Consumidos: 8 / 9 Horário: 15:00 Clínica: Centro de Reabilitac…" at bounding box center [203, 75] width 4 height 5
radio input "true"
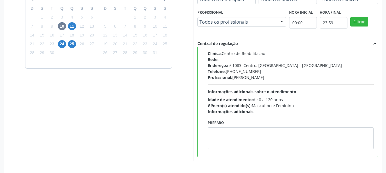
scroll to position [168, 0]
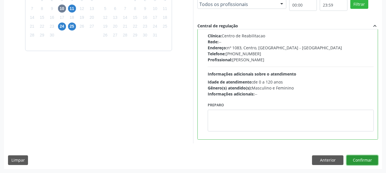
click at [354, 160] on button "Confirmar" at bounding box center [361, 161] width 31 height 10
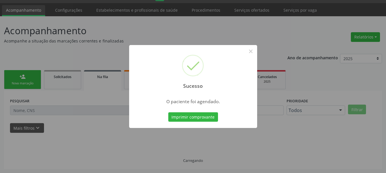
scroll to position [15, 0]
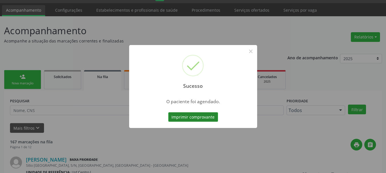
click at [168, 112] on button "Imprimir comprovante" at bounding box center [193, 117] width 50 height 10
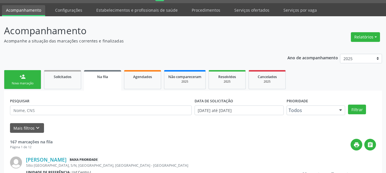
drag, startPoint x: 18, startPoint y: 76, endPoint x: 18, endPoint y: 82, distance: 6.6
click at [17, 76] on link "person_add Nova marcação" at bounding box center [22, 79] width 37 height 19
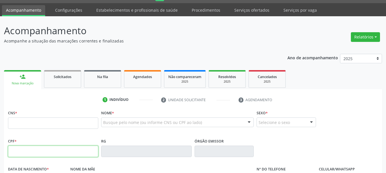
click at [32, 150] on input "text" at bounding box center [53, 151] width 90 height 11
type input "001.055.714-82"
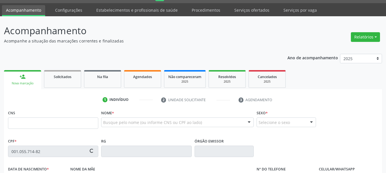
type input "898 0063 3430 7209"
type input "[DATE]"
type input "[PERSON_NAME]"
type input "[PHONE_NUMBER]"
type input "079.246.174-69"
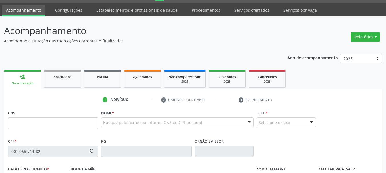
type input "164"
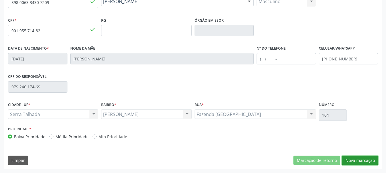
click at [356, 161] on button "Nova marcação" at bounding box center [360, 161] width 36 height 10
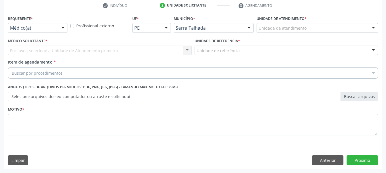
click at [49, 23] on div "Requerente * Médico(a) Médico(a) Enfermeiro(a) Paciente Nenhum resultado encont…" at bounding box center [37, 23] width 59 height 18
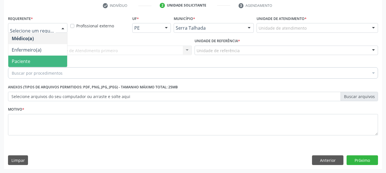
click at [39, 63] on span "Paciente" at bounding box center [37, 61] width 59 height 11
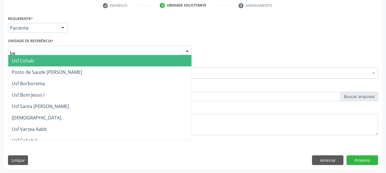
type input "ber"
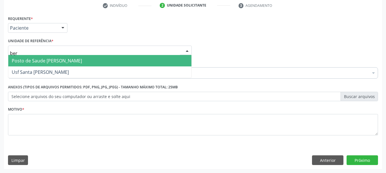
click at [47, 62] on span "Posto de Saude [PERSON_NAME]" at bounding box center [47, 61] width 70 height 6
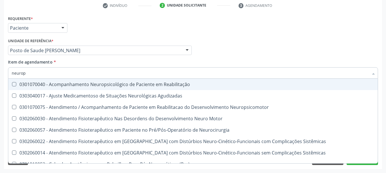
type input "neuro"
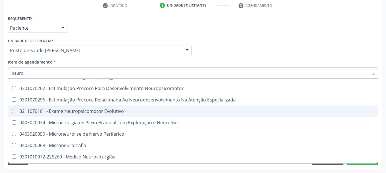
scroll to position [143, 0]
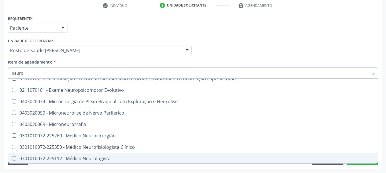
click at [81, 154] on span "0301010072-225112 - Médico Neurologista" at bounding box center [192, 158] width 369 height 11
checkbox Neurologista "true"
click at [74, 166] on div "Requerente * Paciente Médico(a) Enfermeiro(a) Paciente Nenhum resultado encontr…" at bounding box center [193, 91] width 378 height 155
checkbox Agudizadas "true"
checkbox Neurologista "false"
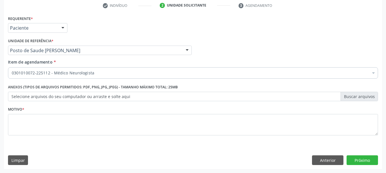
scroll to position [0, 0]
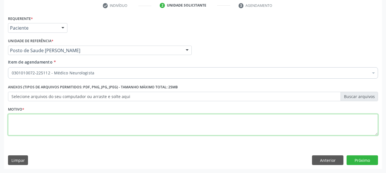
click at [37, 119] on textarea at bounding box center [193, 125] width 370 height 22
type textarea "*"
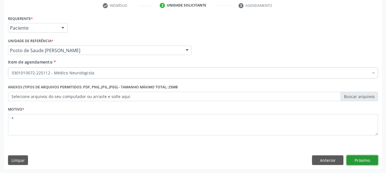
click at [355, 158] on button "Próximo" at bounding box center [361, 161] width 31 height 10
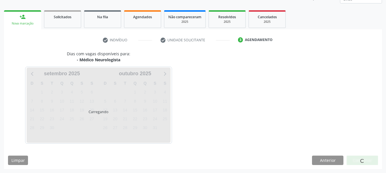
scroll to position [75, 0]
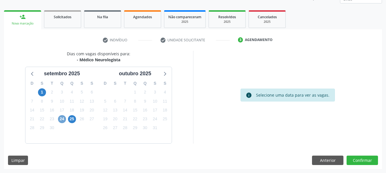
click at [60, 121] on span "24" at bounding box center [62, 119] width 8 height 8
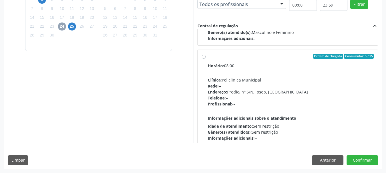
scroll to position [86, 0]
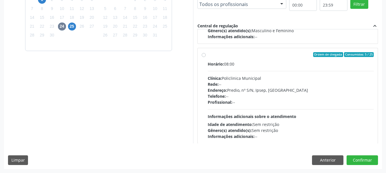
click at [232, 98] on div "Telefone: --" at bounding box center [290, 96] width 166 height 6
click at [205, 57] on input "Ordem de chegada Consumidos: 5 / 25 Horário: 08:00 Clínica: Policlinica Municip…" at bounding box center [203, 54] width 4 height 5
radio input "true"
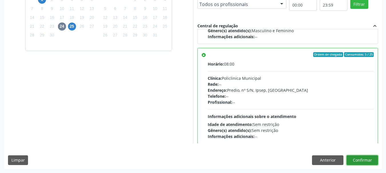
click at [352, 159] on button "Confirmar" at bounding box center [361, 161] width 31 height 10
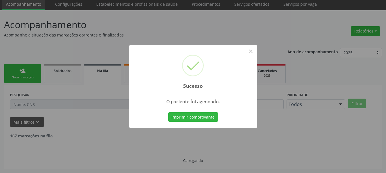
scroll to position [15, 0]
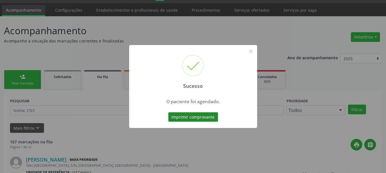
click at [210, 116] on button "Imprimir comprovante" at bounding box center [193, 117] width 50 height 10
